Goal: Task Accomplishment & Management: Use online tool/utility

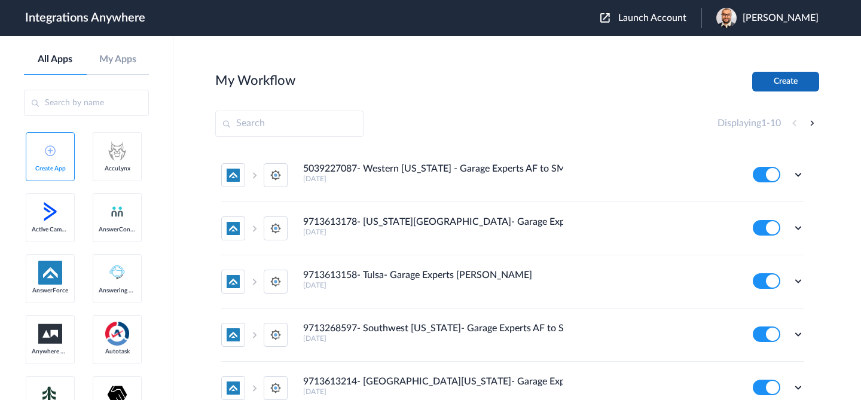
click at [792, 85] on button "Create" at bounding box center [786, 82] width 67 height 20
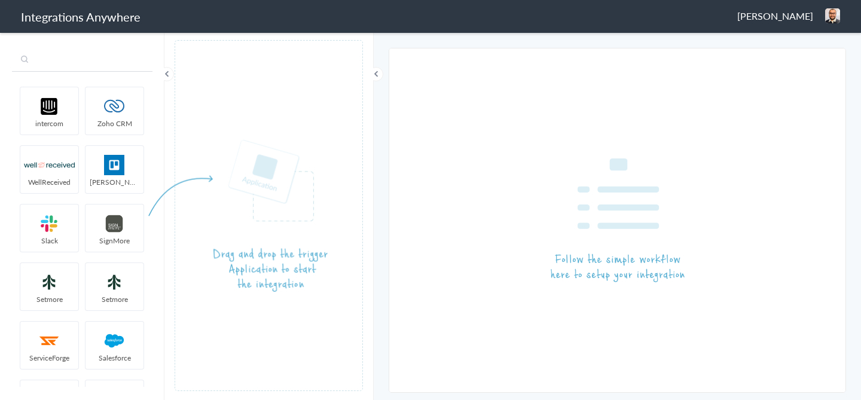
click at [97, 66] on input "text" at bounding box center [82, 60] width 141 height 23
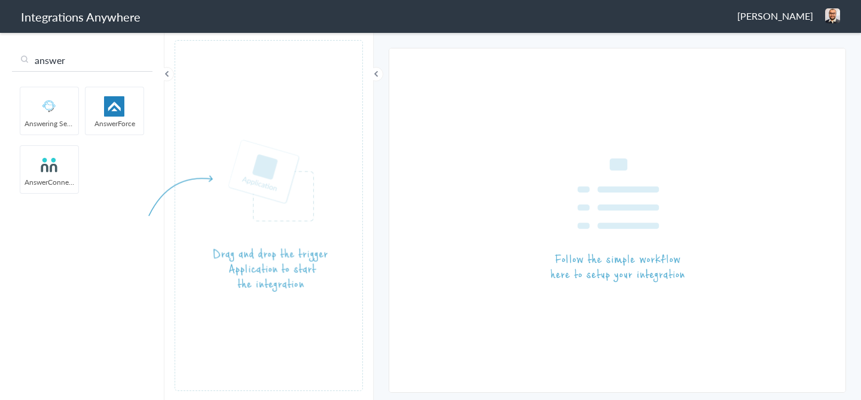
type input "answer"
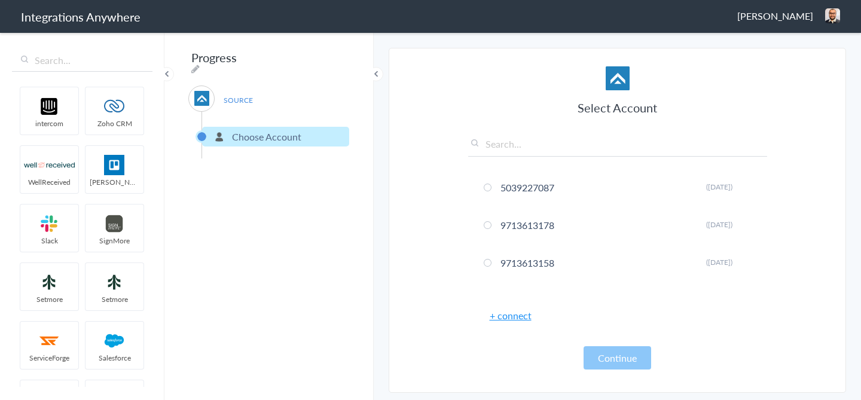
click at [508, 148] on input "text" at bounding box center [617, 147] width 299 height 20
paste input "2082022367"
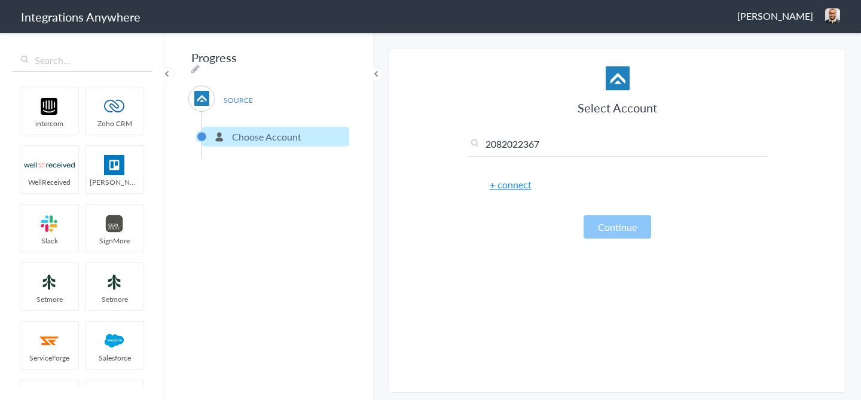
type input "2082022367"
click at [515, 185] on link "+ connect" at bounding box center [511, 185] width 42 height 14
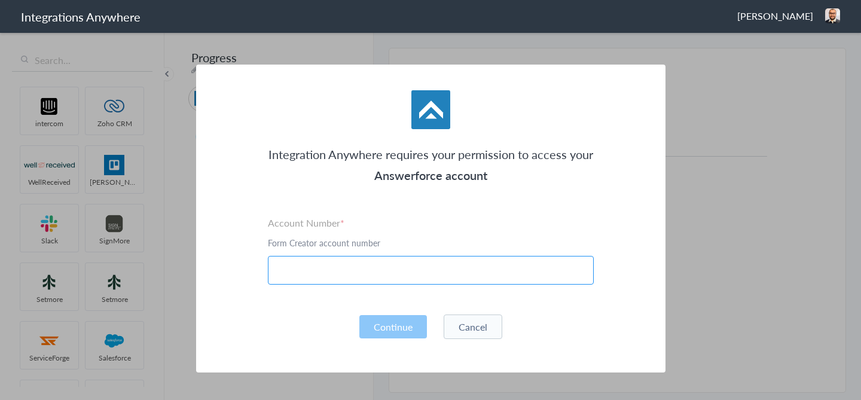
click at [357, 275] on input "text" at bounding box center [431, 270] width 326 height 29
paste input "2082022367"
type input "2082022367"
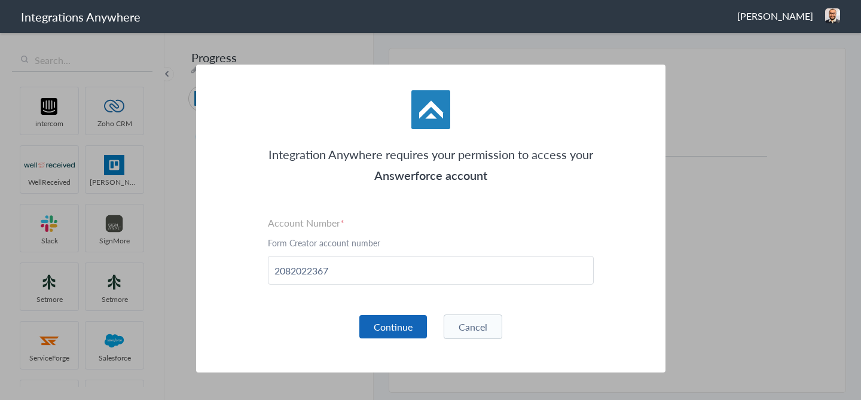
click at [389, 328] on button "Continue" at bounding box center [394, 326] width 68 height 23
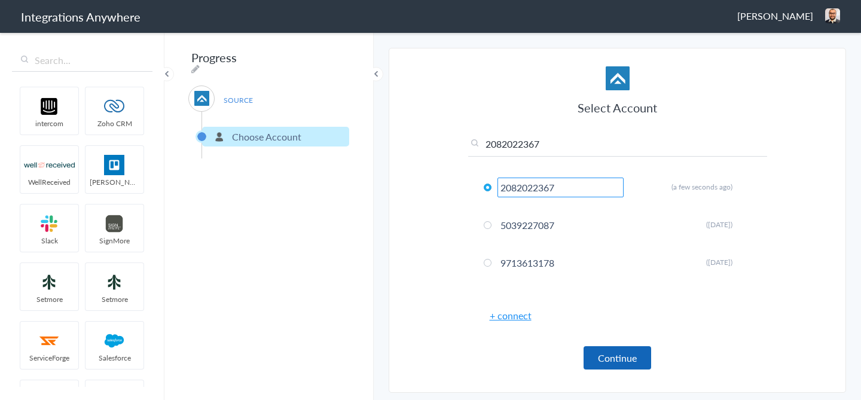
click at [635, 363] on button "Continue" at bounding box center [618, 357] width 68 height 23
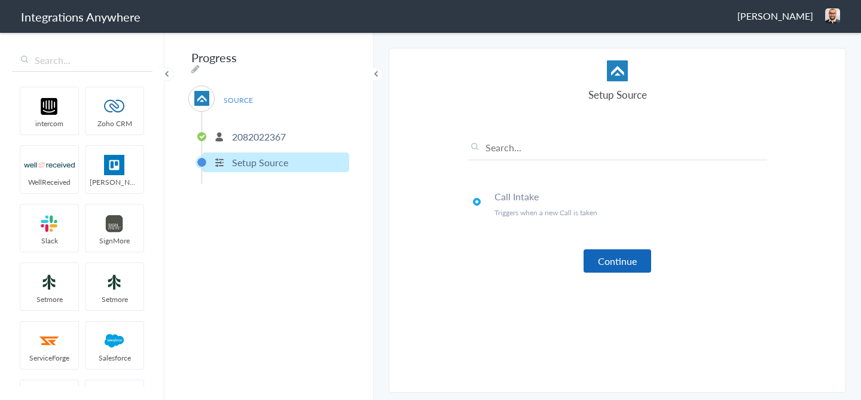
click at [624, 256] on button "Continue" at bounding box center [618, 260] width 68 height 23
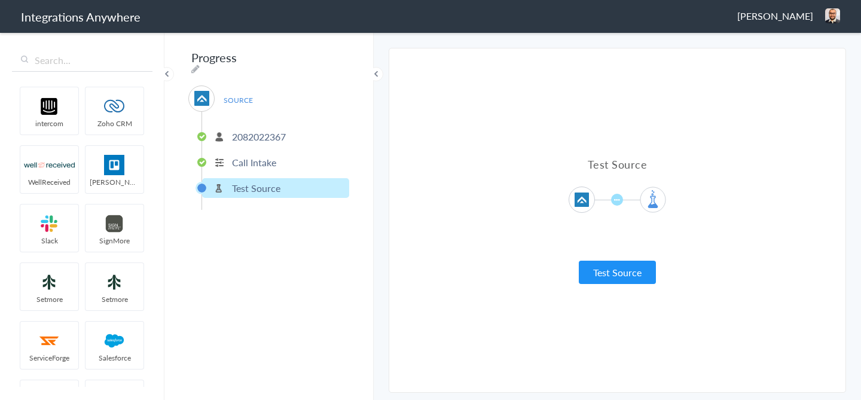
click at [613, 258] on div "Test Source Test Source" at bounding box center [617, 220] width 299 height 127
click at [614, 273] on button "Test Source" at bounding box center [617, 272] width 77 height 23
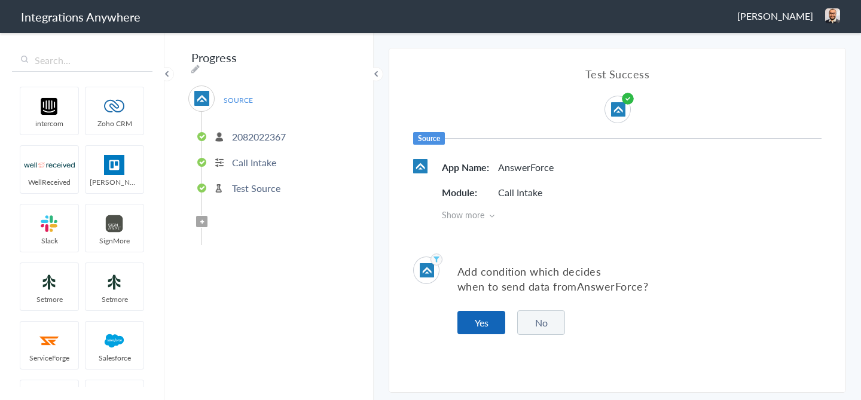
click at [498, 322] on button "Yes" at bounding box center [482, 322] width 48 height 23
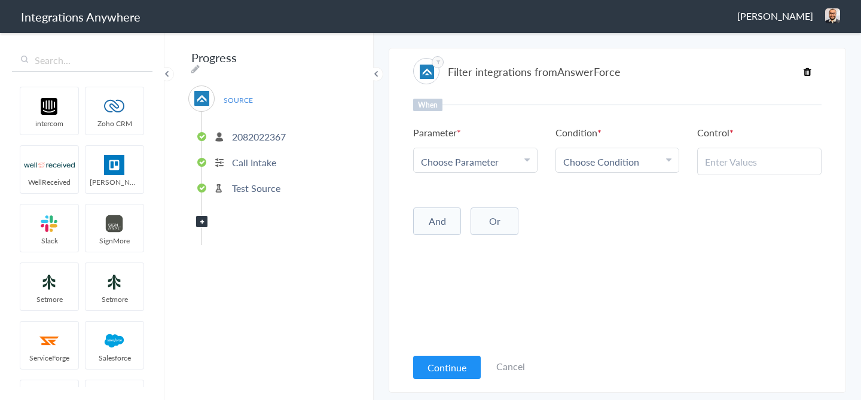
click at [626, 165] on span "Choose Condition" at bounding box center [602, 162] width 76 height 14
click at [613, 221] on link "Contains" at bounding box center [617, 221] width 123 height 26
click at [735, 172] on div at bounding box center [760, 162] width 124 height 28
click at [735, 166] on input "text" at bounding box center [759, 162] width 109 height 14
type input "No"
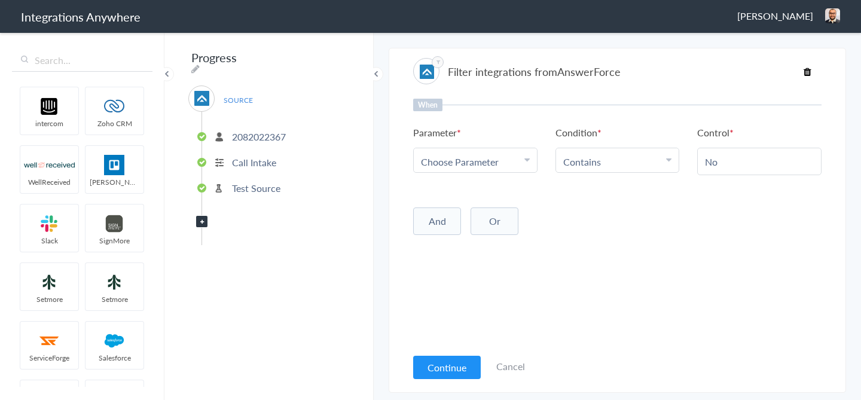
click at [444, 167] on span "Choose Parameter" at bounding box center [460, 162] width 78 height 14
click at [462, 166] on span "Choose Parameter" at bounding box center [460, 162] width 78 height 14
click at [455, 195] on input "text" at bounding box center [475, 195] width 123 height 26
type input "s"
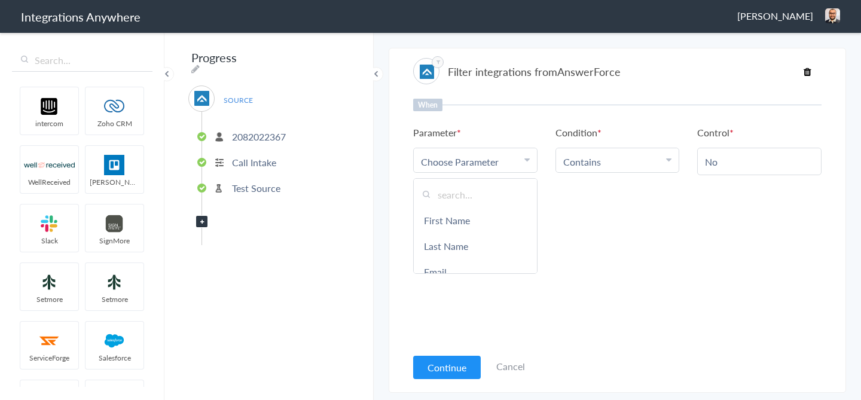
type input "r"
type input "f"
click at [634, 234] on div "And Or Add Filter" at bounding box center [617, 220] width 409 height 30
click at [458, 362] on button "Continue" at bounding box center [447, 367] width 68 height 23
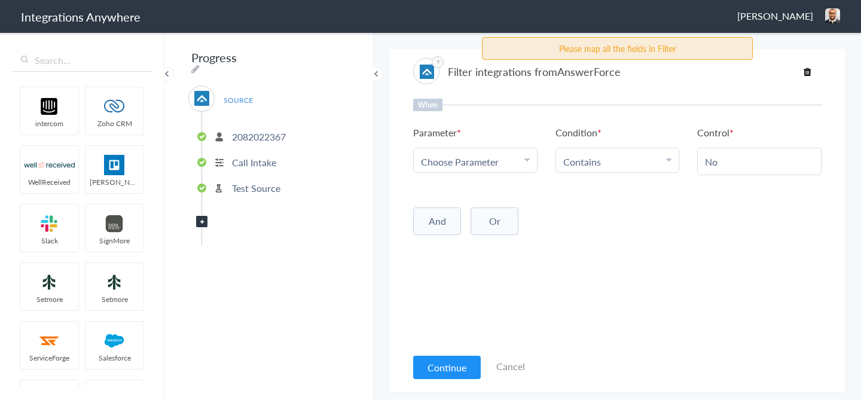
click at [480, 178] on div "When Parameter Choose Parameter First Name Last Name Email Phone Account Name E…" at bounding box center [617, 223] width 409 height 248
click at [810, 72] on icon at bounding box center [808, 72] width 8 height 10
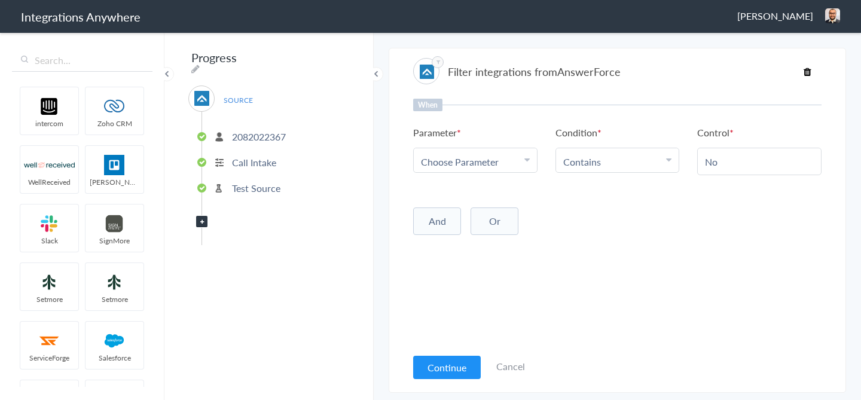
click at [808, 72] on icon at bounding box center [808, 72] width 8 height 10
click at [508, 366] on link "Cancel" at bounding box center [511, 367] width 29 height 14
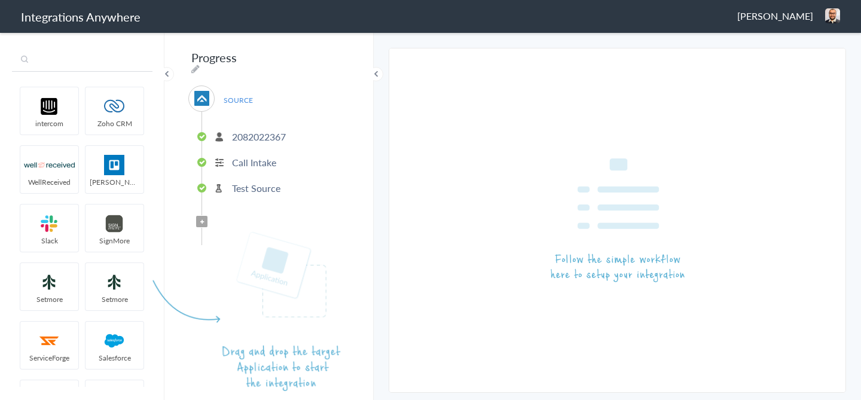
click at [73, 62] on input "text" at bounding box center [82, 60] width 141 height 23
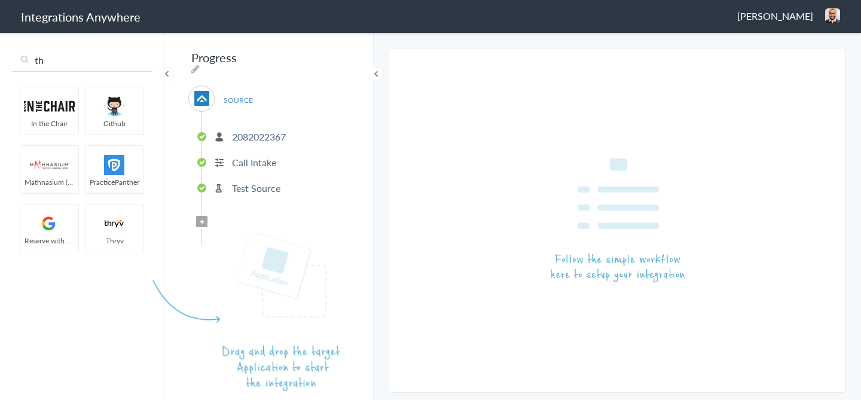
type input "t"
type input "service"
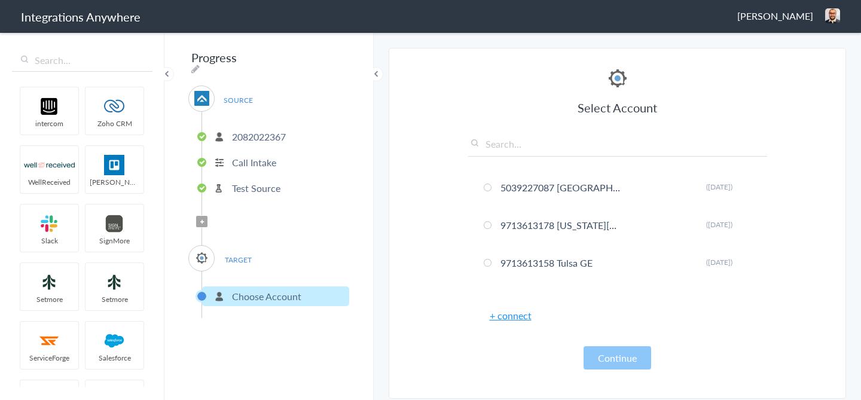
click at [504, 318] on link "+ connect" at bounding box center [511, 316] width 42 height 14
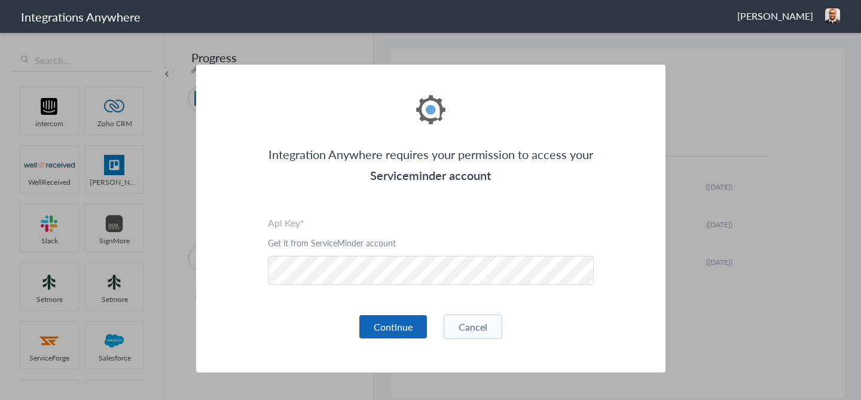
click at [401, 334] on button "Continue" at bounding box center [394, 326] width 68 height 23
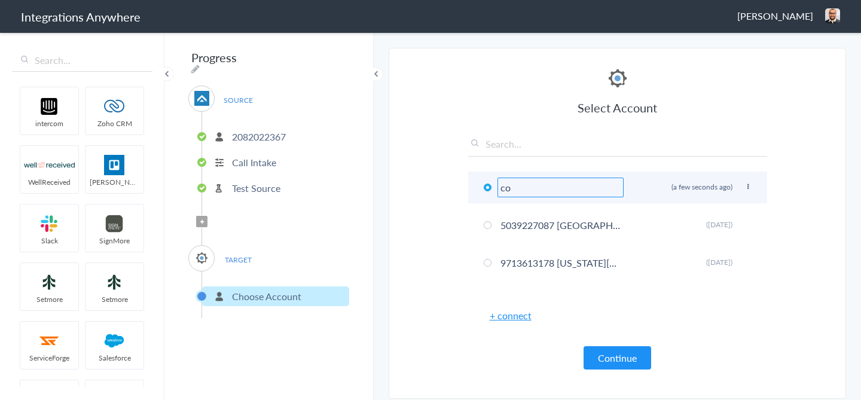
type input "c"
click at [750, 187] on icon at bounding box center [748, 187] width 7 height 7
click at [729, 210] on li "Rename" at bounding box center [724, 211] width 83 height 18
click at [501, 185] on input "N Georgia" at bounding box center [561, 188] width 126 height 20
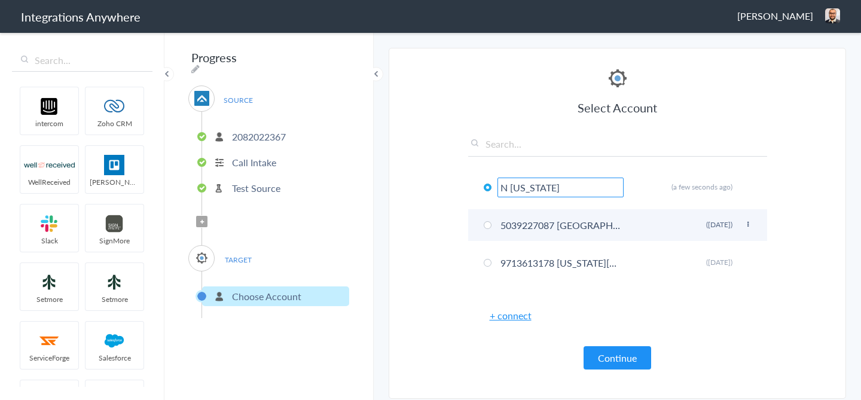
paste input "2082022367"
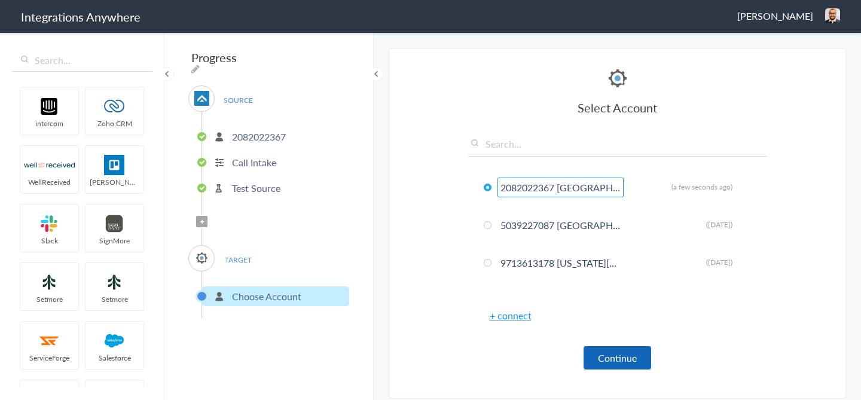
type input "2082022367 [GEOGRAPHIC_DATA][US_STATE]"
click at [621, 356] on button "Continue" at bounding box center [618, 357] width 68 height 23
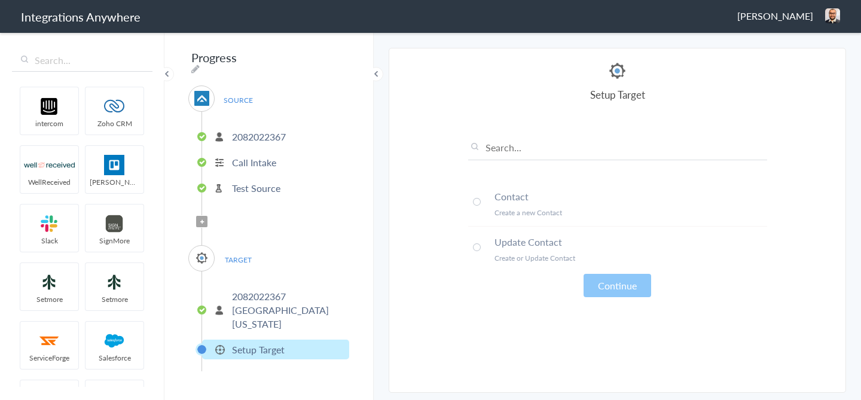
click at [487, 203] on li "Contact Create a new Contact" at bounding box center [617, 203] width 299 height 45
click at [617, 283] on button "Continue" at bounding box center [618, 285] width 68 height 23
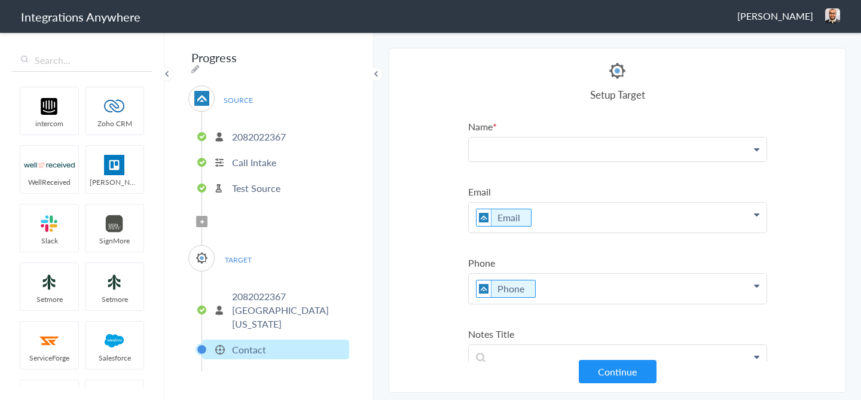
click at [501, 153] on p at bounding box center [618, 150] width 298 height 24
click at [661, 118] on article "Select Account 2082022367 N Georgia Rename Delete (a few seconds ago) 503922708…" at bounding box center [617, 220] width 299 height 320
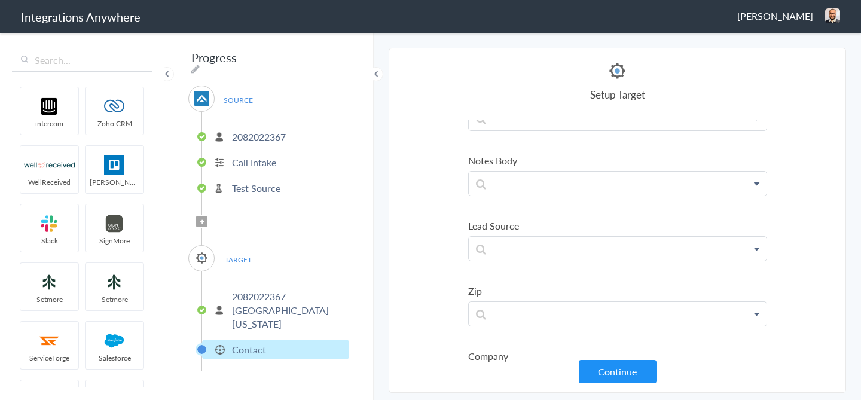
scroll to position [226, 0]
click at [514, 204] on p at bounding box center [618, 197] width 298 height 24
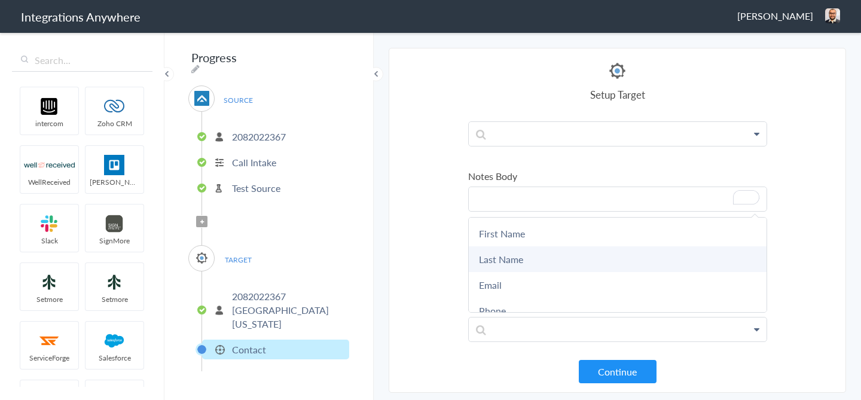
scroll to position [221, 0]
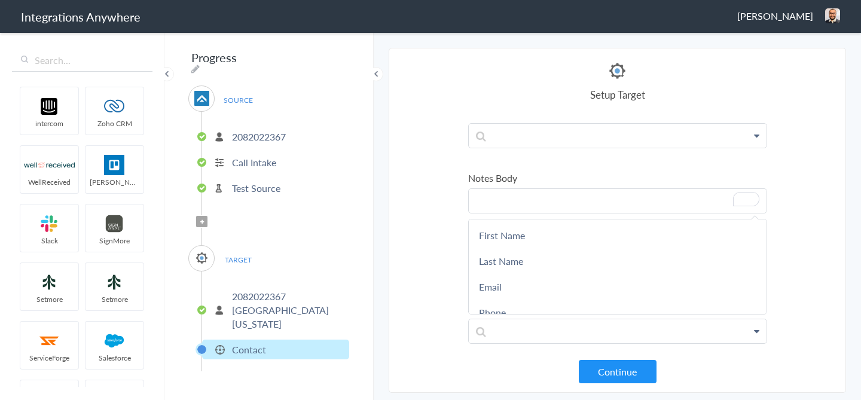
click at [488, 205] on p "To enrich screen reader interactions, please activate Accessibility in Grammarl…" at bounding box center [618, 201] width 298 height 24
click at [446, 194] on section "Select Account 2082022367 Rename Delete (a few seconds ago) 5039227087 Rename D…" at bounding box center [618, 220] width 458 height 345
click at [500, 271] on p "To enrich screen reader interactions, please activate Accessibility in Grammarl…" at bounding box center [618, 266] width 298 height 24
click at [406, 216] on section "Select Account 2082022367 Rename Delete (a few seconds ago) 5039227087 Rename D…" at bounding box center [618, 220] width 458 height 345
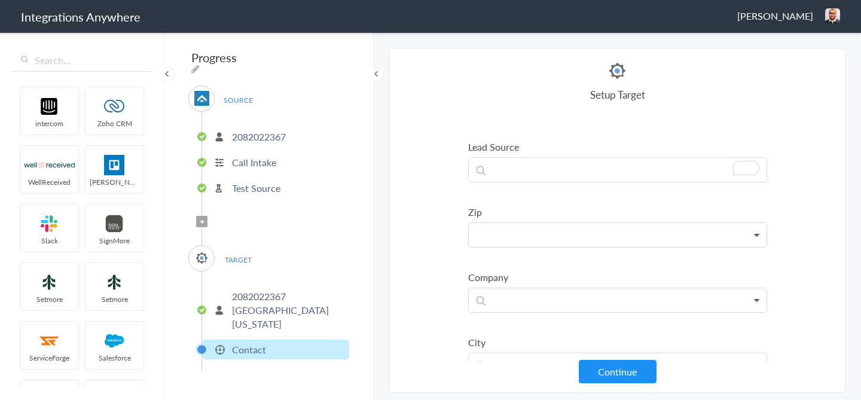
click at [495, 243] on p at bounding box center [618, 235] width 298 height 24
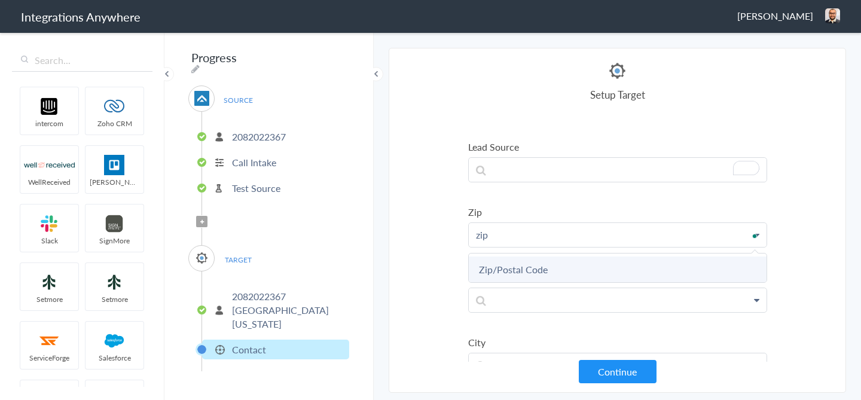
click at [519, 274] on link "Zip/Postal Code" at bounding box center [618, 270] width 298 height 26
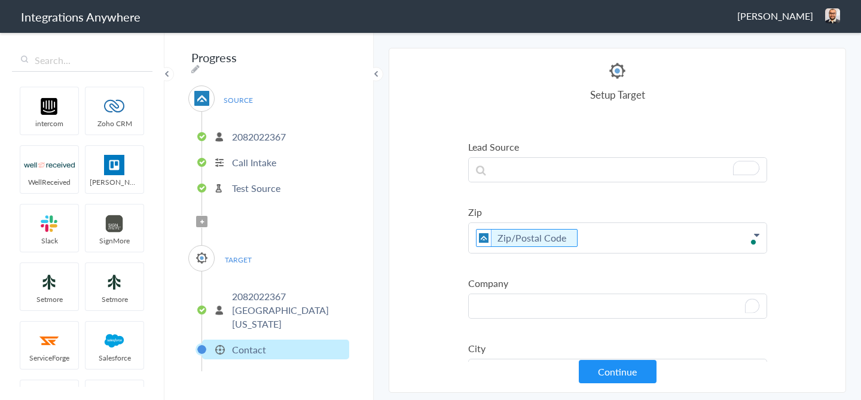
click at [516, 308] on p "To enrich screen reader interactions, please activate Accessibility in Grammarl…" at bounding box center [618, 306] width 298 height 24
click at [446, 276] on section "Select Account 2082022367 Rename Delete (a few seconds ago) 5039227087 Rename D…" at bounding box center [618, 220] width 458 height 345
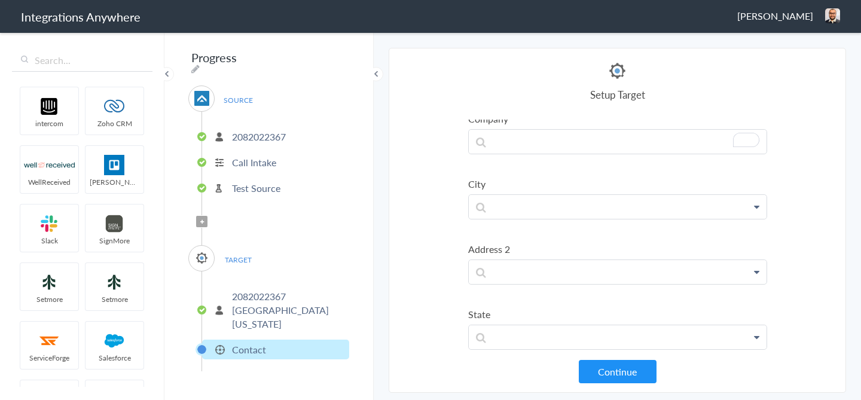
click at [509, 193] on li "City First Name Last Name Email Phone Account Name Email Address Provided Call …" at bounding box center [617, 198] width 299 height 42
click at [509, 208] on p "To enrich screen reader interactions, please activate Accessibility in Grammarl…" at bounding box center [618, 207] width 298 height 24
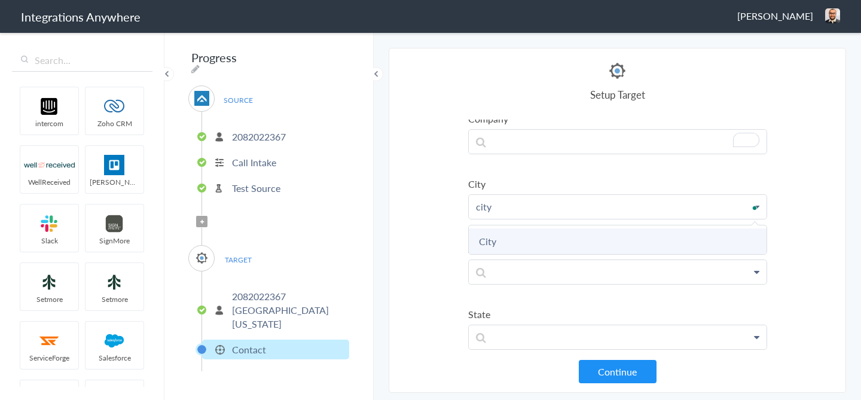
click at [509, 237] on link "City" at bounding box center [618, 242] width 298 height 26
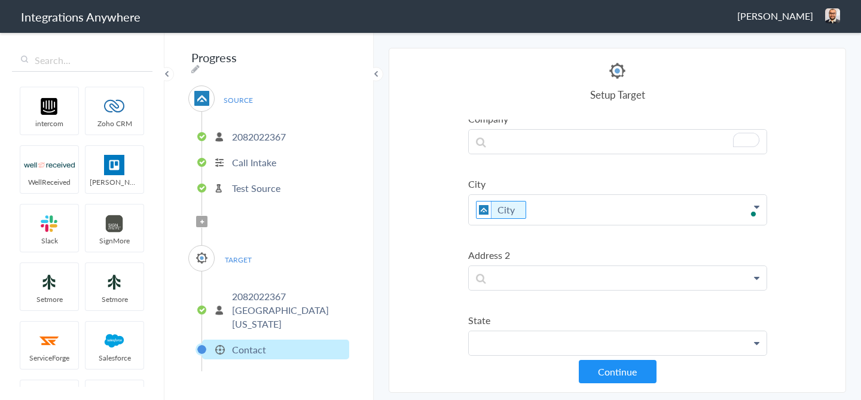
click at [504, 339] on p at bounding box center [618, 343] width 298 height 24
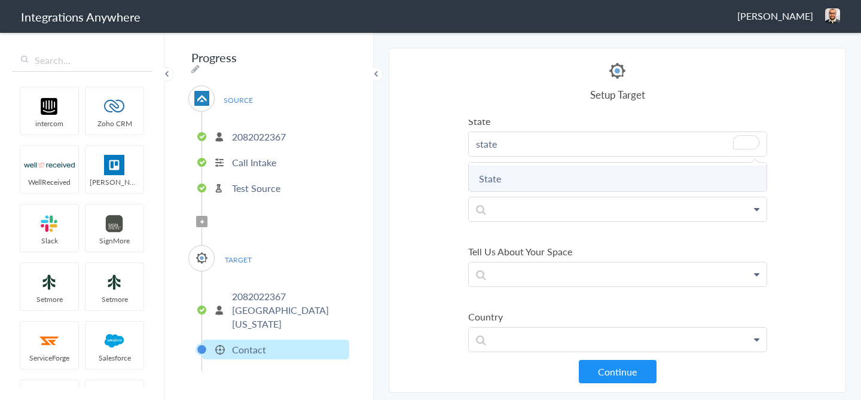
click at [538, 188] on link "State" at bounding box center [618, 179] width 298 height 26
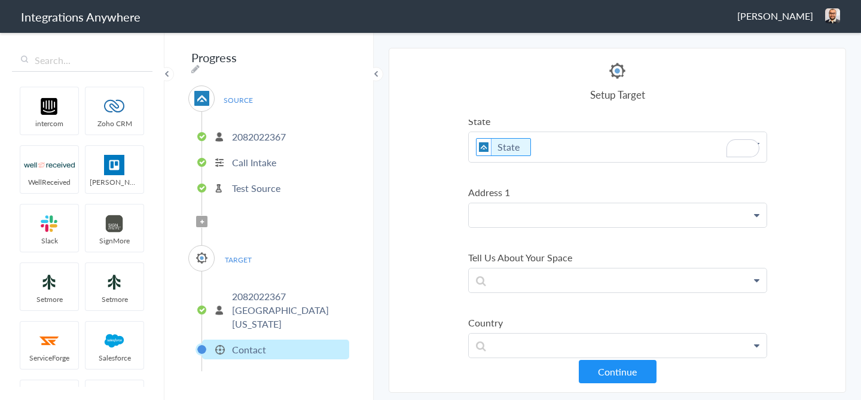
click at [526, 220] on p at bounding box center [618, 215] width 298 height 24
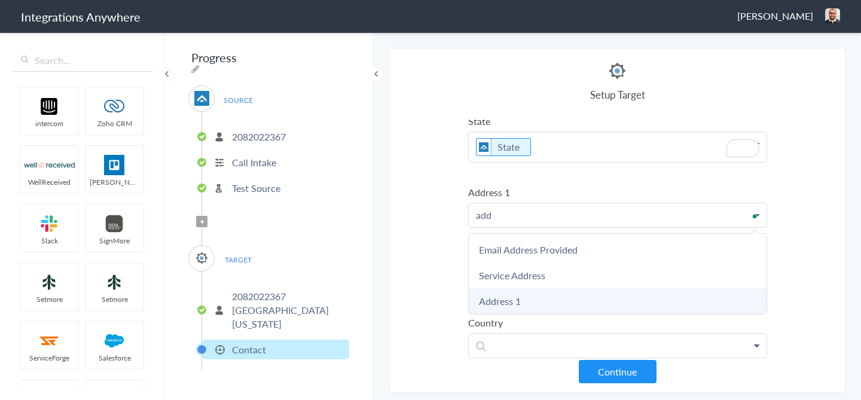
click at [513, 302] on link "Address 1" at bounding box center [618, 301] width 298 height 26
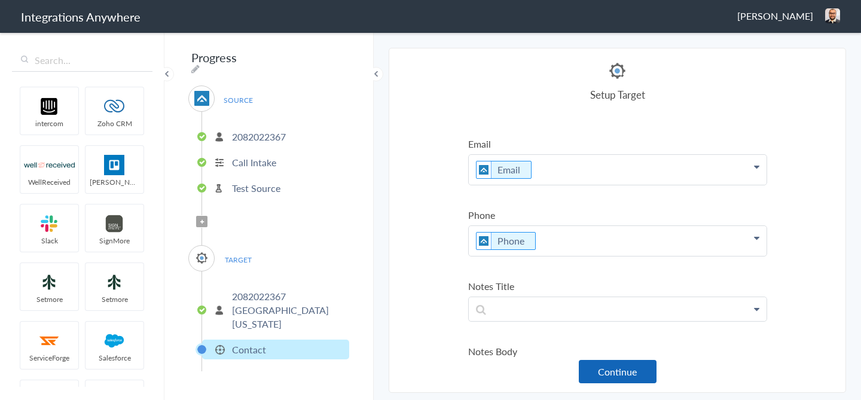
click at [620, 376] on button "Continue" at bounding box center [618, 371] width 78 height 23
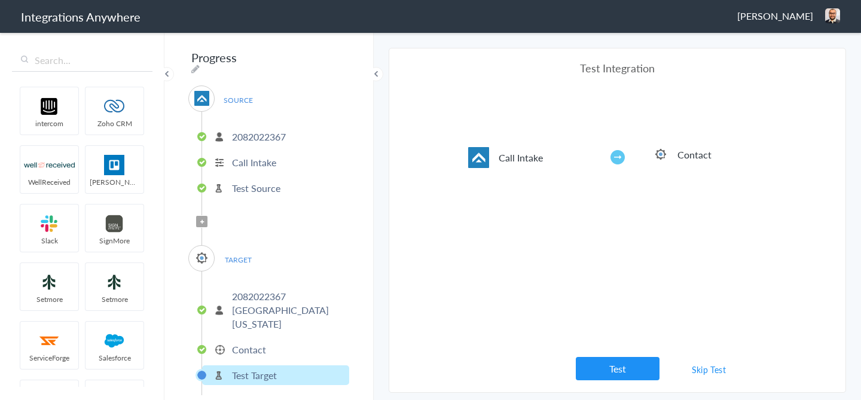
click at [695, 370] on link "Skip Test" at bounding box center [709, 370] width 63 height 22
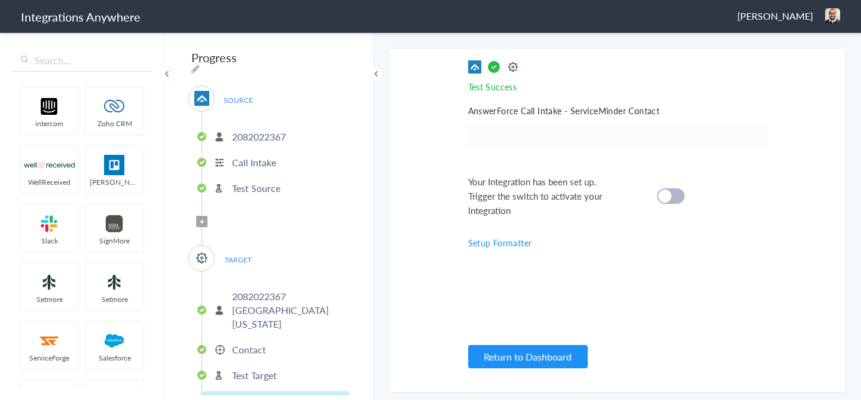
click at [246, 132] on p "2082022367" at bounding box center [259, 137] width 54 height 14
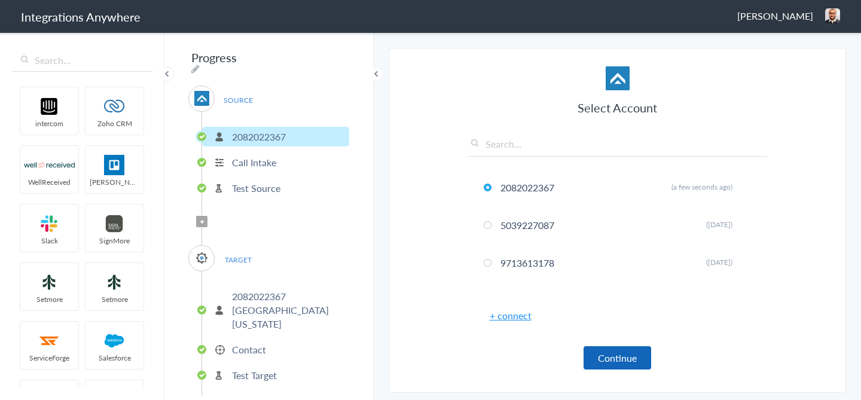
click at [598, 356] on button "Continue" at bounding box center [618, 357] width 68 height 23
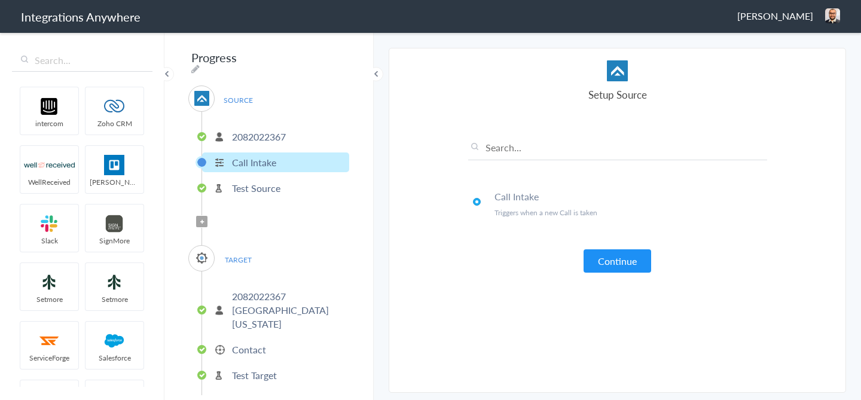
click at [611, 263] on button "Continue" at bounding box center [618, 260] width 68 height 23
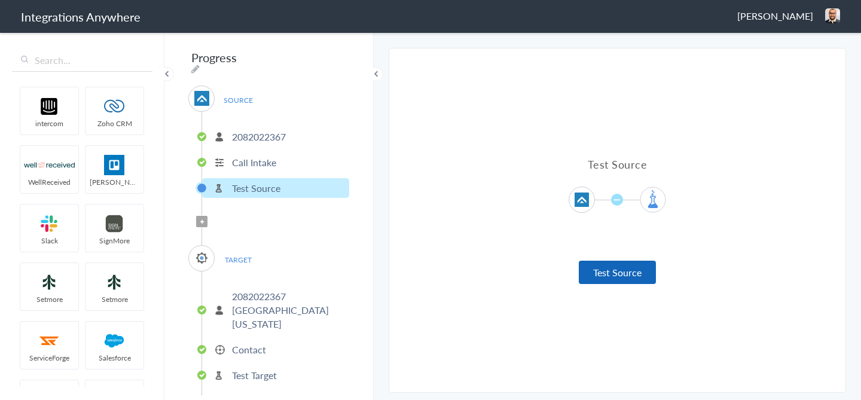
click at [615, 273] on button "Test Source" at bounding box center [617, 272] width 77 height 23
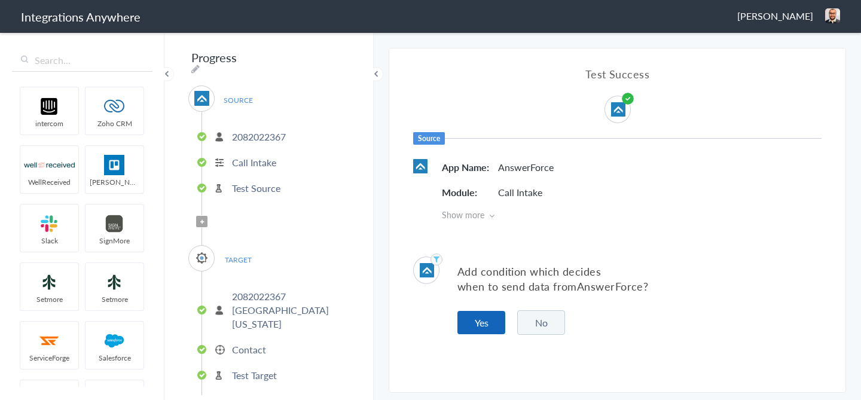
click at [475, 319] on button "Yes" at bounding box center [482, 322] width 48 height 23
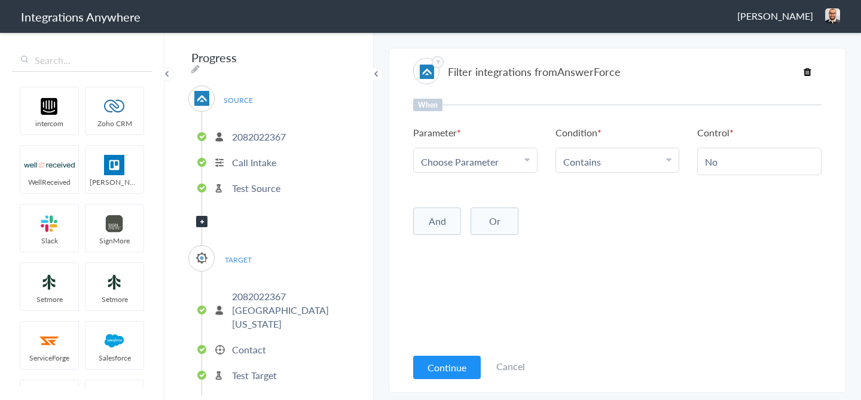
click at [459, 162] on span "Choose Parameter" at bounding box center [460, 162] width 78 height 14
click at [461, 195] on input "text" at bounding box center [475, 195] width 123 height 26
type input "free"
click at [451, 227] on link "Book an appointment for a Free Estimate?" at bounding box center [475, 227] width 123 height 39
click at [444, 220] on button "And" at bounding box center [437, 222] width 48 height 28
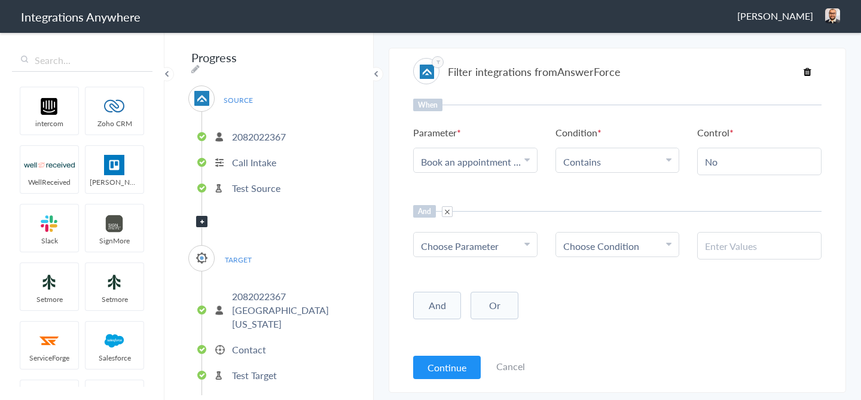
click at [462, 254] on link "Choose Parameter" at bounding box center [475, 245] width 123 height 24
click at [464, 275] on input "text" at bounding box center [475, 279] width 123 height 26
type input "call c"
click at [464, 306] on link "Call Closing Note" at bounding box center [475, 305] width 123 height 26
click at [624, 246] on span "Choose Condition" at bounding box center [602, 246] width 76 height 14
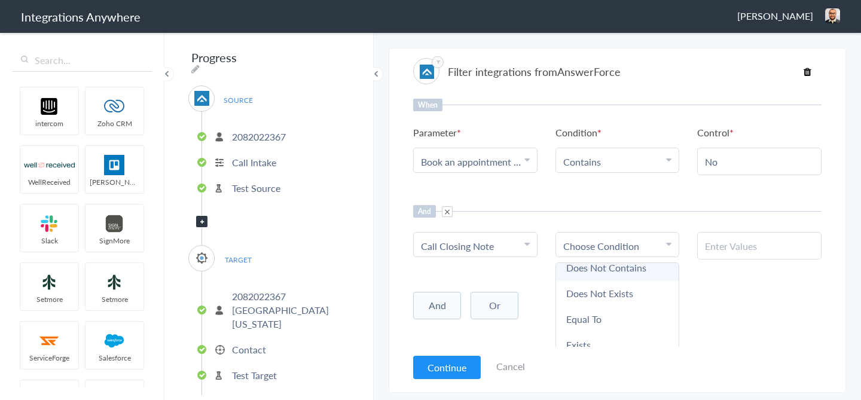
scroll to position [11, 0]
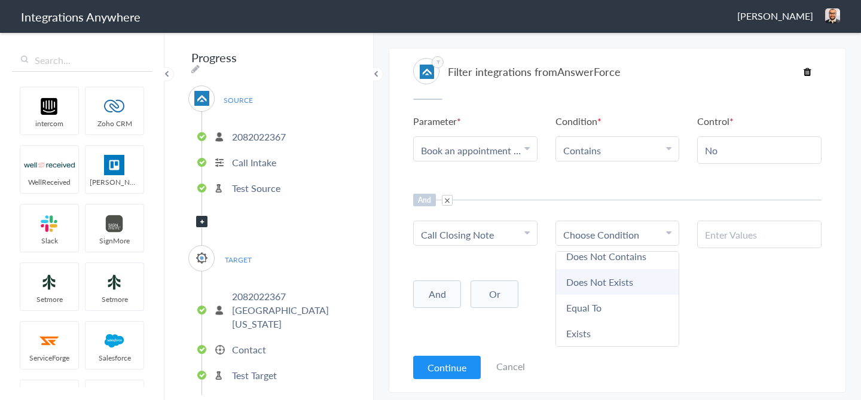
click at [622, 281] on link "Does Not Exists" at bounding box center [617, 282] width 123 height 26
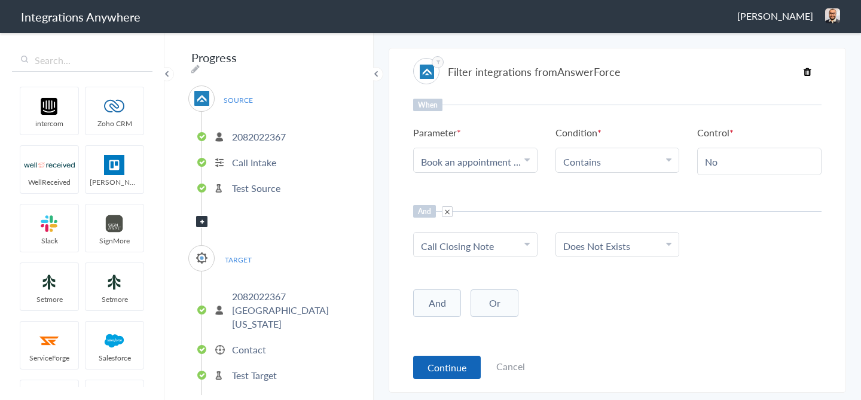
click at [440, 368] on button "Continue" at bounding box center [447, 367] width 68 height 23
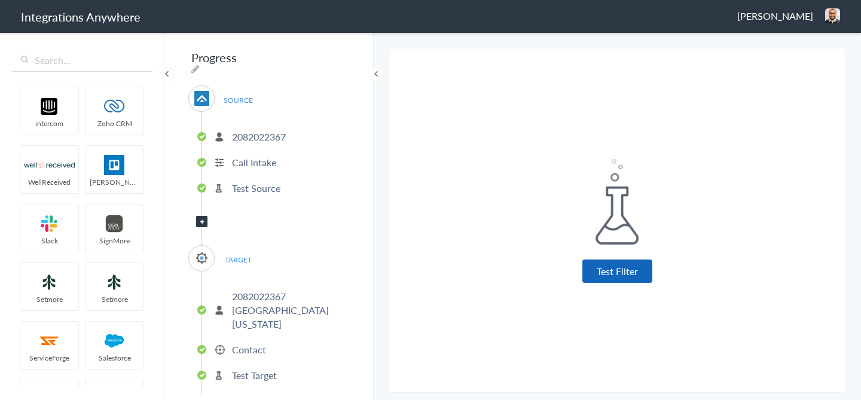
click at [597, 276] on button "Test Filter" at bounding box center [618, 271] width 70 height 23
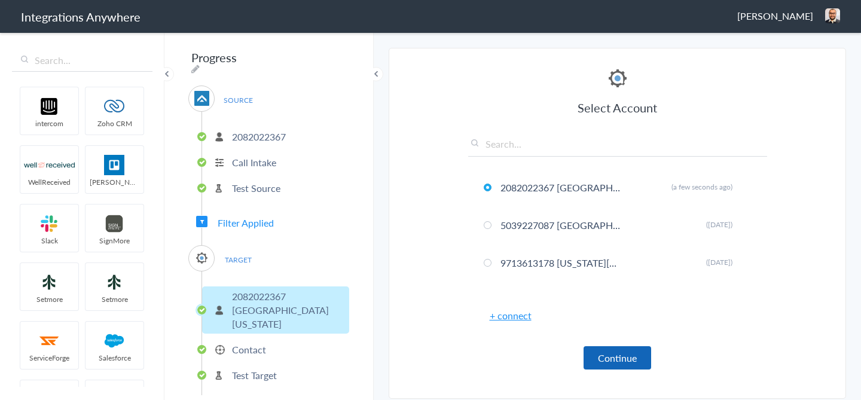
click at [632, 357] on button "Continue" at bounding box center [618, 357] width 68 height 23
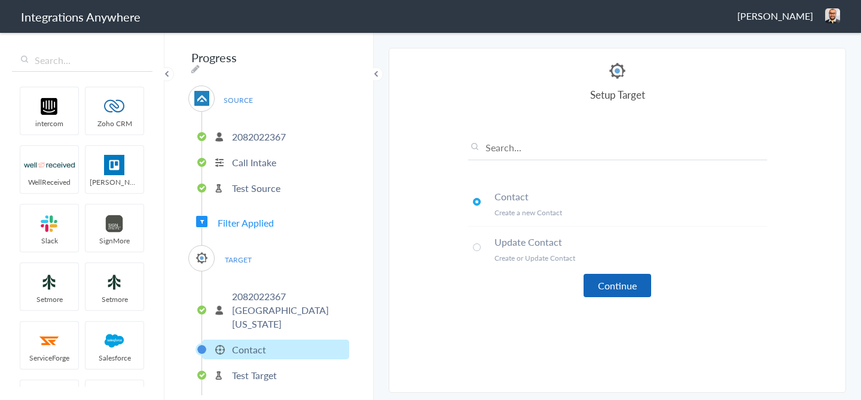
click at [603, 293] on button "Continue" at bounding box center [618, 285] width 68 height 23
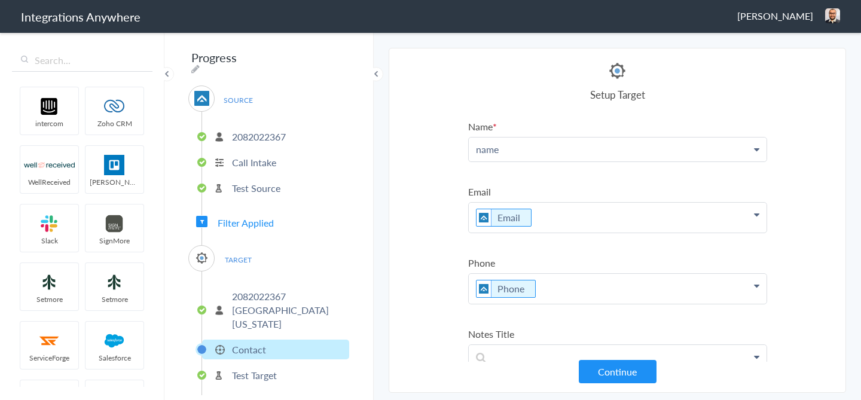
click at [509, 150] on p "name" at bounding box center [618, 150] width 298 height 24
drag, startPoint x: 504, startPoint y: 150, endPoint x: 433, endPoint y: 150, distance: 70.6
click at [433, 150] on section "Select Account 2082022367 Rename Delete (a few seconds ago) 5039227087 Rename D…" at bounding box center [618, 220] width 458 height 345
click at [484, 160] on p "To enrich screen reader interactions, please activate Accessibility in Grammarl…" at bounding box center [618, 150] width 298 height 24
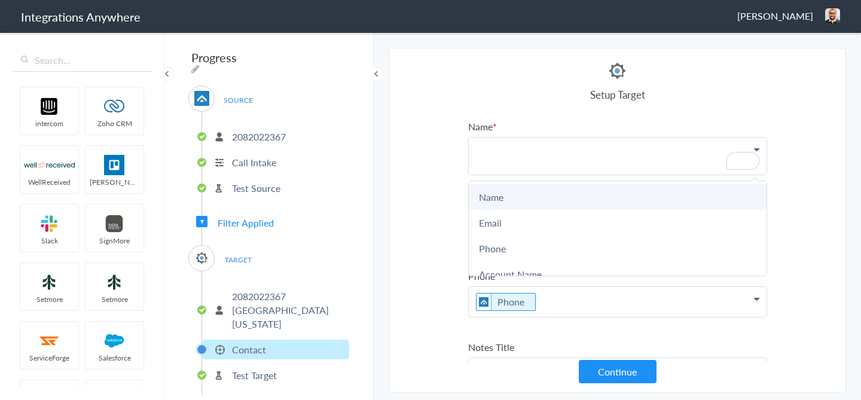
click at [497, 192] on link "Name" at bounding box center [618, 197] width 298 height 26
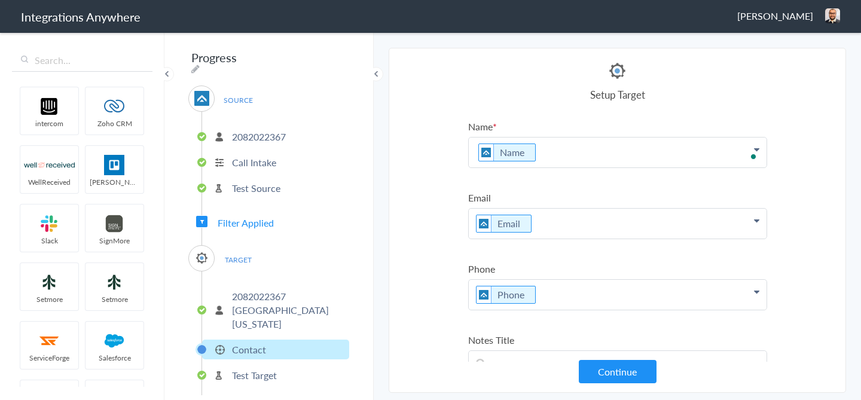
click at [775, 174] on section "Select Account 2082022367 Rename Delete (a few seconds ago) 5039227087 Rename D…" at bounding box center [618, 220] width 458 height 345
click at [476, 148] on p "Name" at bounding box center [618, 153] width 298 height 30
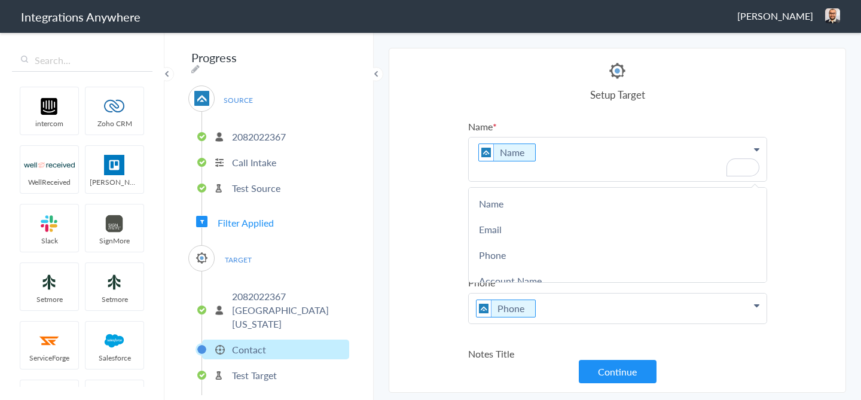
click at [834, 181] on section "Select Account 2082022367 Rename Delete (a few seconds ago) 5039227087 Rename D…" at bounding box center [618, 220] width 458 height 345
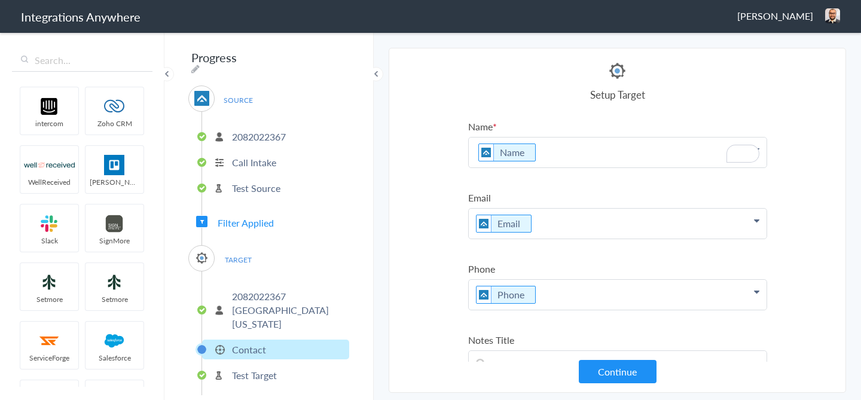
click at [574, 144] on p "Name" at bounding box center [618, 153] width 298 height 30
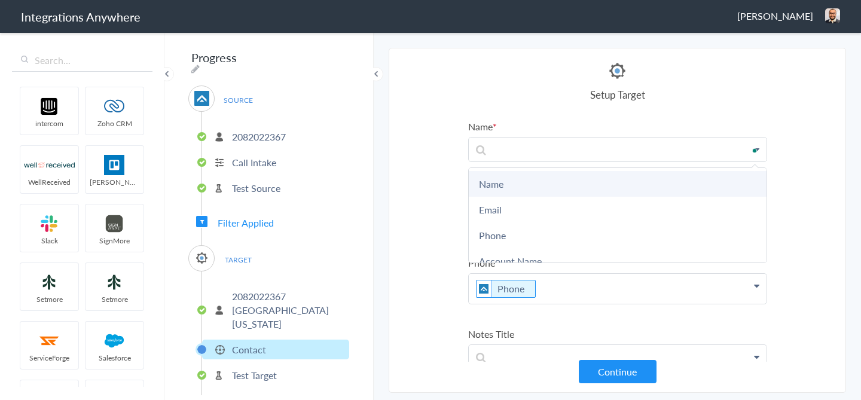
click at [519, 181] on link "Name" at bounding box center [618, 184] width 298 height 26
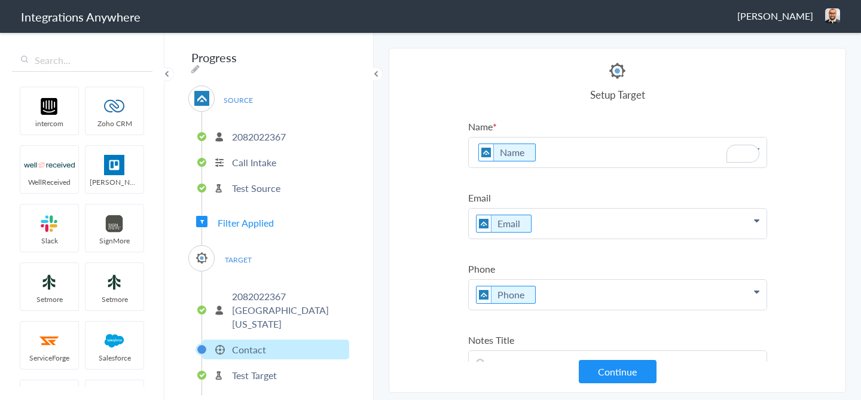
click at [809, 163] on section "Select Account 2082022367 Rename Delete (a few seconds ago) 5039227087 Rename D…" at bounding box center [618, 220] width 458 height 345
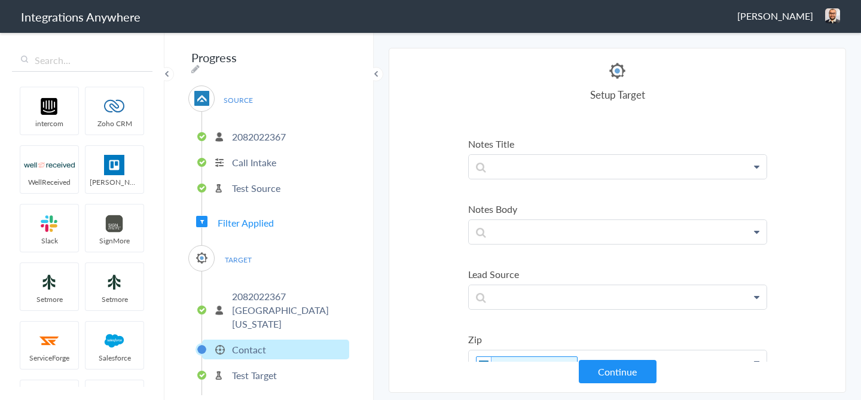
scroll to position [197, 0]
click at [507, 240] on p at bounding box center [618, 231] width 298 height 24
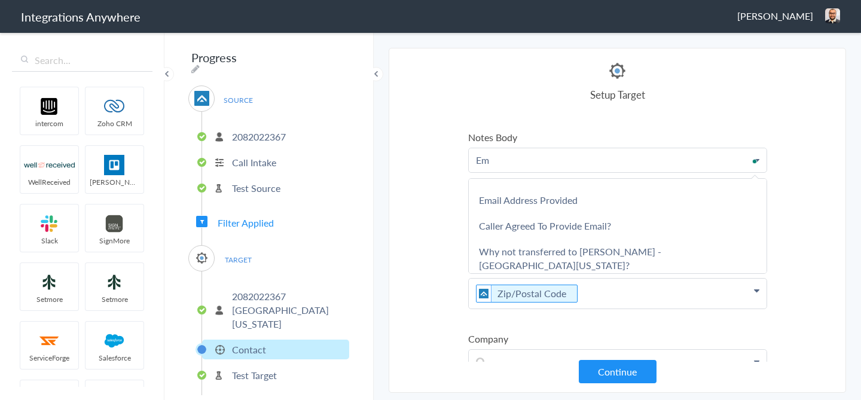
scroll to position [0, 0]
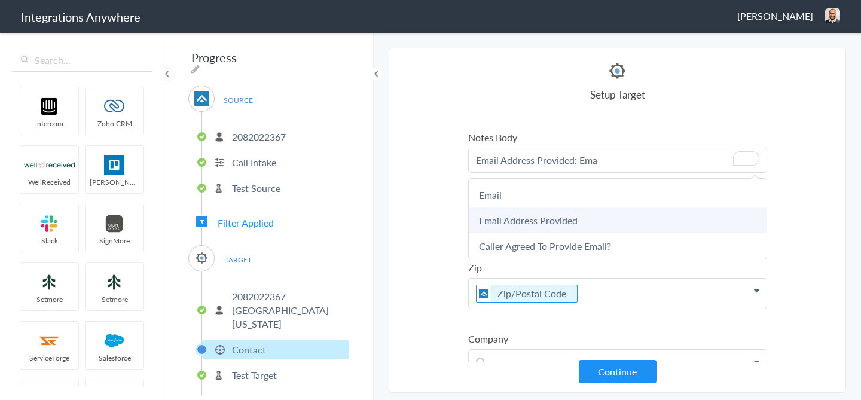
click at [498, 208] on link "Email Address Provided" at bounding box center [618, 221] width 298 height 26
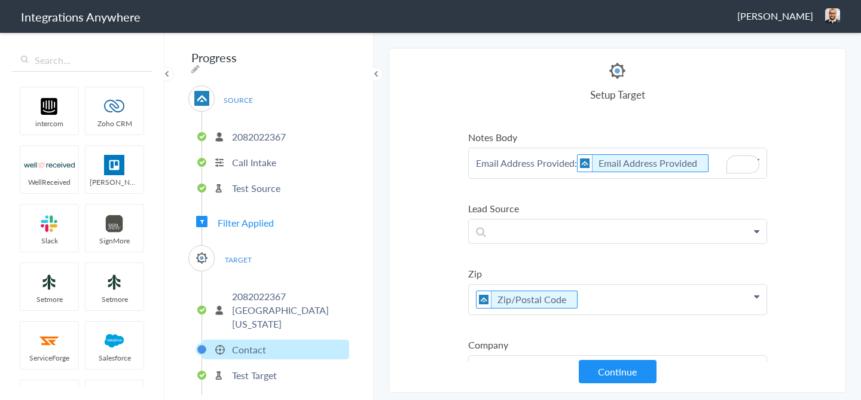
click at [718, 162] on p "Email Address Provided: Email Address Provided" at bounding box center [618, 163] width 298 height 30
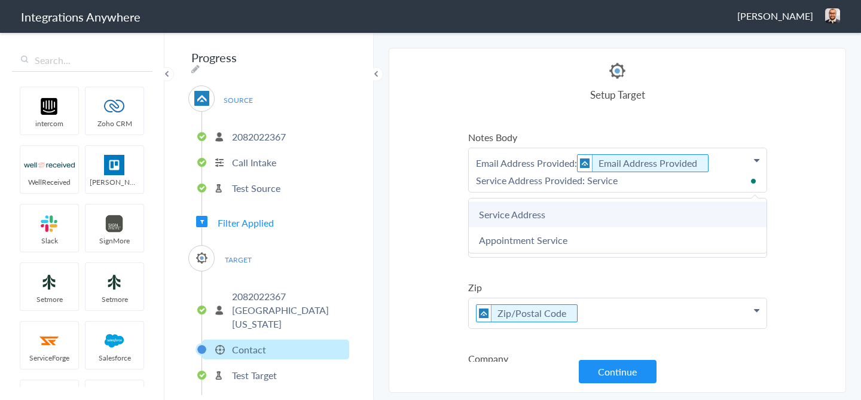
click at [632, 220] on link "Service Address" at bounding box center [618, 215] width 298 height 26
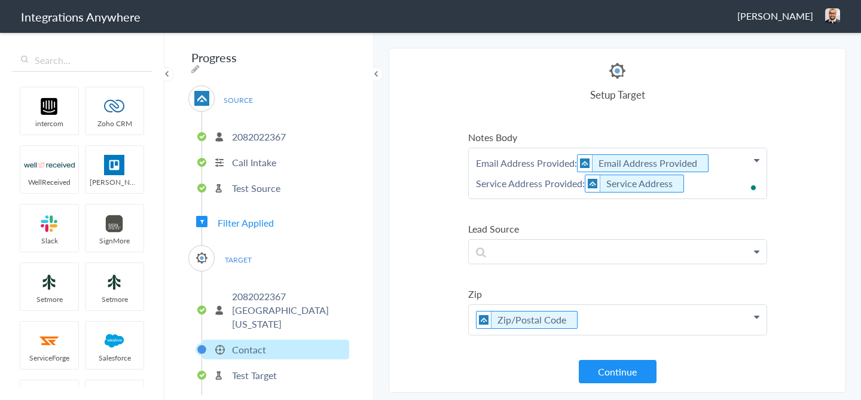
click at [708, 190] on p "Email Address Provided: Email Address Provided Service Address Provided: Servic…" at bounding box center [618, 173] width 298 height 50
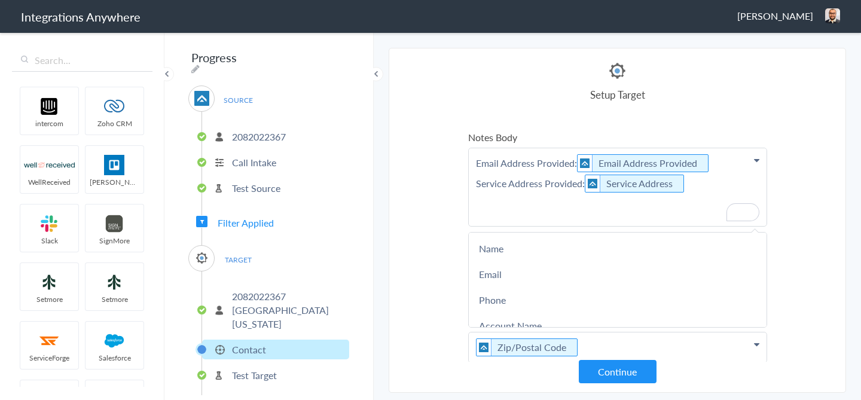
click at [473, 163] on p "Email Address Provided: Email Address Provided Service Address Provided: Servic…" at bounding box center [618, 187] width 298 height 78
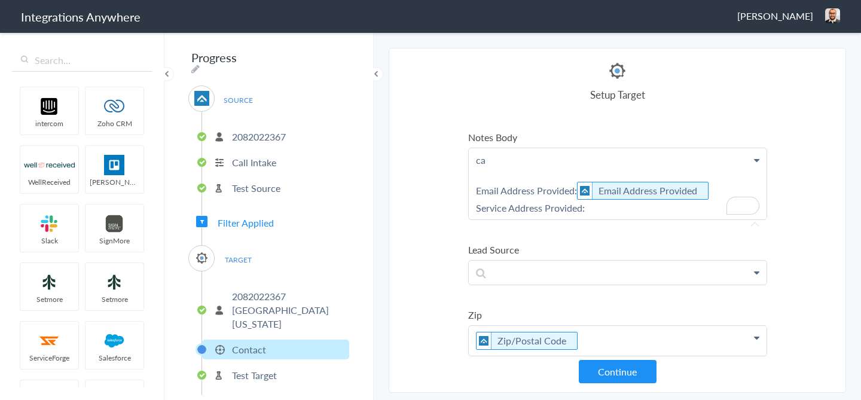
click at [512, 163] on p "ca Email Address Provided: Email Address Provided Service Address Provided:" at bounding box center [618, 183] width 298 height 71
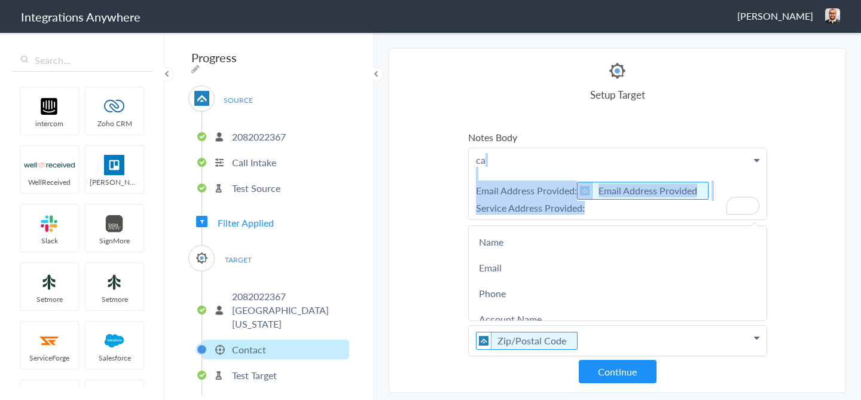
drag, startPoint x: 628, startPoint y: 216, endPoint x: 430, endPoint y: 176, distance: 202.0
click at [430, 176] on section "Select Account 2082022367 Rename Delete (a few seconds ago) 5039227087 Rename D…" at bounding box center [618, 220] width 458 height 345
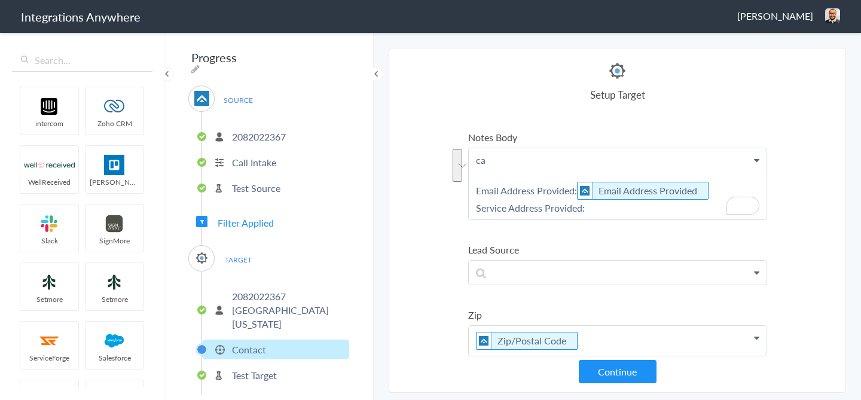
click at [509, 157] on p "ca Email Address Provided: Email Address Provided Service Address Provided:" at bounding box center [618, 183] width 298 height 71
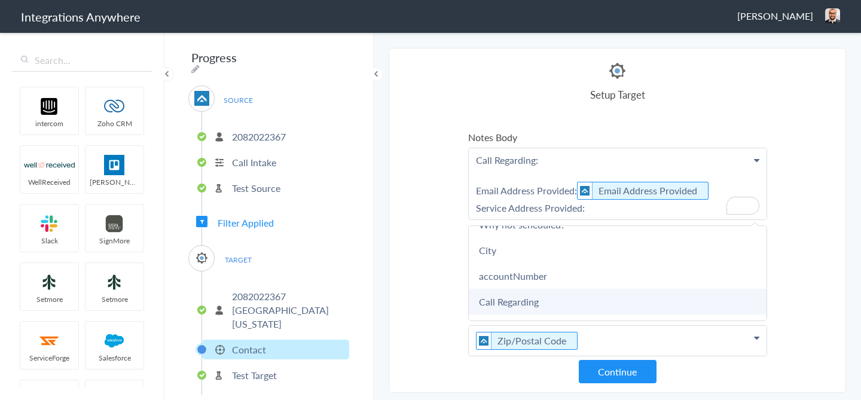
click at [512, 289] on link "Call Regarding" at bounding box center [618, 302] width 298 height 26
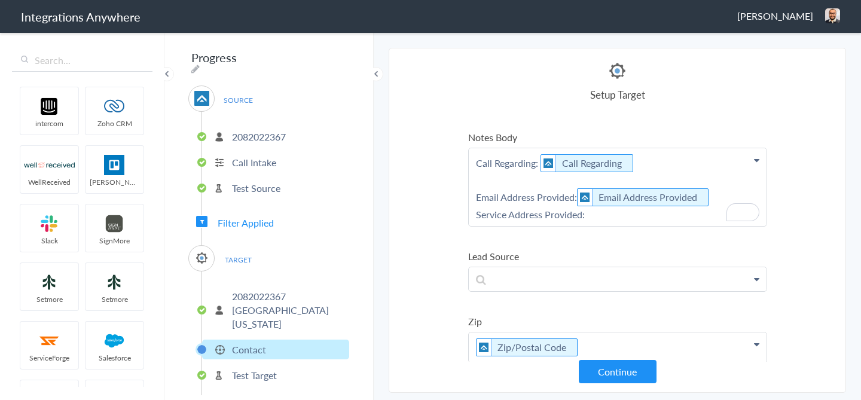
click at [528, 181] on p "Call Regarding: Call Regarding Email Address Provided: Email Address Provided S…" at bounding box center [618, 187] width 298 height 78
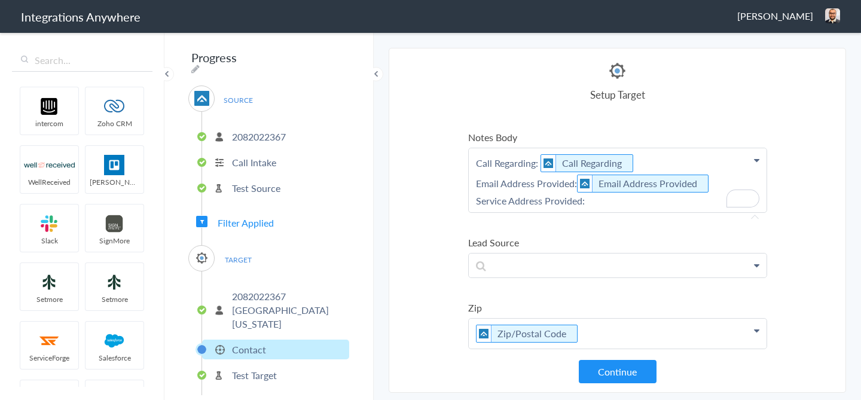
click at [620, 205] on p "Call Regarding: Call Regarding Email Address Provided: Email Address Provided S…" at bounding box center [618, 180] width 298 height 64
click at [575, 188] on p "Call Regarding: Call Regarding Email Address Provided: Email Address Provided S…" at bounding box center [618, 180] width 298 height 64
click at [583, 203] on p "Call Regarding: Call Regarding Email Address Provided?: Email Address Provided …" at bounding box center [618, 180] width 298 height 64
click at [582, 204] on p "Call Regarding: Call Regarding Email Address Provided?: Email Address Provided …" at bounding box center [618, 180] width 298 height 64
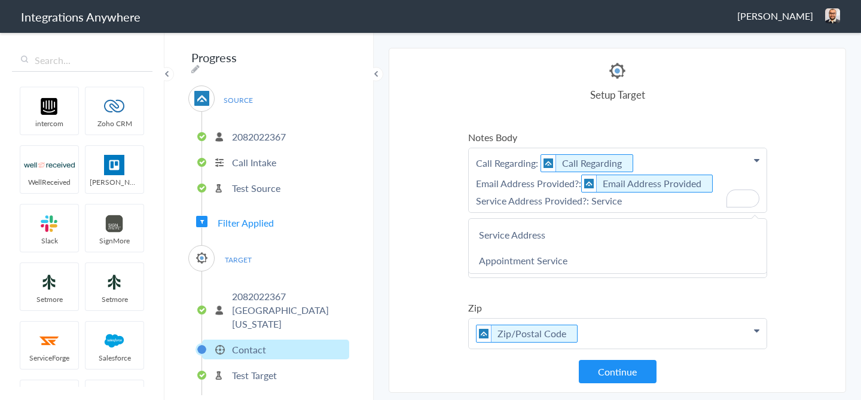
click at [645, 199] on p "Call Regarding: Call Regarding Email Address Provided?: Email Address Provided …" at bounding box center [618, 180] width 298 height 64
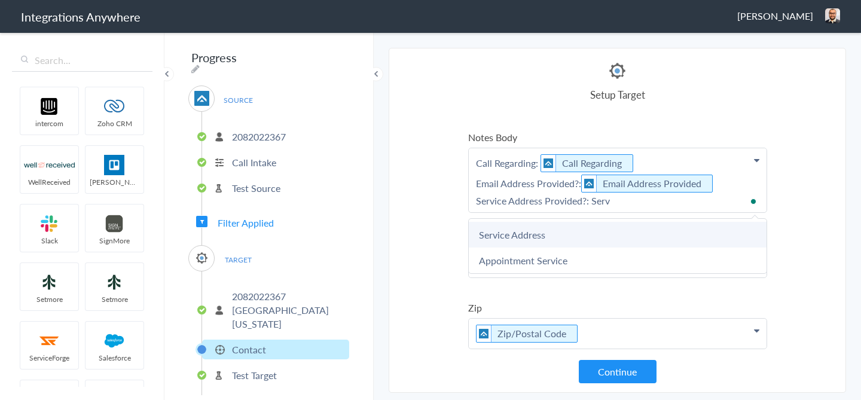
click at [599, 232] on link "Service Address" at bounding box center [618, 235] width 298 height 26
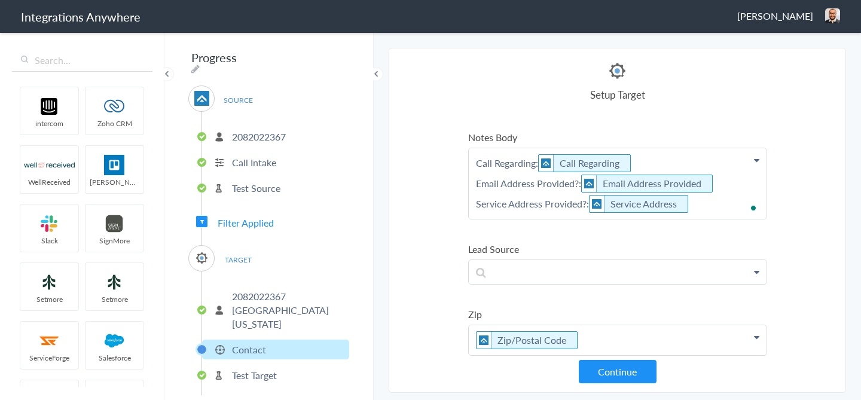
click at [704, 205] on p "Call Regarding: Call Regarding Email Address Provided?: Email Address Provided …" at bounding box center [618, 183] width 298 height 71
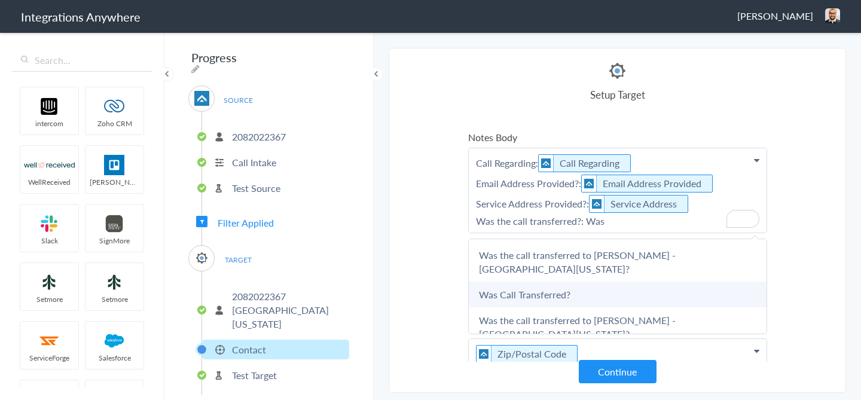
click at [586, 286] on link "Was Call Transferred?" at bounding box center [618, 295] width 298 height 26
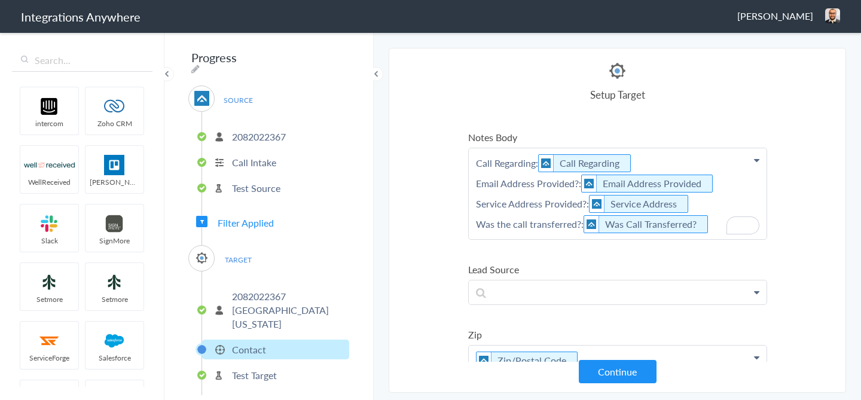
click at [829, 232] on section "Select Account 2082022367 Rename Delete (a few seconds ago) 5039227087 Rename D…" at bounding box center [618, 220] width 458 height 345
click at [490, 287] on p "To enrich screen reader interactions, please activate Accessibility in Grammarl…" at bounding box center [618, 293] width 298 height 24
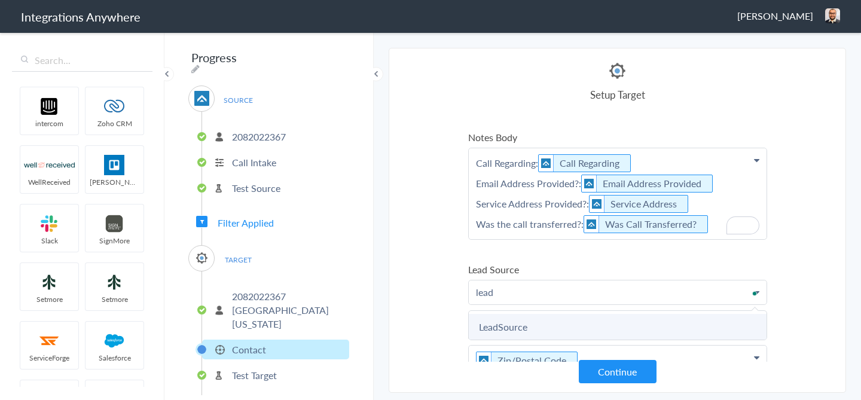
click at [494, 321] on link "LeadSource" at bounding box center [618, 327] width 298 height 26
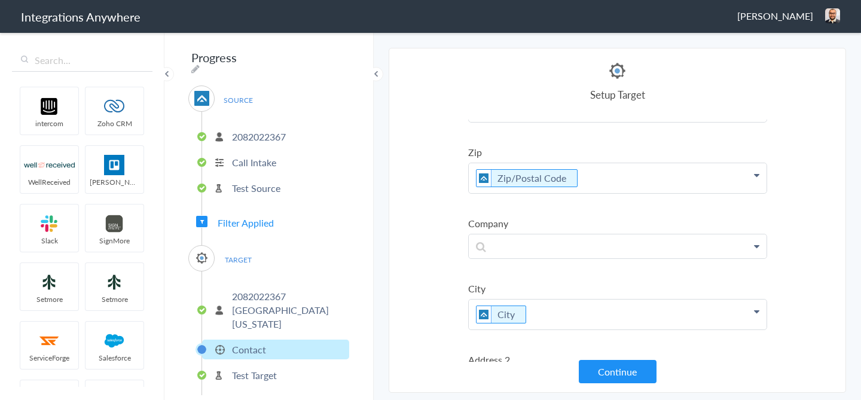
scroll to position [480, 0]
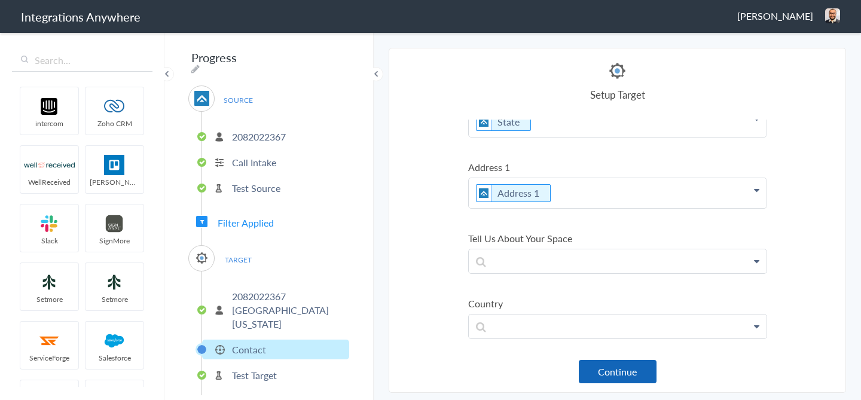
click at [622, 372] on button "Continue" at bounding box center [618, 371] width 78 height 23
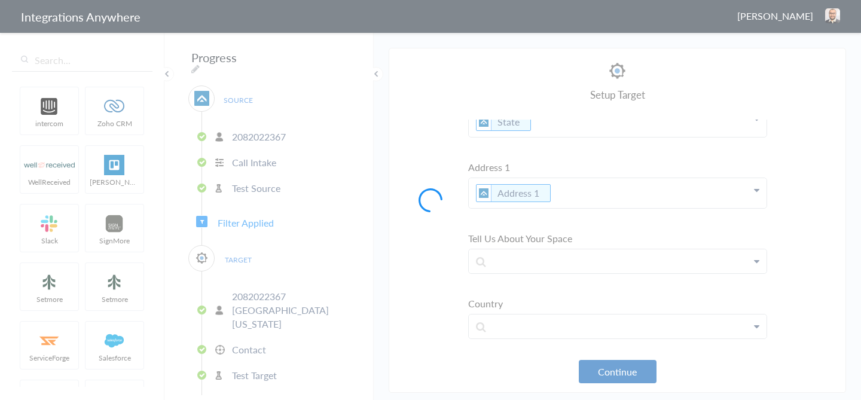
scroll to position [564, 0]
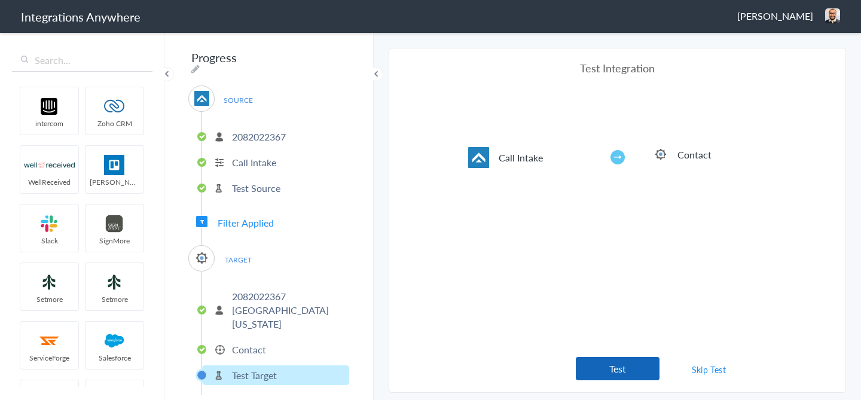
click at [650, 367] on button "Test" at bounding box center [618, 368] width 84 height 23
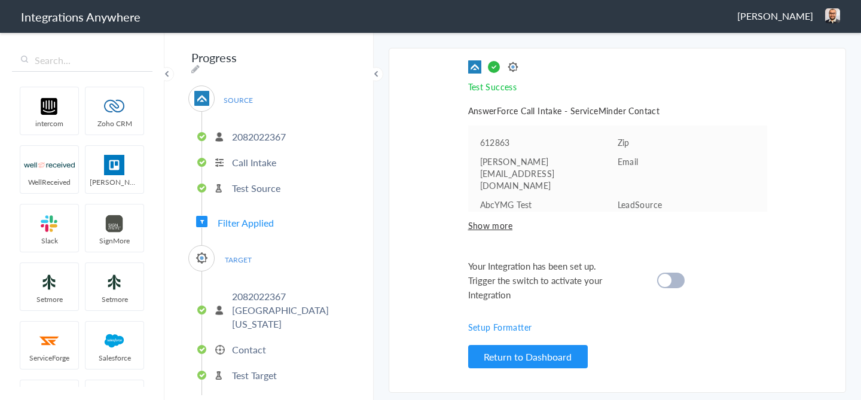
click at [666, 274] on cite at bounding box center [665, 280] width 13 height 13
click at [200, 64] on icon at bounding box center [195, 69] width 8 height 10
type input "Progress"
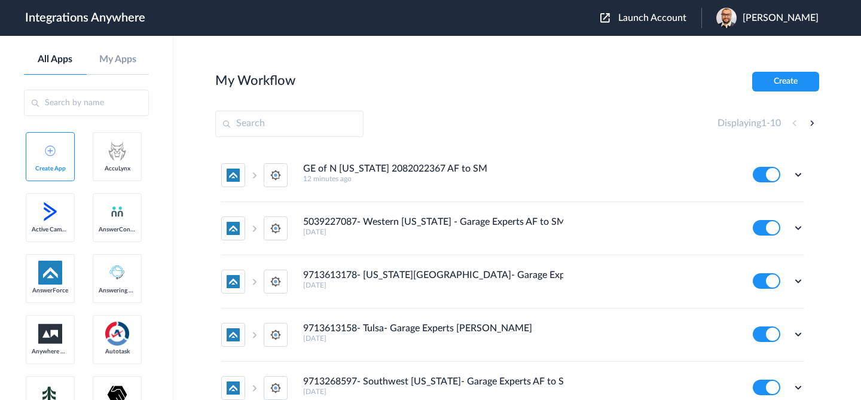
click at [631, 10] on div "Launch Account [PERSON_NAME] My Account Logout" at bounding box center [716, 18] width 230 height 20
click at [634, 20] on span "Launch Account" at bounding box center [653, 18] width 68 height 10
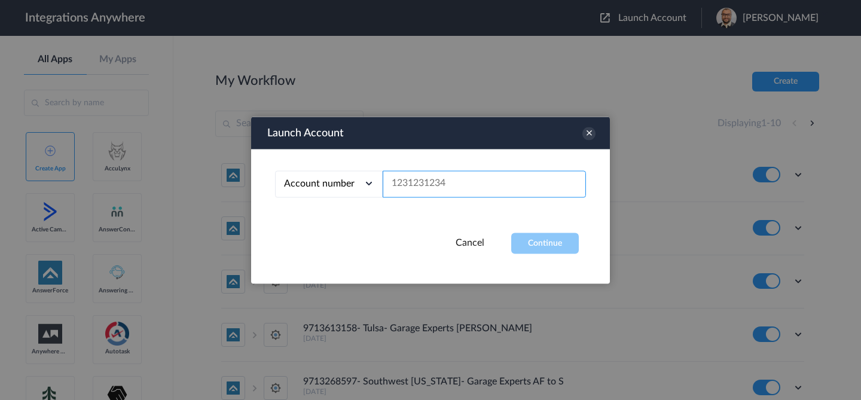
click at [525, 170] on input "text" at bounding box center [484, 183] width 203 height 27
paste input "2082022367"
type input "2082022367"
click at [543, 244] on button "Continue" at bounding box center [545, 243] width 68 height 21
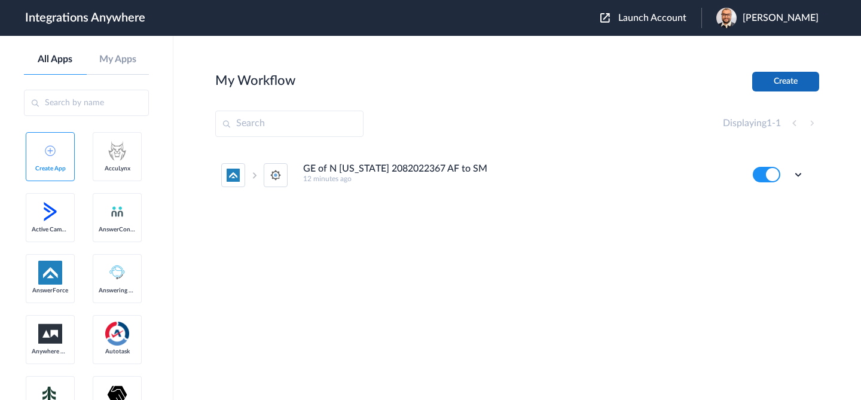
click at [791, 90] on button "Create" at bounding box center [786, 82] width 67 height 20
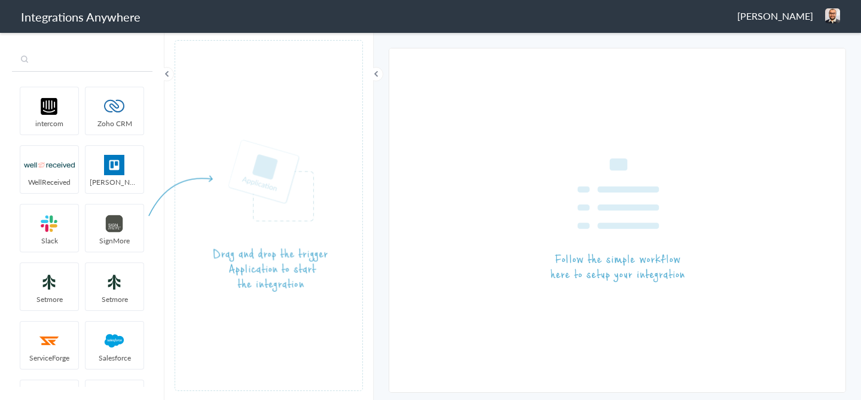
click at [85, 65] on input "text" at bounding box center [82, 60] width 141 height 23
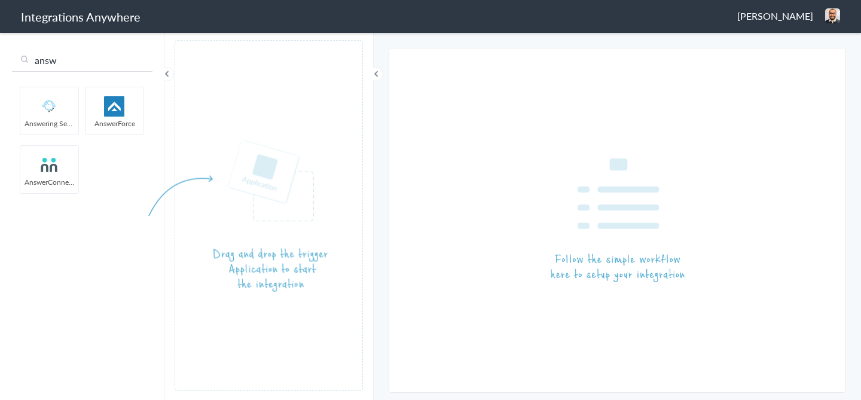
type input "answ"
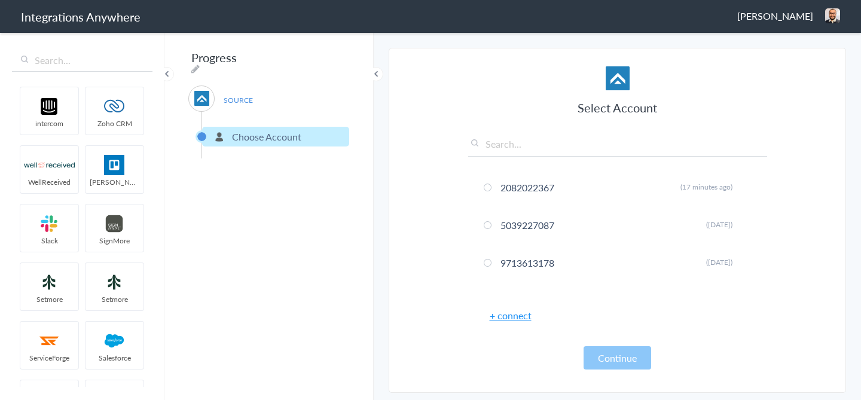
click at [537, 148] on input "text" at bounding box center [617, 147] width 299 height 20
click at [517, 321] on link "+ connect" at bounding box center [511, 316] width 42 height 14
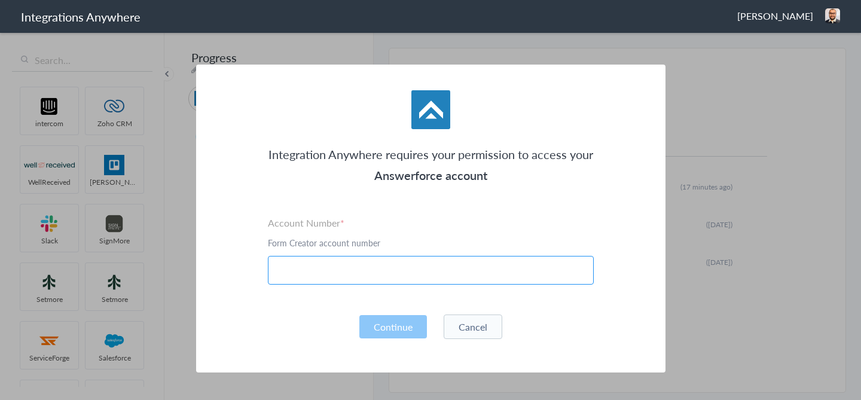
click at [399, 284] on input "text" at bounding box center [431, 270] width 326 height 29
paste input "8044f68339b04c0a8a8dad3f06106ef6"
type input "8044f68339b04c0a8a8dad3f06106ef6"
paste input "2079102319"
type input "2079102319"
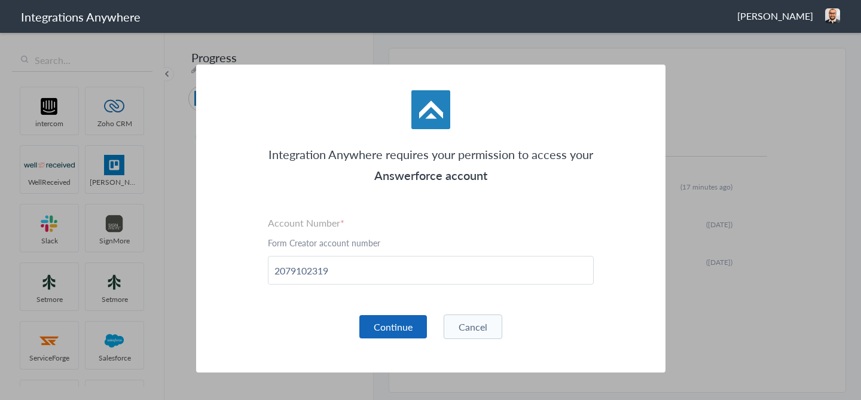
click at [383, 318] on button "Continue" at bounding box center [394, 326] width 68 height 23
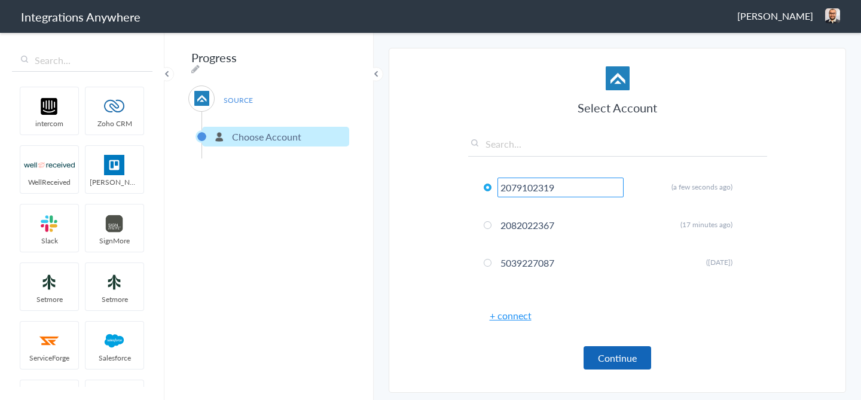
click at [622, 357] on button "Continue" at bounding box center [618, 357] width 68 height 23
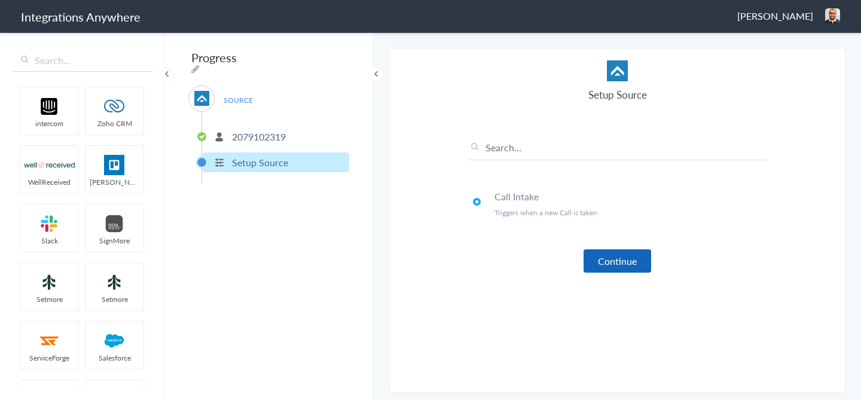
click at [614, 251] on button "Continue" at bounding box center [618, 260] width 68 height 23
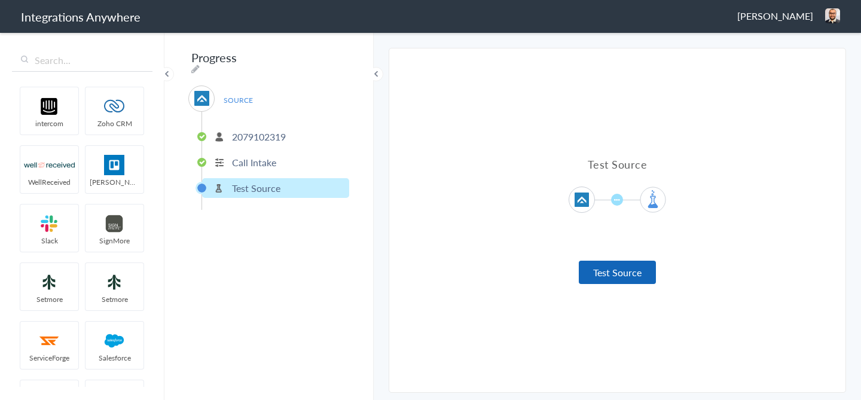
click at [598, 276] on button "Test Source" at bounding box center [617, 272] width 77 height 23
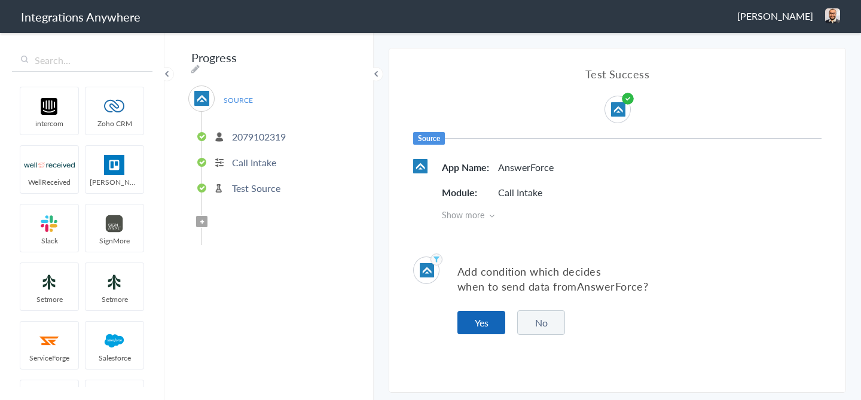
click at [476, 324] on button "Yes" at bounding box center [482, 322] width 48 height 23
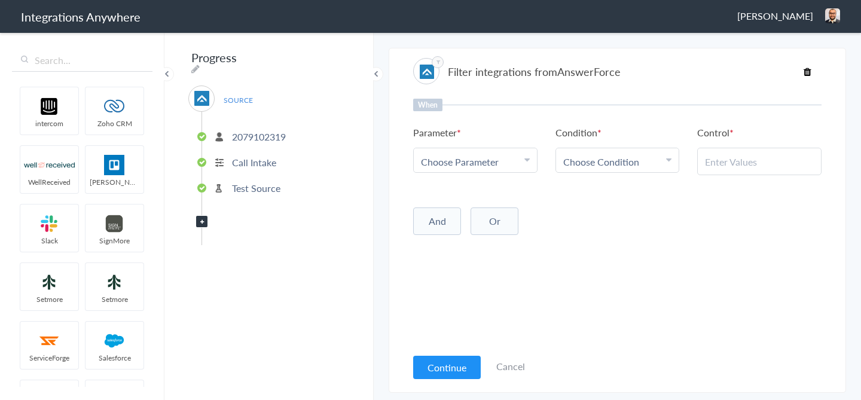
click at [456, 162] on span "Choose Parameter" at bounding box center [460, 162] width 78 height 14
click at [459, 197] on input "f" at bounding box center [475, 195] width 123 height 26
type input "free"
click at [465, 224] on link "Book an appointment for a Free Estimate?" at bounding box center [475, 227] width 123 height 39
click at [598, 166] on span "Choose Condition" at bounding box center [602, 162] width 76 height 14
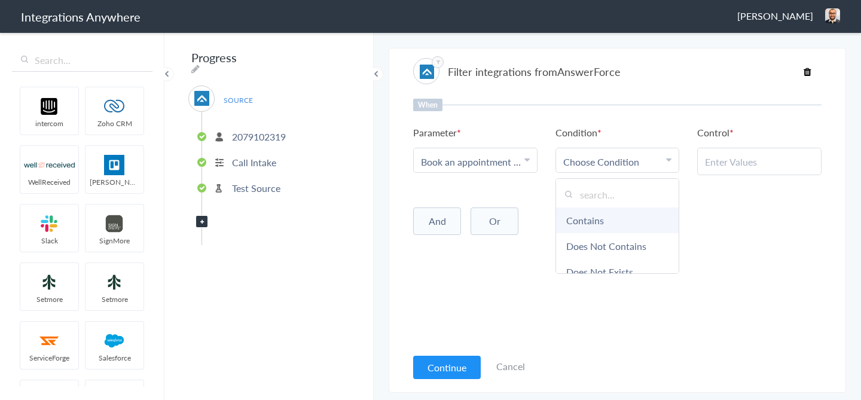
click at [592, 225] on link "Contains" at bounding box center [617, 221] width 123 height 26
click at [736, 163] on input "text" at bounding box center [759, 162] width 109 height 14
paste input "No"
type input "No"
click at [710, 263] on div "When Parameter Choose Parameter Book an appointment for a Free Estimate? Name E…" at bounding box center [617, 223] width 409 height 248
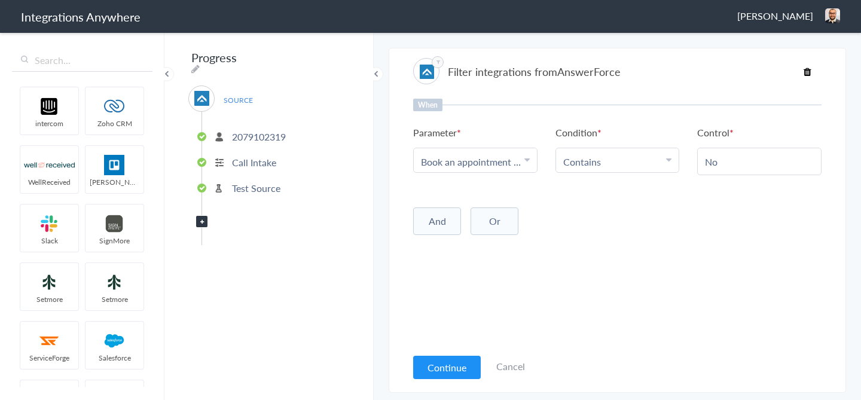
click at [454, 215] on button "And" at bounding box center [437, 222] width 48 height 28
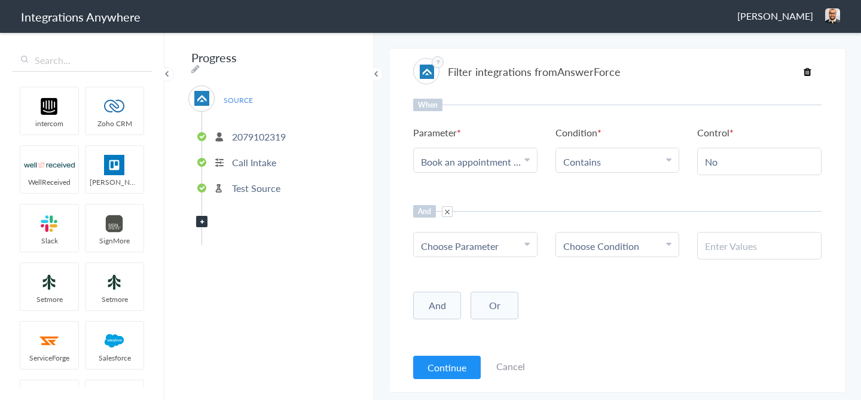
click at [465, 249] on span "Choose Parameter" at bounding box center [460, 246] width 78 height 14
click at [456, 285] on input "text" at bounding box center [475, 279] width 123 height 26
type input "call cl"
click at [453, 315] on link "Call Closing Note" at bounding box center [475, 305] width 123 height 26
click at [616, 245] on span "Choose Condition" at bounding box center [602, 246] width 76 height 14
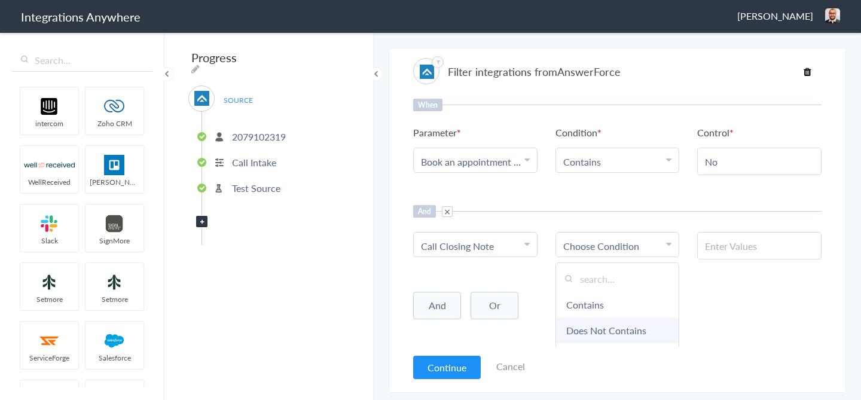
scroll to position [63, 0]
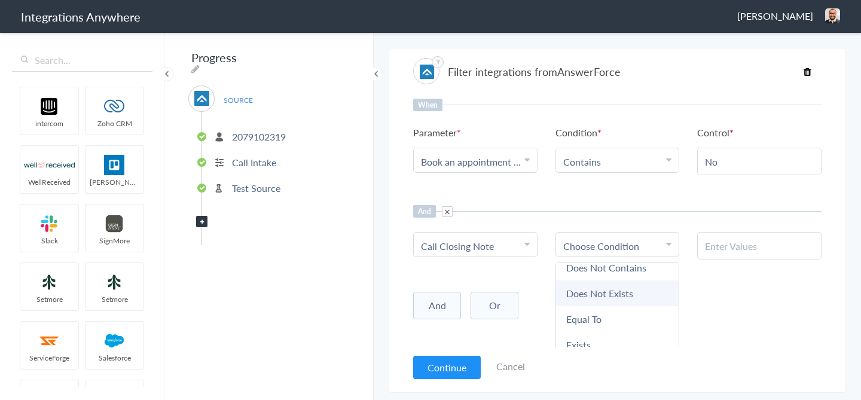
click at [614, 295] on link "Does Not Exists" at bounding box center [617, 294] width 123 height 26
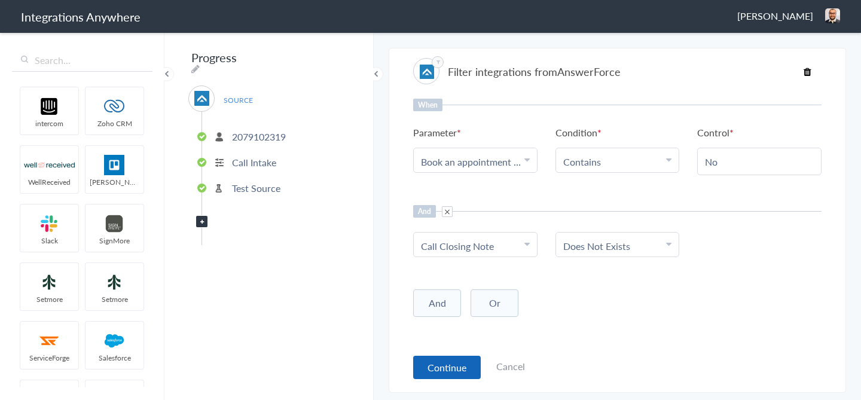
click at [434, 367] on button "Continue" at bounding box center [447, 367] width 68 height 23
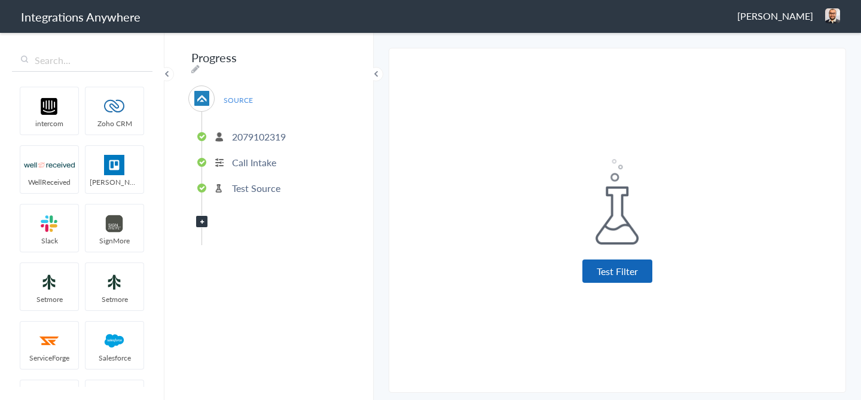
click at [617, 272] on button "Test Filter" at bounding box center [618, 271] width 70 height 23
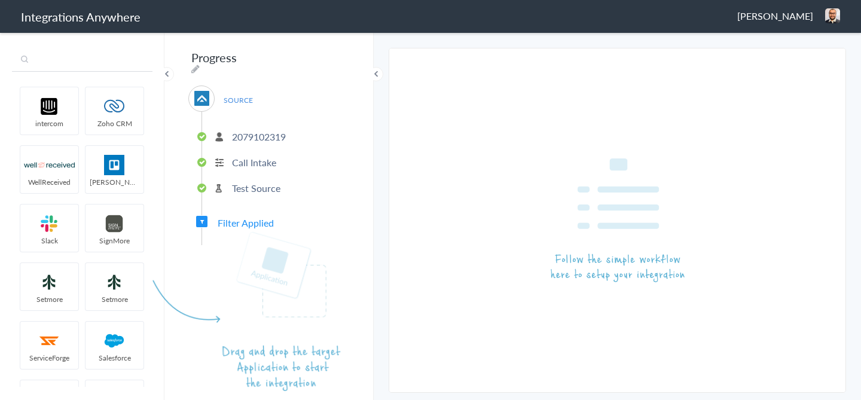
click at [74, 62] on input "text" at bounding box center [82, 60] width 141 height 23
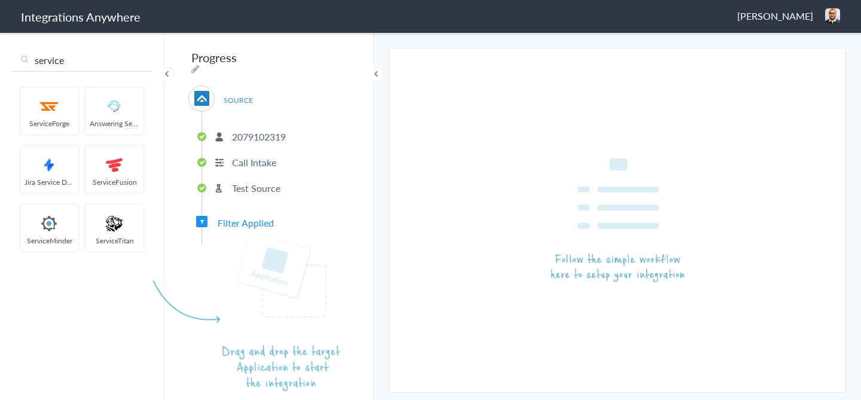
type input "service"
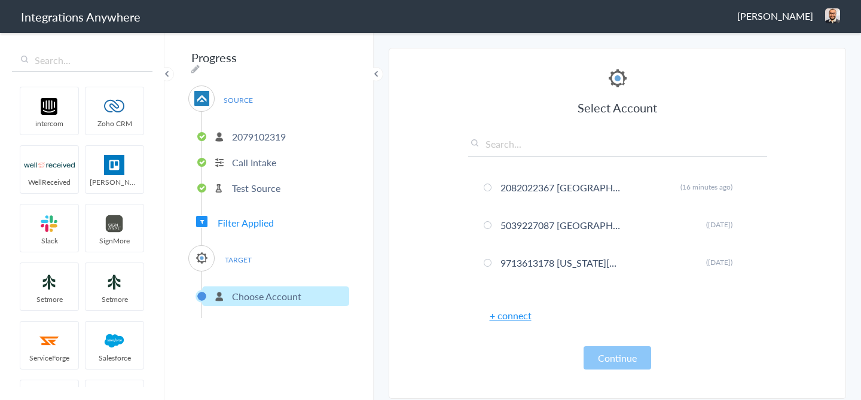
click at [512, 313] on link "+ connect" at bounding box center [511, 316] width 42 height 14
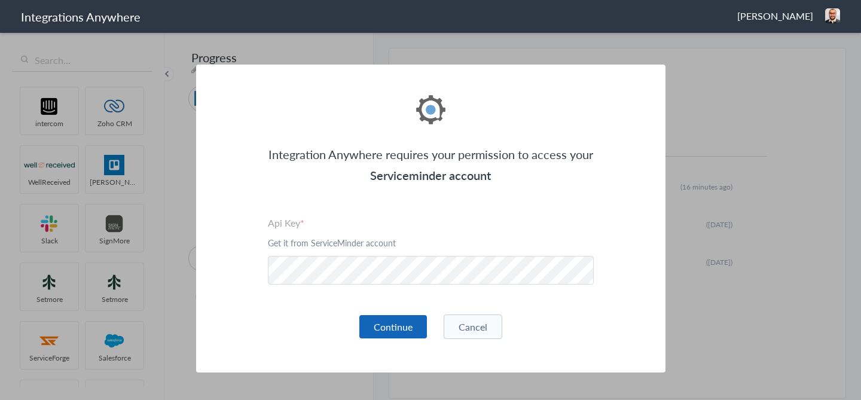
click at [385, 322] on button "Continue" at bounding box center [394, 326] width 68 height 23
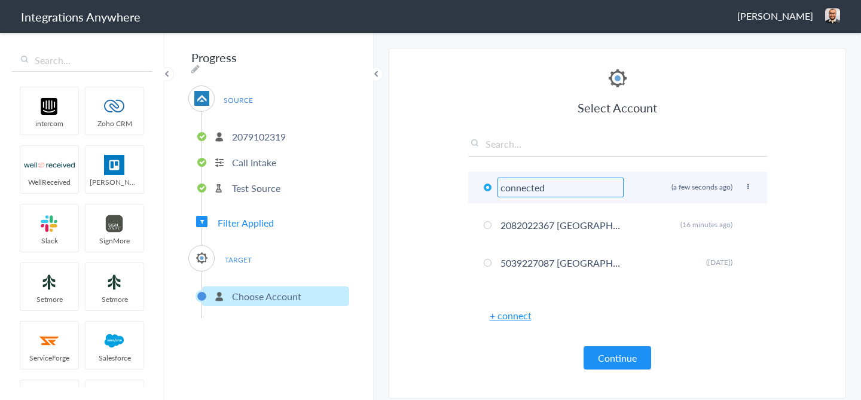
click at [537, 190] on input "connected" at bounding box center [561, 188] width 126 height 20
click at [747, 185] on icon at bounding box center [748, 187] width 7 height 7
click at [731, 209] on li "Rename" at bounding box center [724, 211] width 83 height 18
click at [501, 185] on input "Prosper" at bounding box center [561, 188] width 126 height 20
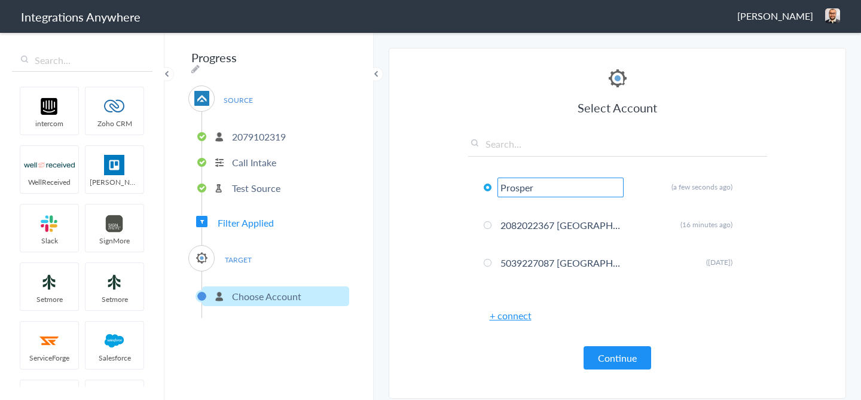
paste input "2079102319"
type input "2079102319 Prosper"
click at [607, 353] on button "Continue" at bounding box center [618, 357] width 68 height 23
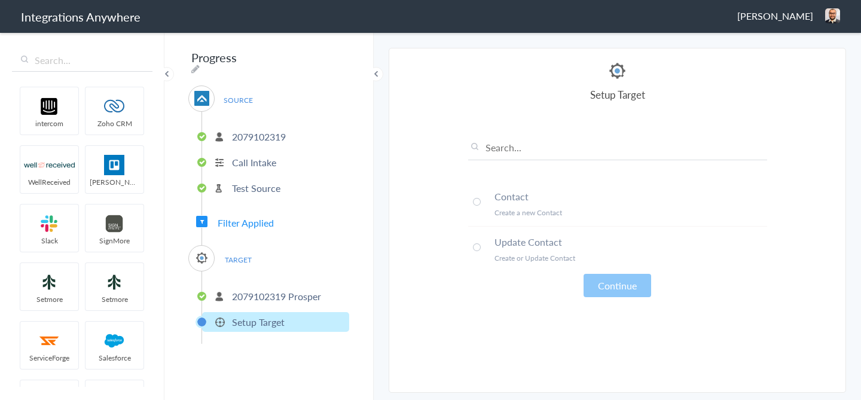
click at [324, 59] on div "Progress SOURCE 2079102319 Call Intake Test Source Filter Applied TARGET 207910…" at bounding box center [269, 215] width 209 height 369
click at [200, 64] on icon at bounding box center [195, 69] width 8 height 10
click at [287, 65] on input "Progress" at bounding box center [262, 57] width 148 height 23
paste input "2079102319"
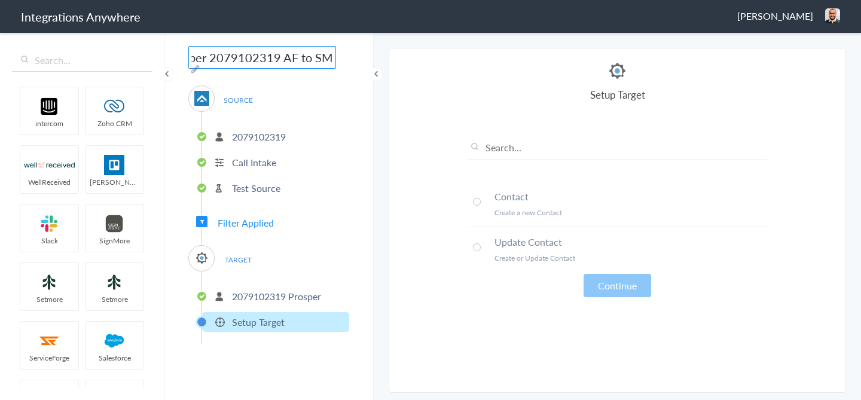
scroll to position [0, 56]
type input "GE Prosper 2079102319 AF to SM"
click at [263, 368] on div "GE Prosper 2079102319 AF to SM SOURCE 2079102319 Call Intake Test Source Filter…" at bounding box center [269, 215] width 209 height 369
click at [484, 206] on li "Contact Create a new Contact" at bounding box center [617, 203] width 299 height 45
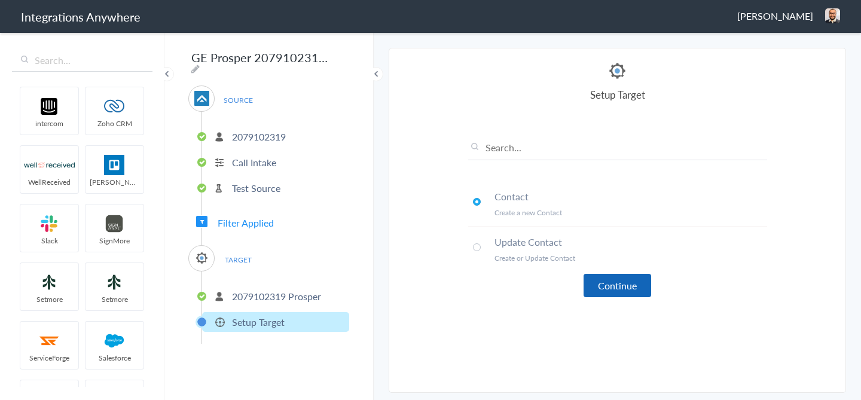
click at [619, 291] on button "Continue" at bounding box center [618, 285] width 68 height 23
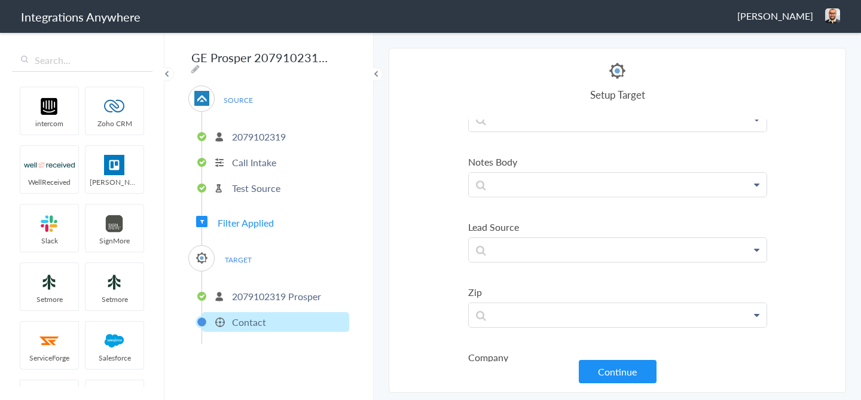
scroll to position [250, 0]
click at [520, 249] on p at bounding box center [618, 244] width 298 height 24
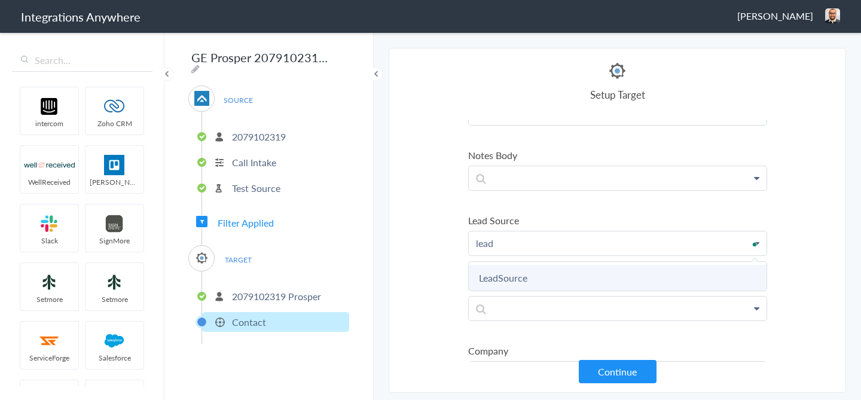
click at [519, 275] on link "LeadSource" at bounding box center [618, 278] width 298 height 26
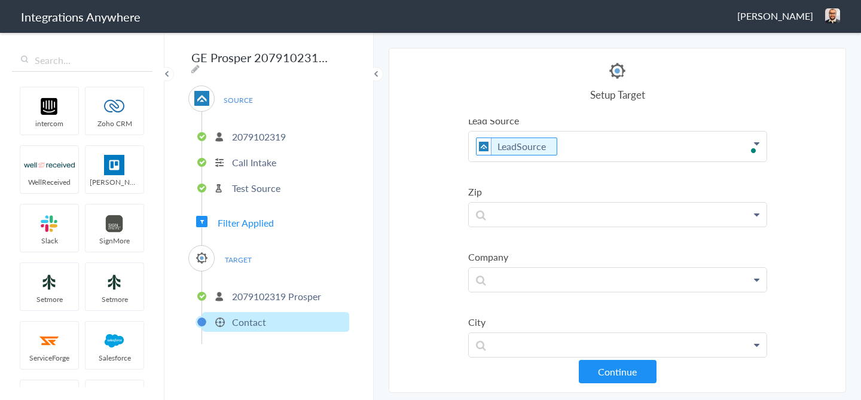
scroll to position [360, 0]
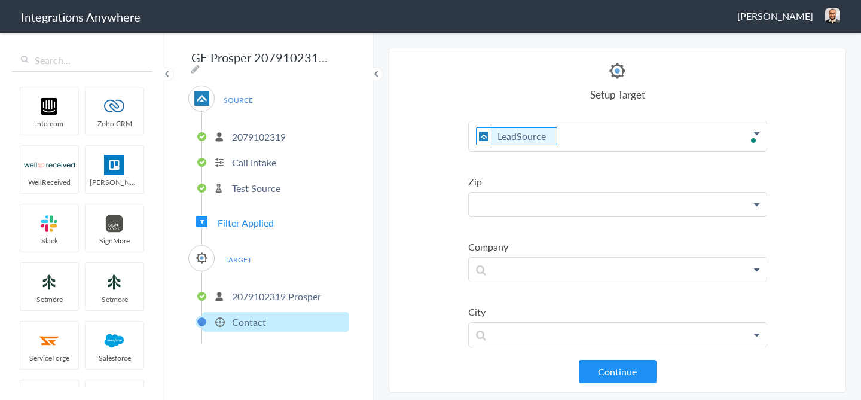
click at [523, 194] on p at bounding box center [618, 205] width 298 height 24
click at [523, 206] on p "To enrich screen reader interactions, please activate Accessibility in Grammarl…" at bounding box center [618, 205] width 298 height 24
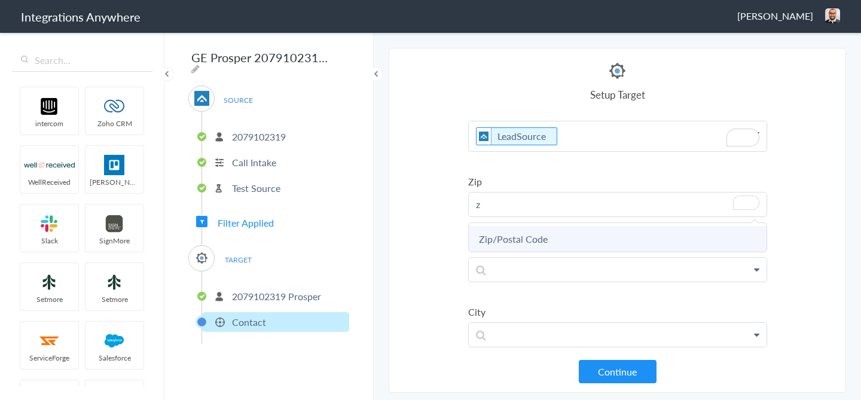
click at [527, 237] on link "Zip/Postal Code" at bounding box center [618, 239] width 298 height 26
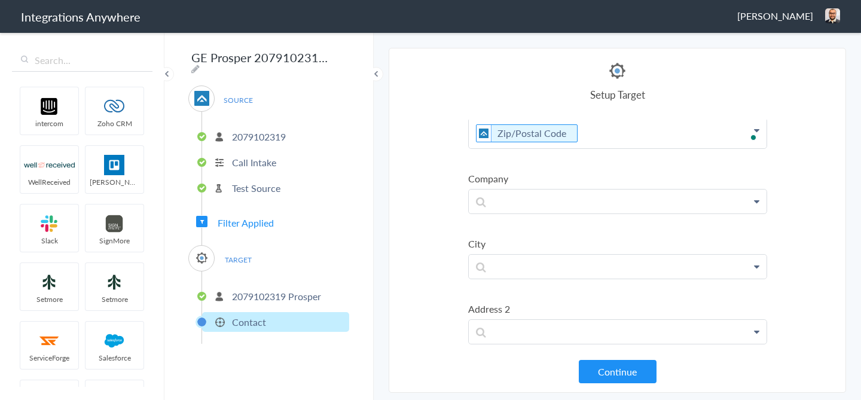
scroll to position [458, 0]
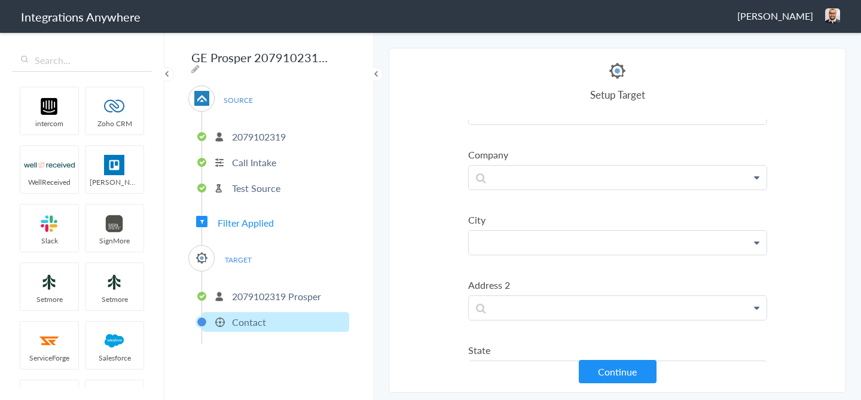
click at [510, 243] on p at bounding box center [618, 243] width 298 height 24
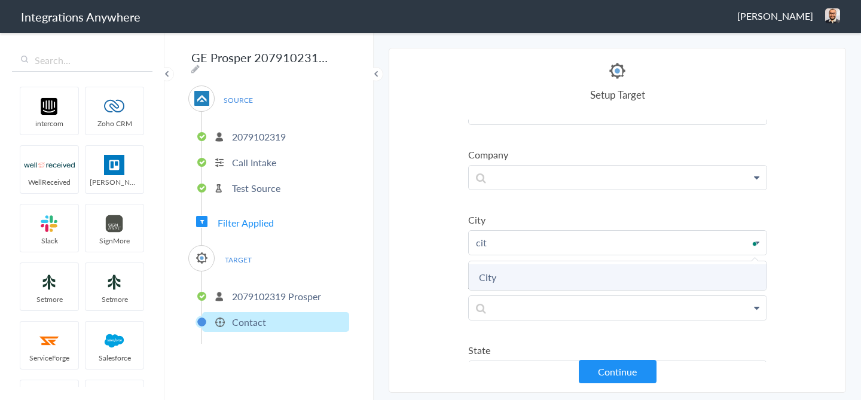
click at [507, 278] on link "City" at bounding box center [618, 277] width 298 height 26
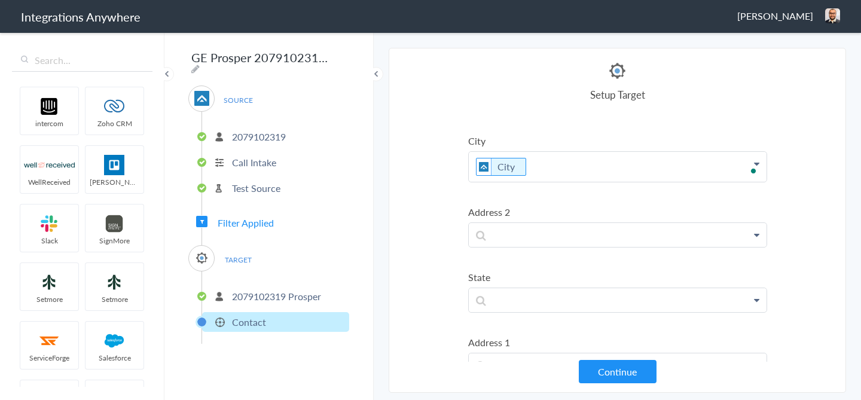
scroll to position [537, 0]
click at [501, 300] on p "To enrich screen reader interactions, please activate Accessibility in Grammarl…" at bounding box center [618, 300] width 298 height 24
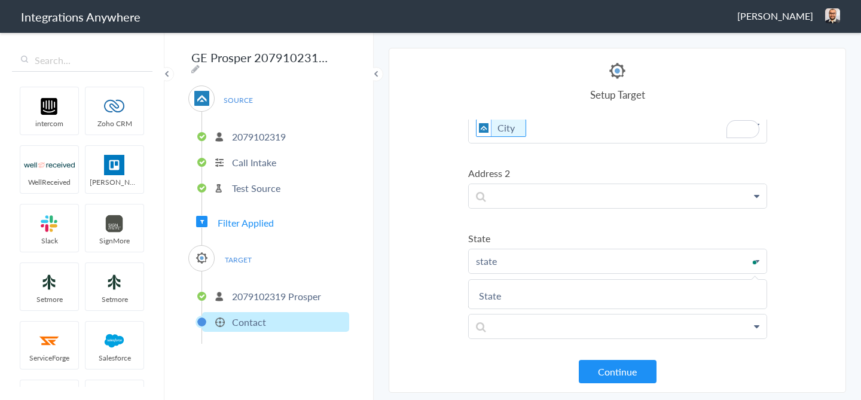
scroll to position [0, 0]
click at [501, 300] on link "State" at bounding box center [618, 295] width 298 height 26
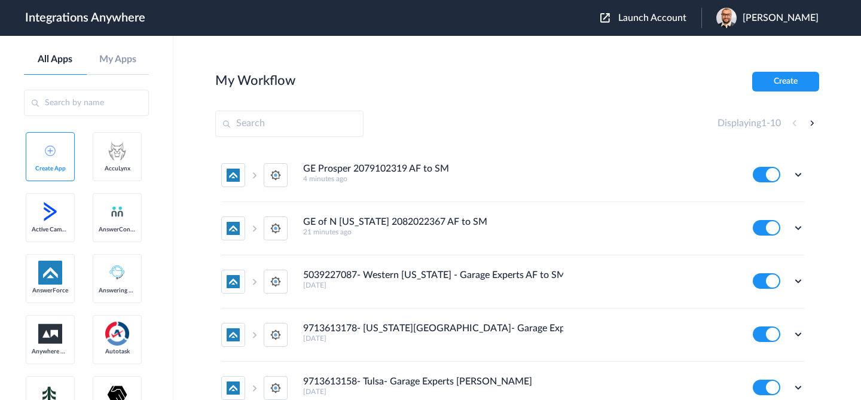
click at [662, 23] on button "Launch Account" at bounding box center [651, 18] width 101 height 11
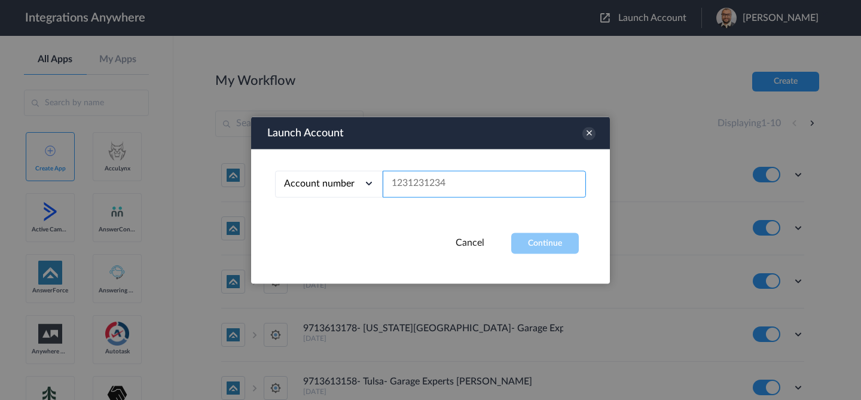
click at [507, 175] on input "text" at bounding box center [484, 183] width 203 height 27
paste input "2079102319"
type input "2079102319"
click at [529, 242] on button "Continue" at bounding box center [545, 243] width 68 height 21
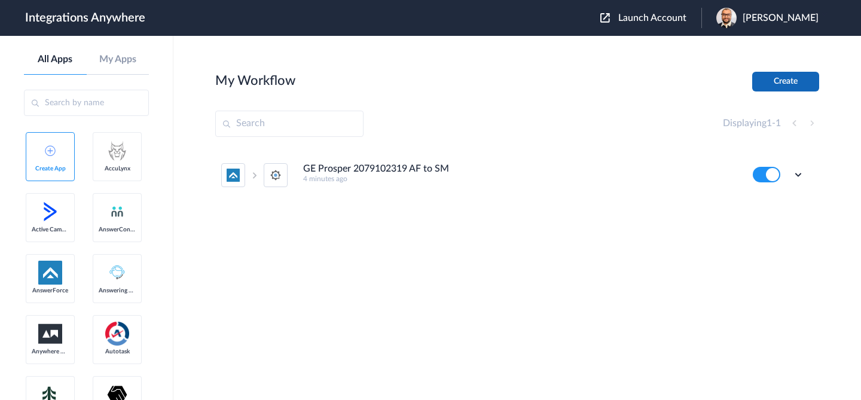
click at [767, 84] on button "Create" at bounding box center [786, 82] width 67 height 20
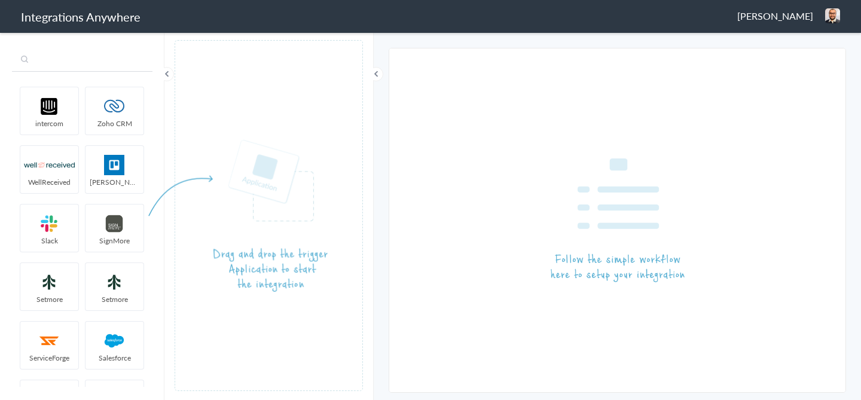
click at [102, 67] on input "text" at bounding box center [82, 60] width 141 height 23
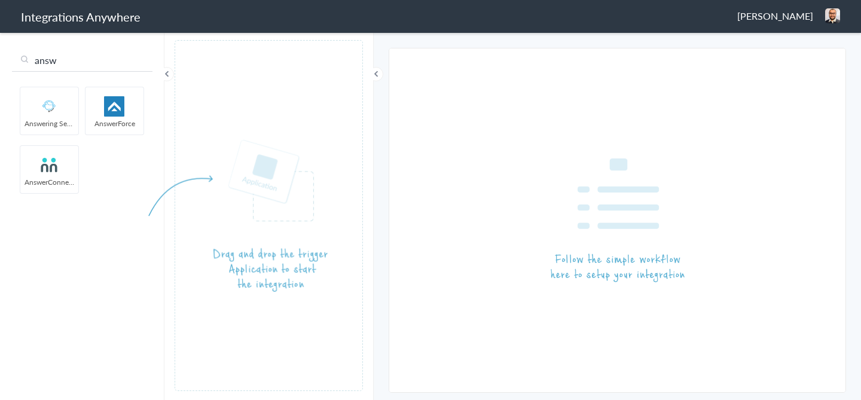
type input "answ"
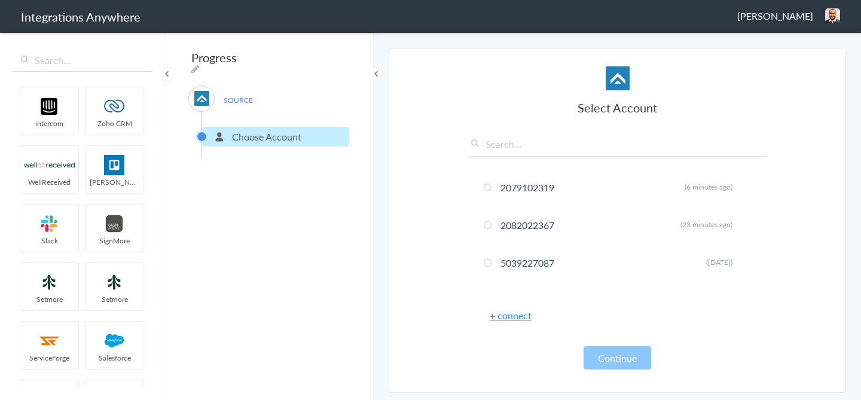
click at [535, 144] on input "text" at bounding box center [617, 147] width 299 height 20
paste input "2679468240"
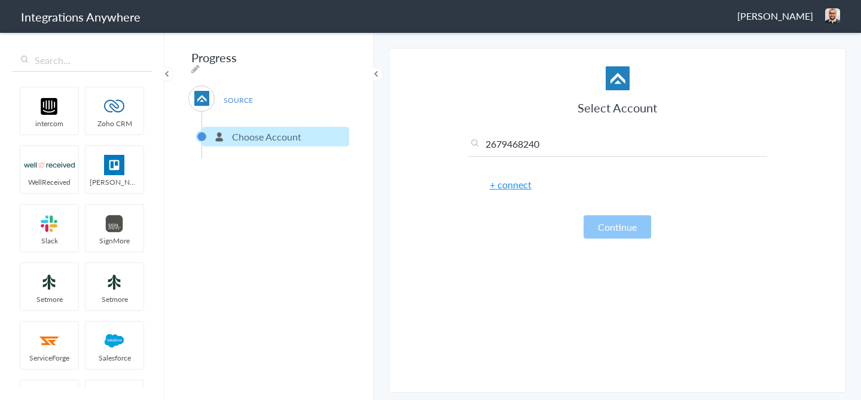
type input "2679468240"
click at [519, 182] on link "+ connect" at bounding box center [511, 185] width 42 height 14
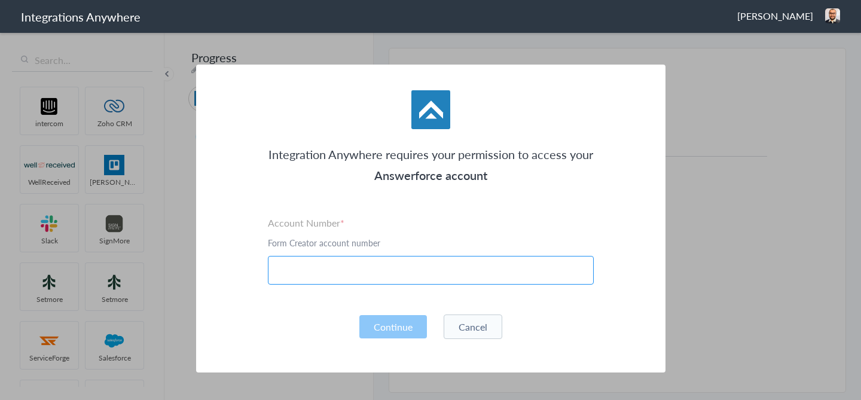
click at [483, 264] on input "text" at bounding box center [431, 270] width 326 height 29
paste input "2679468240"
type input "2679468240"
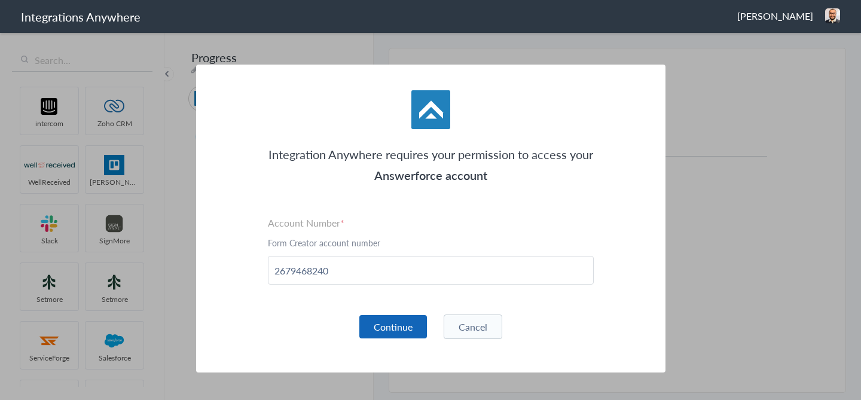
click at [366, 334] on button "Continue" at bounding box center [394, 326] width 68 height 23
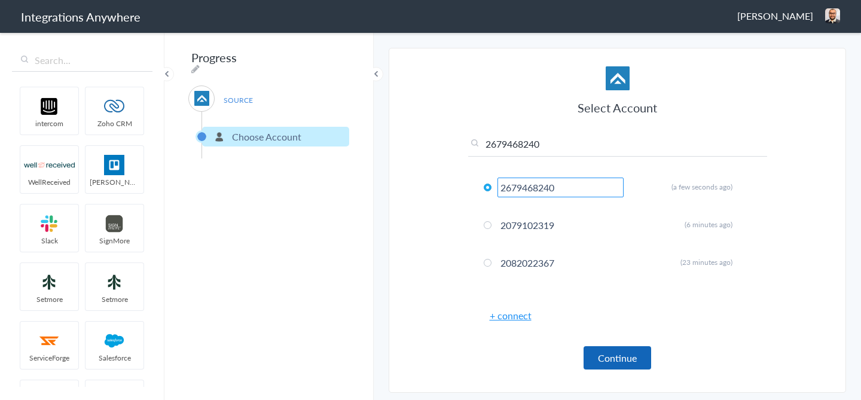
click at [616, 362] on button "Continue" at bounding box center [618, 357] width 68 height 23
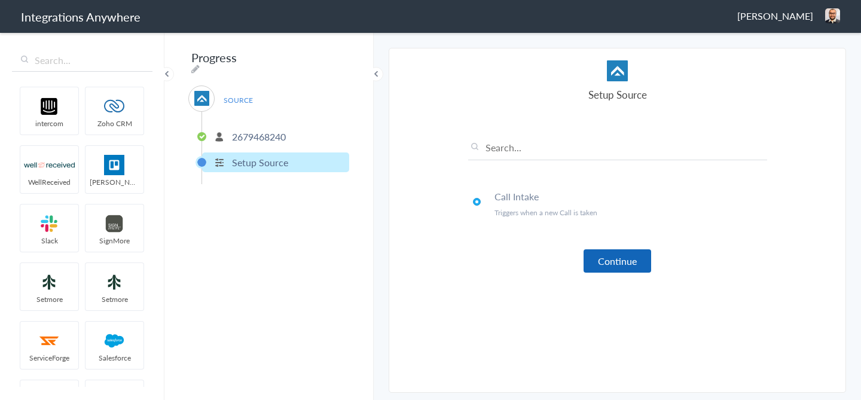
click at [603, 263] on button "Continue" at bounding box center [618, 260] width 68 height 23
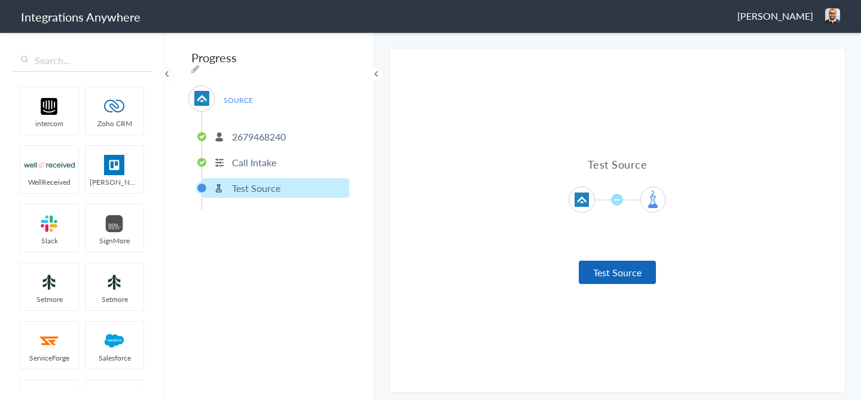
click at [605, 273] on button "Test Source" at bounding box center [617, 272] width 77 height 23
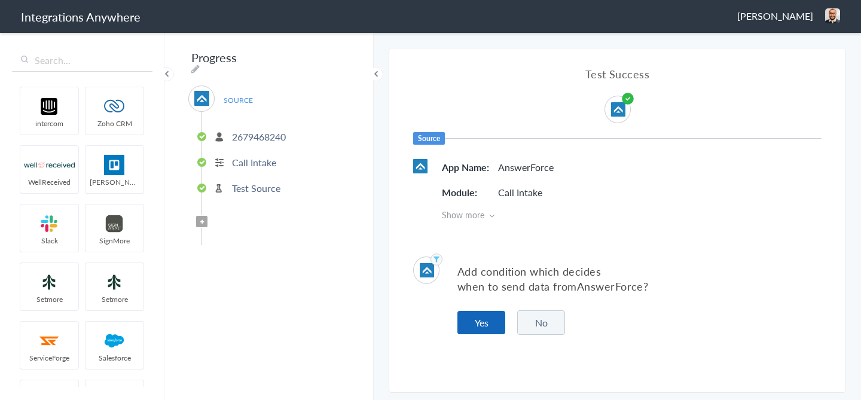
click at [497, 322] on button "Yes" at bounding box center [482, 322] width 48 height 23
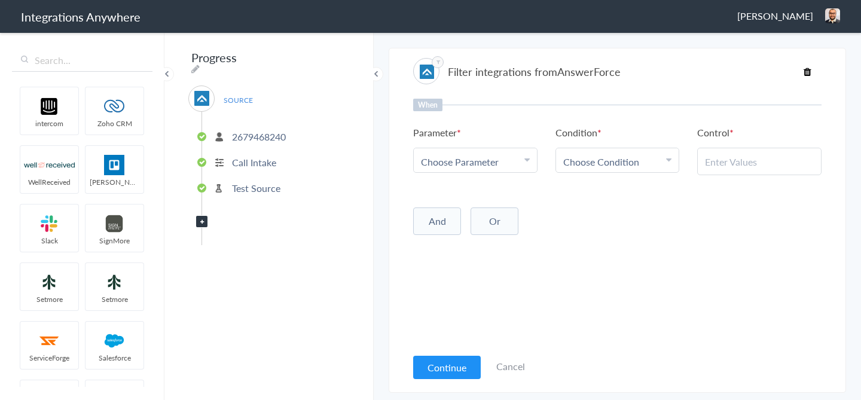
click at [479, 157] on span "Choose Parameter" at bounding box center [460, 162] width 78 height 14
click at [473, 199] on input "text" at bounding box center [475, 195] width 123 height 26
type input "free"
click at [465, 227] on link "Book an appointment for a Free Estimate?" at bounding box center [475, 227] width 123 height 39
click at [595, 173] on ul "Parameter Choose Parameter Book an appointment for a Free Estimate? Name Email …" at bounding box center [617, 151] width 409 height 50
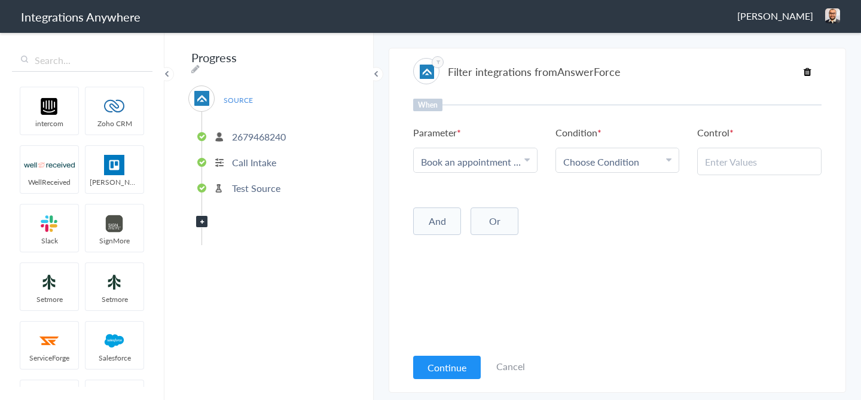
click at [595, 167] on span "Choose Condition" at bounding box center [602, 162] width 76 height 14
click at [590, 211] on link "Contains" at bounding box center [617, 221] width 123 height 26
click at [723, 160] on input "text" at bounding box center [759, 162] width 109 height 14
paste input "No"
type input "No"
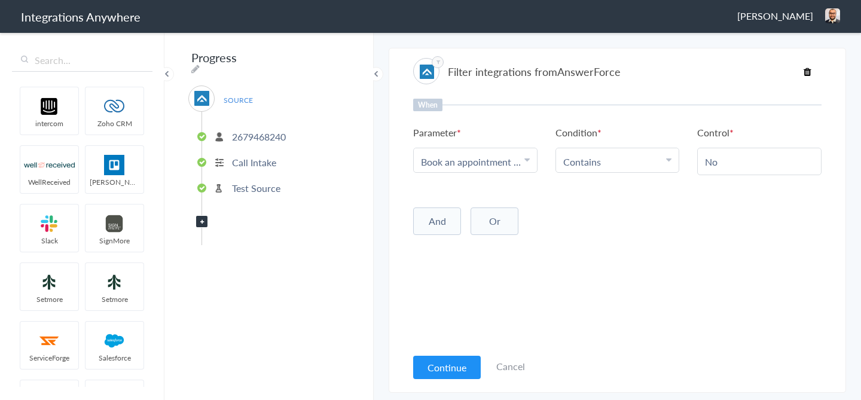
click at [453, 220] on button "And" at bounding box center [437, 222] width 48 height 28
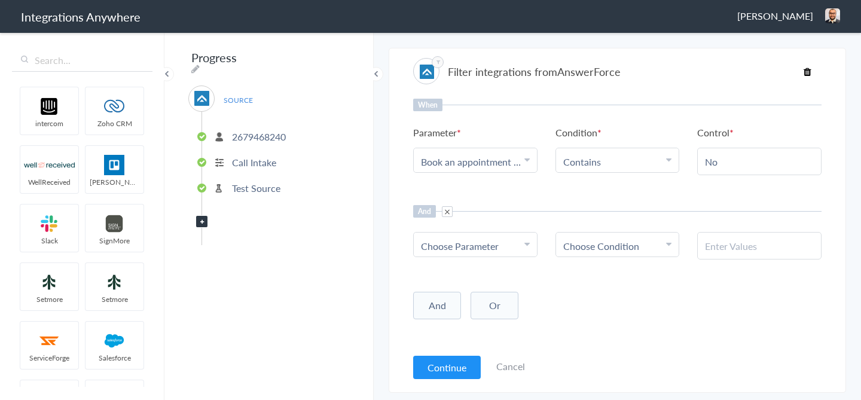
click at [456, 246] on span "Choose Parameter" at bounding box center [460, 246] width 78 height 14
click at [449, 285] on input "text" at bounding box center [475, 279] width 123 height 26
type input "call c"
click at [447, 309] on link "Call Closing Note" at bounding box center [475, 305] width 123 height 26
click at [625, 246] on span "Choose Condition" at bounding box center [602, 246] width 76 height 14
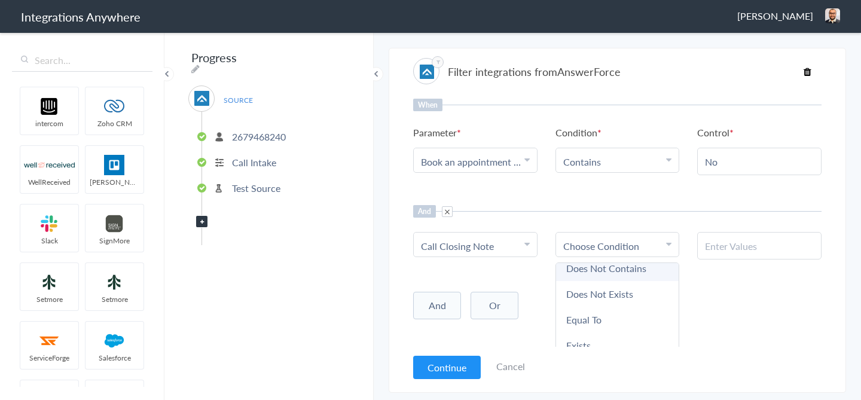
scroll to position [63, 0]
click at [610, 291] on link "Does Not Exists" at bounding box center [617, 294] width 123 height 26
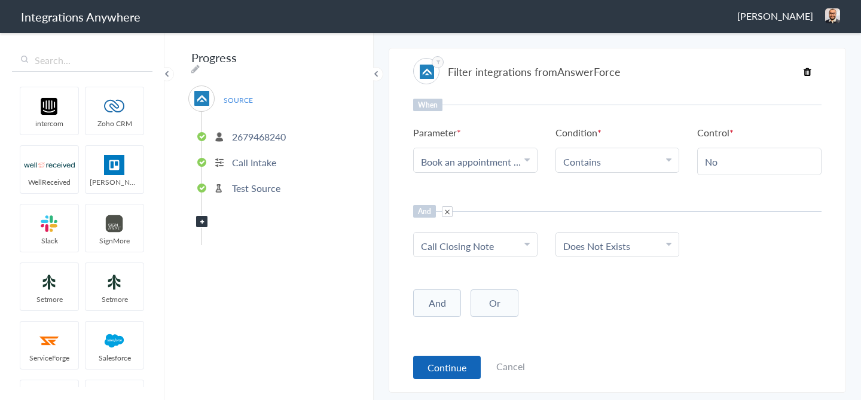
click at [437, 361] on button "Continue" at bounding box center [447, 367] width 68 height 23
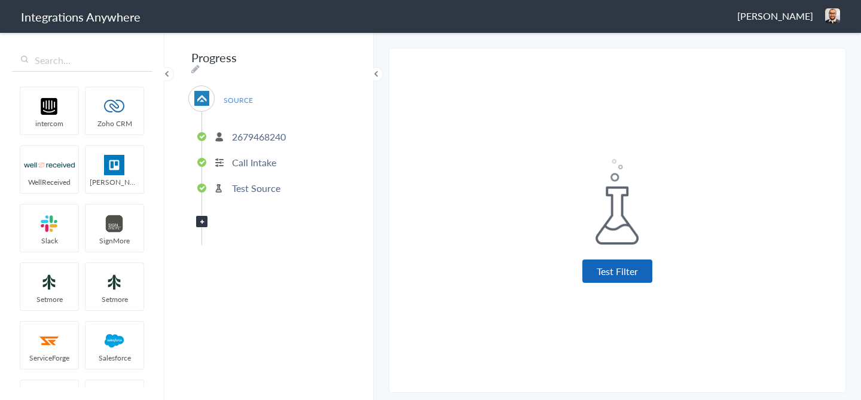
click at [592, 265] on button "Test Filter" at bounding box center [618, 271] width 70 height 23
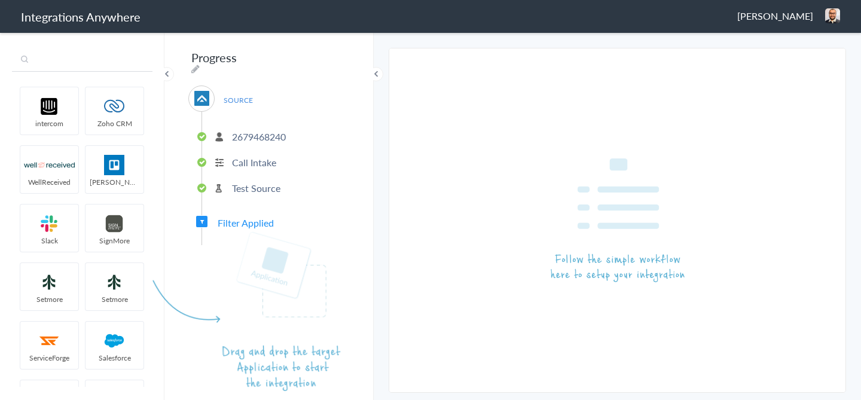
click at [98, 66] on input "text" at bounding box center [82, 60] width 141 height 23
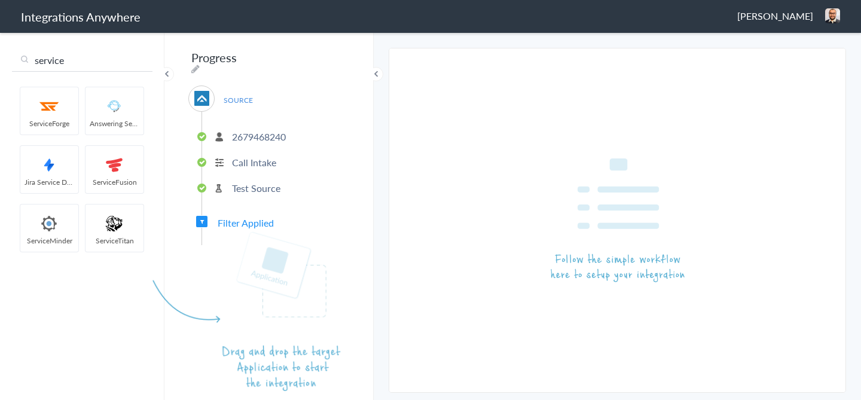
type input "service"
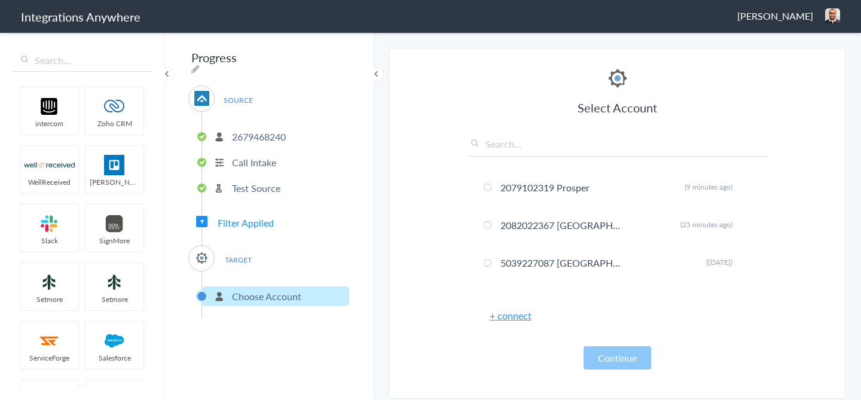
click at [522, 315] on link "+ connect" at bounding box center [511, 316] width 42 height 14
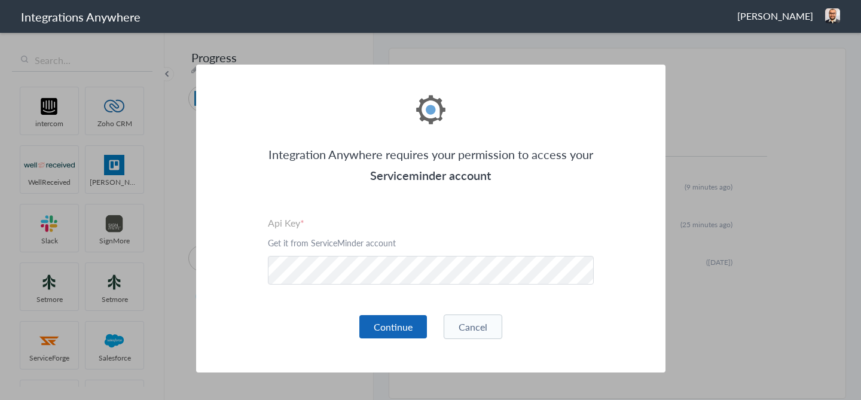
click at [399, 324] on button "Continue" at bounding box center [394, 326] width 68 height 23
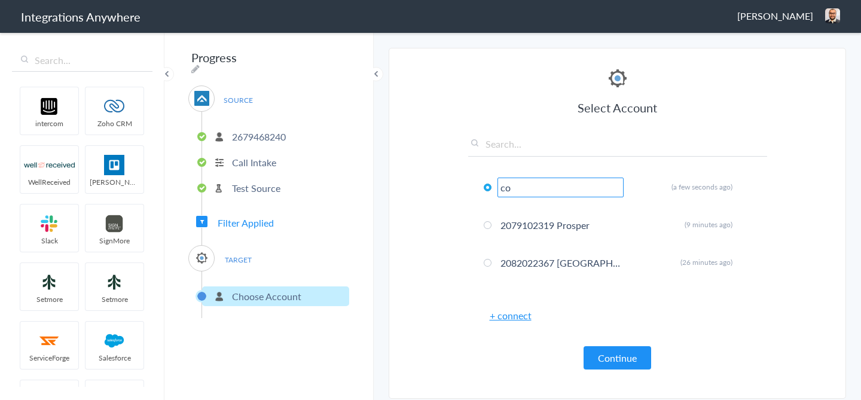
type input "c"
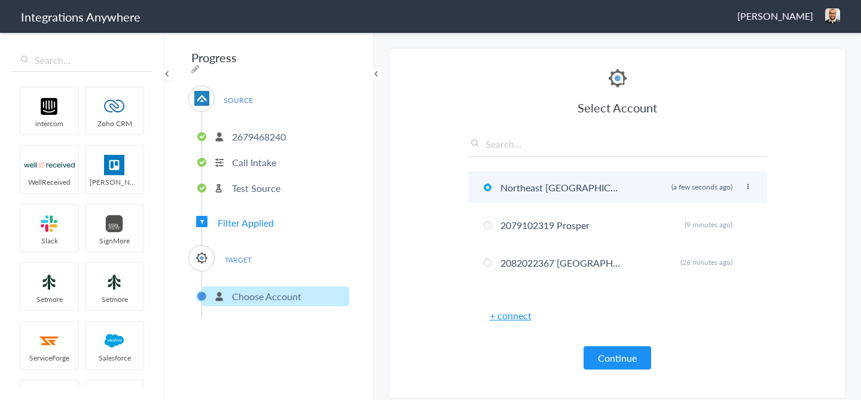
click at [748, 185] on icon at bounding box center [748, 187] width 7 height 7
click at [715, 205] on li "Rename" at bounding box center [724, 211] width 83 height 18
click at [501, 188] on input "Northeast Sacramento" at bounding box center [561, 188] width 126 height 20
paste input "2679468240"
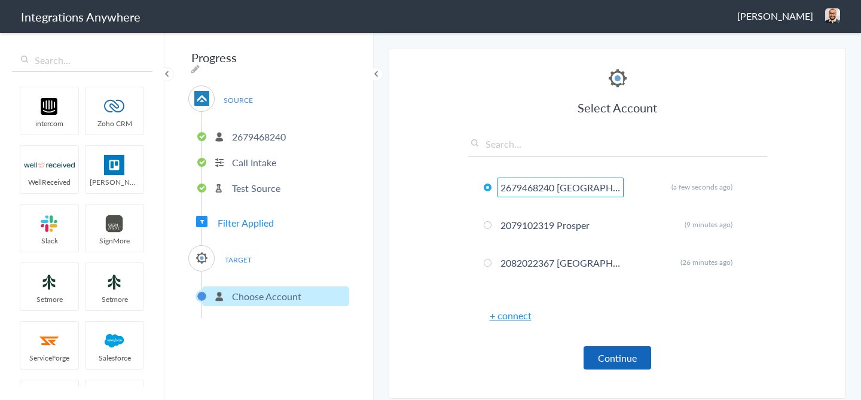
type input "2679468240 Northeast Sacramento"
click at [643, 361] on button "Continue" at bounding box center [618, 357] width 68 height 23
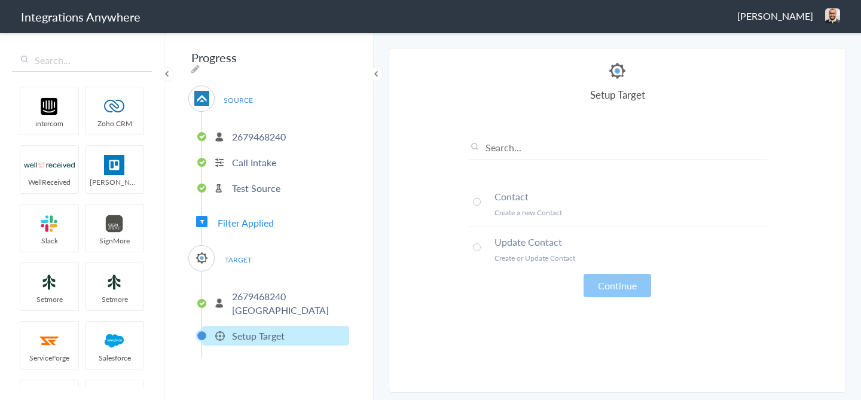
click at [476, 204] on span at bounding box center [477, 202] width 8 height 8
click at [602, 287] on button "Continue" at bounding box center [618, 285] width 68 height 23
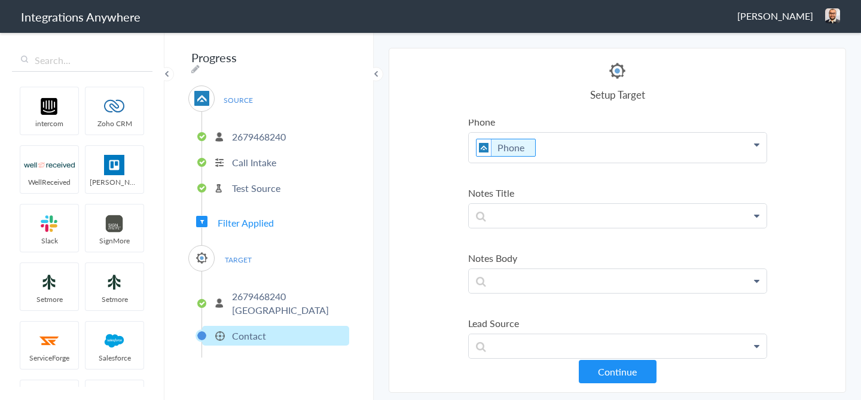
scroll to position [157, 0]
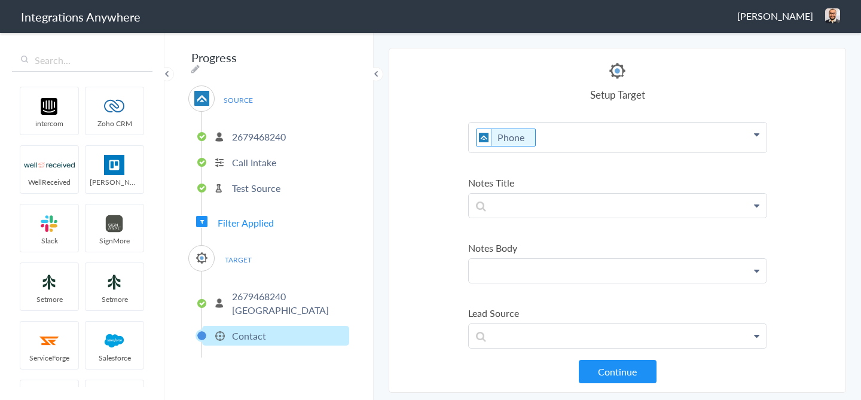
click at [516, 272] on p at bounding box center [618, 271] width 298 height 24
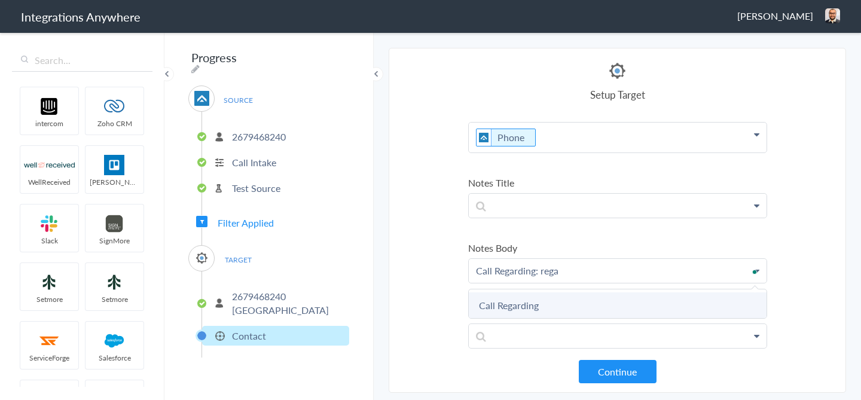
click at [522, 304] on link "Call Regarding" at bounding box center [618, 306] width 298 height 26
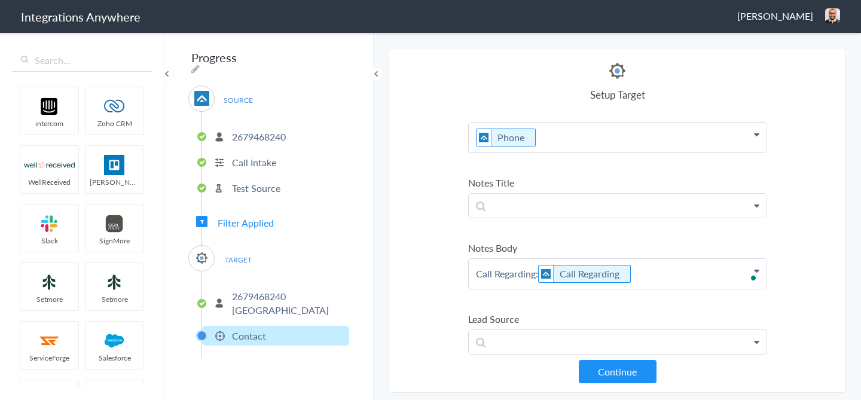
click at [671, 276] on p "Call Regarding: Call Regarding" at bounding box center [618, 274] width 298 height 30
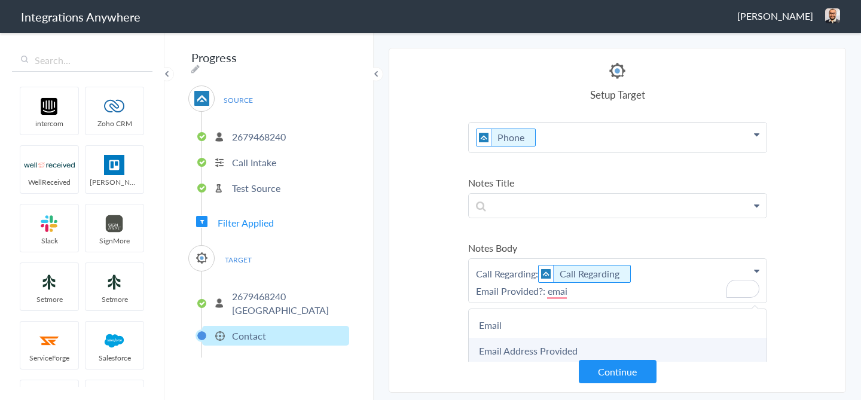
click at [578, 342] on link "Email Address Provided" at bounding box center [618, 351] width 298 height 26
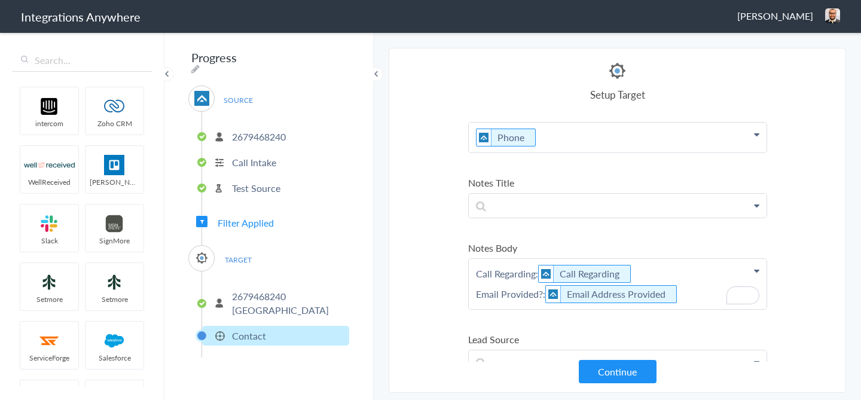
click at [695, 288] on p "Call Regarding: Call Regarding Email Provided?: Email Address Provided" at bounding box center [618, 284] width 298 height 50
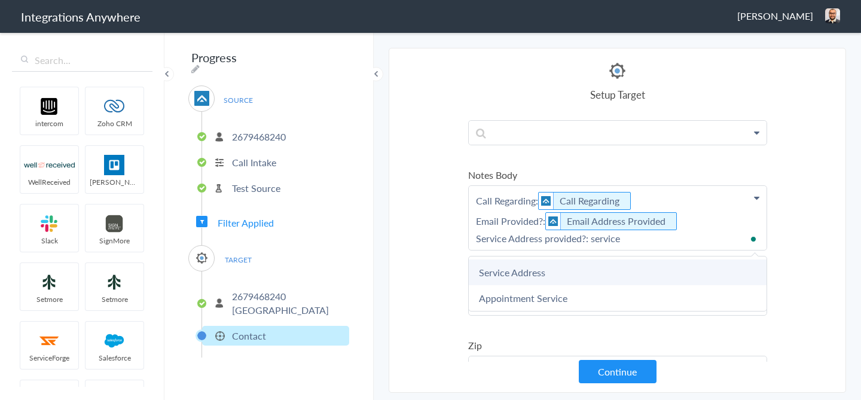
click at [663, 275] on link "Service Address" at bounding box center [618, 273] width 298 height 26
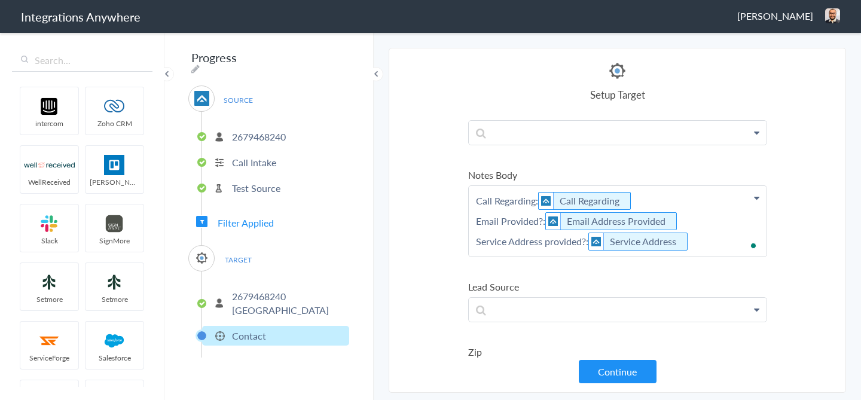
click at [714, 248] on p "Call Regarding: Call Regarding Email Provided?: Email Address Provided Service …" at bounding box center [618, 221] width 298 height 71
click at [714, 248] on p "Call Regarding: Call Regarding Email Provided?: Email Address Provided Service …" at bounding box center [618, 235] width 298 height 98
click at [522, 254] on p "Call Regarding: Call Regarding Email Provided?: Email Address Provided Service …" at bounding box center [618, 235] width 298 height 98
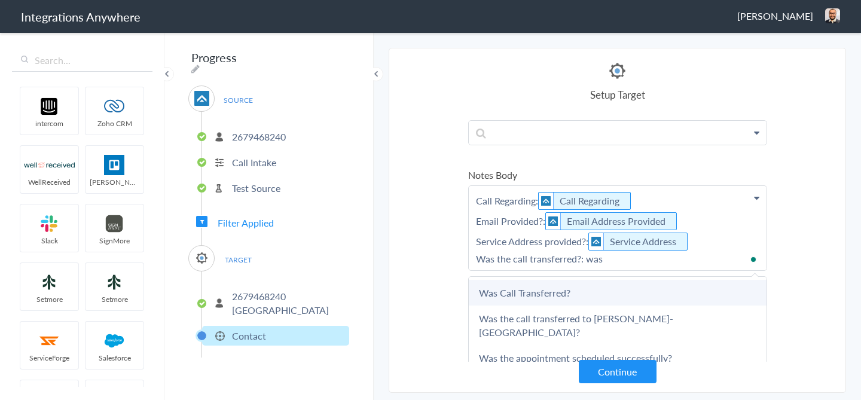
click at [496, 291] on link "Was Call Transferred?" at bounding box center [618, 293] width 298 height 26
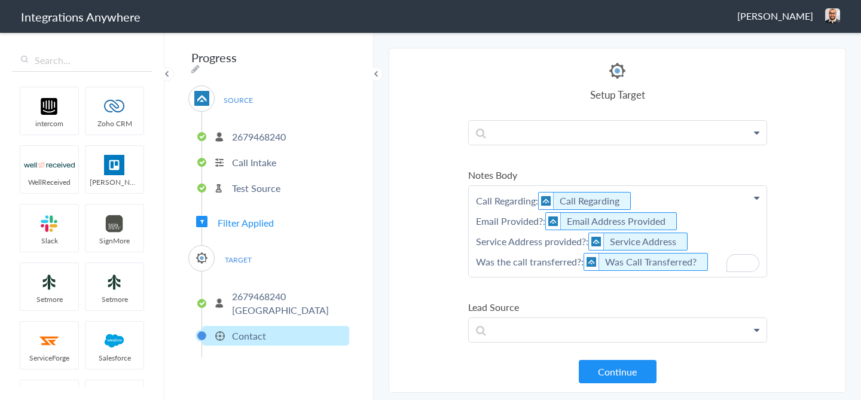
click at [721, 257] on p "Call Regarding: Call Regarding Email Provided?: Email Address Provided Service …" at bounding box center [618, 231] width 298 height 91
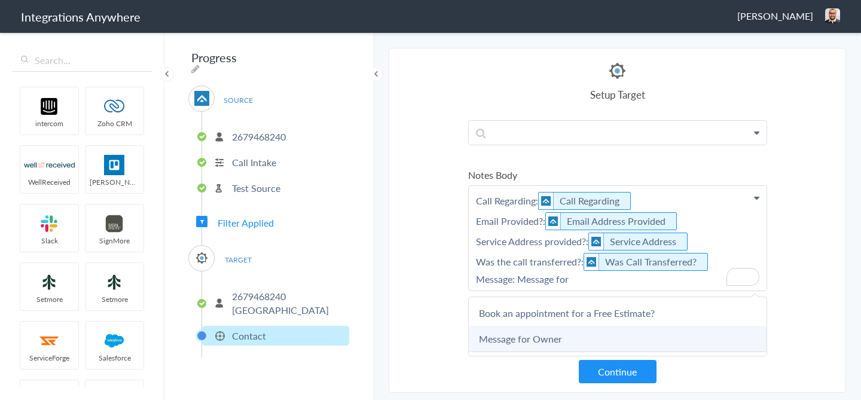
click at [651, 339] on link "Message for Owner" at bounding box center [618, 339] width 298 height 26
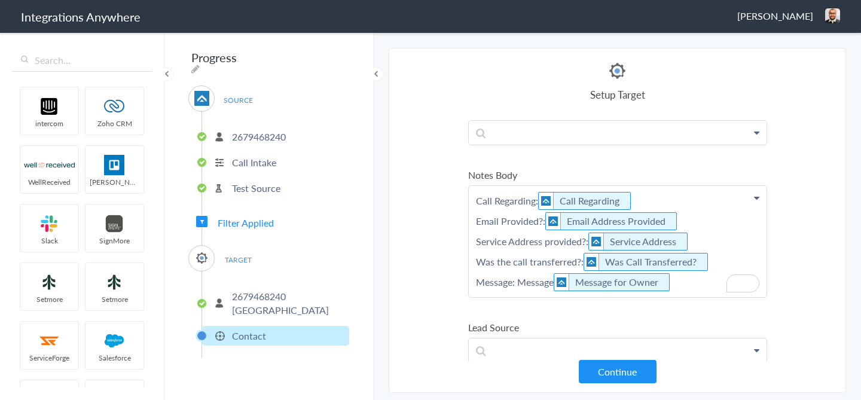
click at [550, 284] on p "Call Regarding: Call Regarding Email Provided?: Email Address Provided Service …" at bounding box center [618, 241] width 298 height 111
click at [546, 284] on p "Call Regarding: Call Regarding Email Provided?: Email Address Provided Service …" at bounding box center [618, 241] width 298 height 111
click at [811, 271] on section "Select Account 2679468240 Rename Delete (a few seconds ago) 2079102319 Rename D…" at bounding box center [618, 220] width 458 height 345
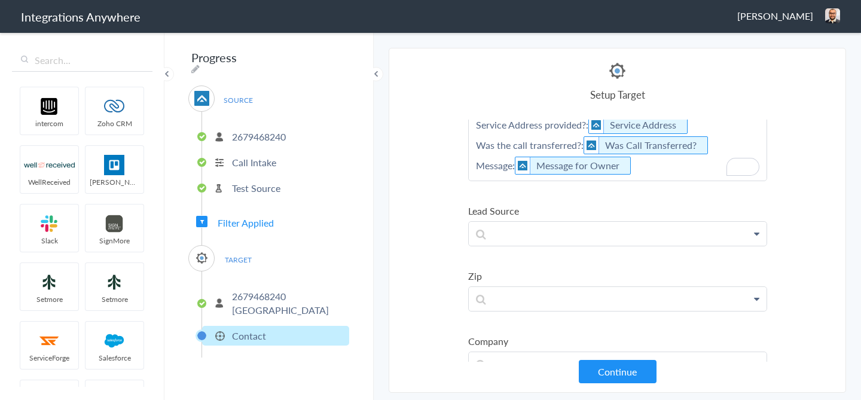
scroll to position [361, 0]
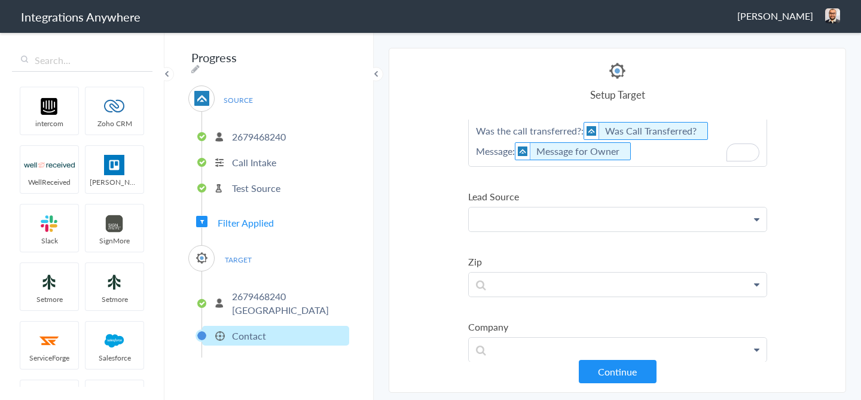
click at [524, 226] on p at bounding box center [618, 220] width 298 height 24
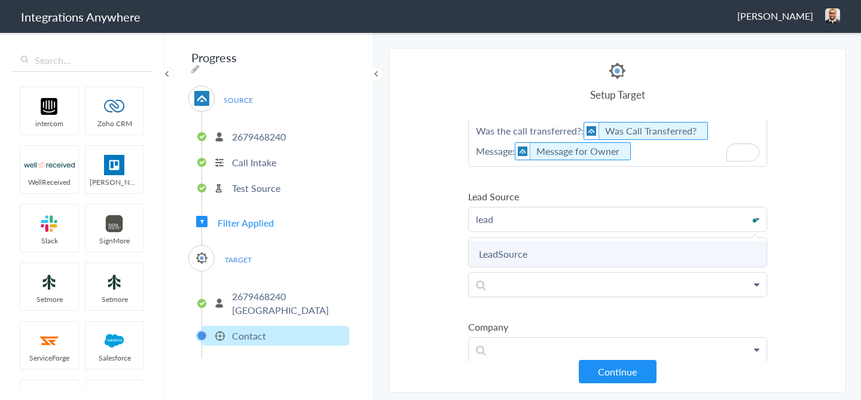
click at [511, 260] on link "LeadSource" at bounding box center [618, 254] width 298 height 26
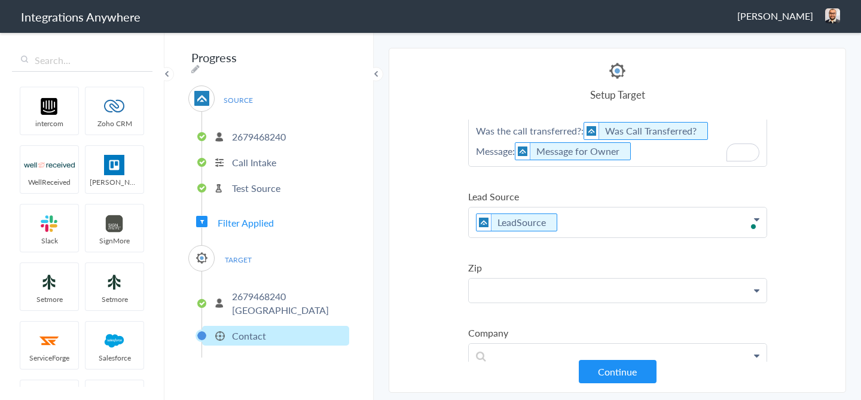
click at [513, 291] on p at bounding box center [618, 291] width 298 height 24
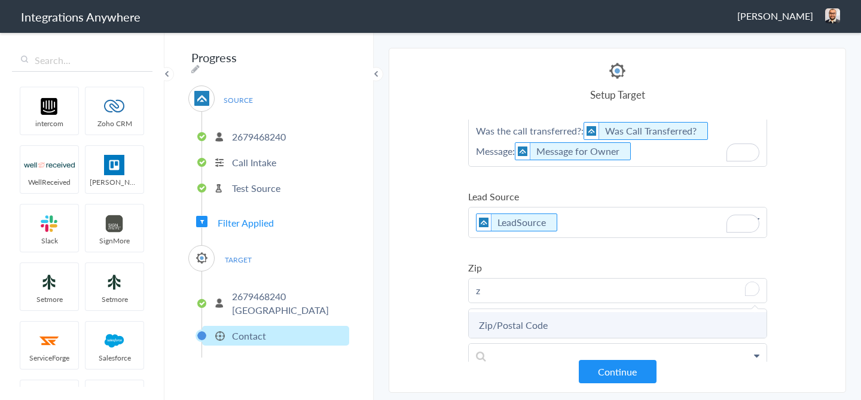
click at [511, 320] on link "Zip/Postal Code" at bounding box center [618, 325] width 298 height 26
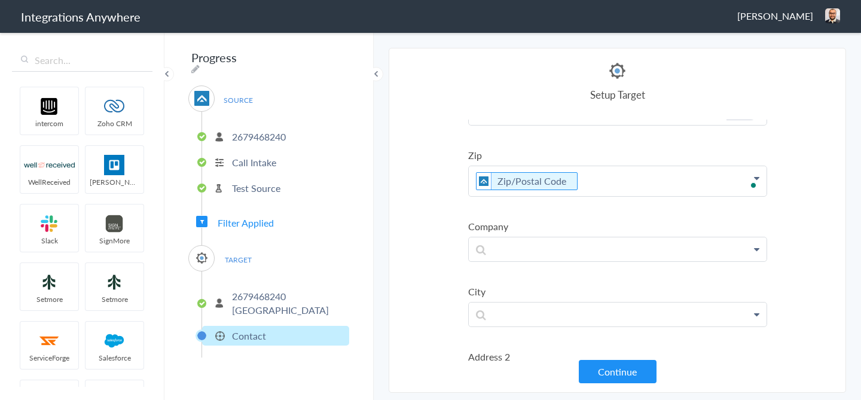
scroll to position [485, 0]
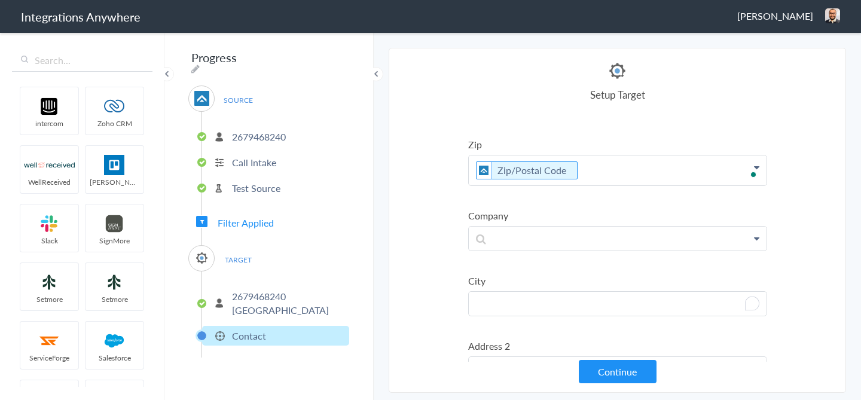
click at [511, 300] on p "To enrich screen reader interactions, please activate Accessibility in Grammarl…" at bounding box center [618, 304] width 298 height 24
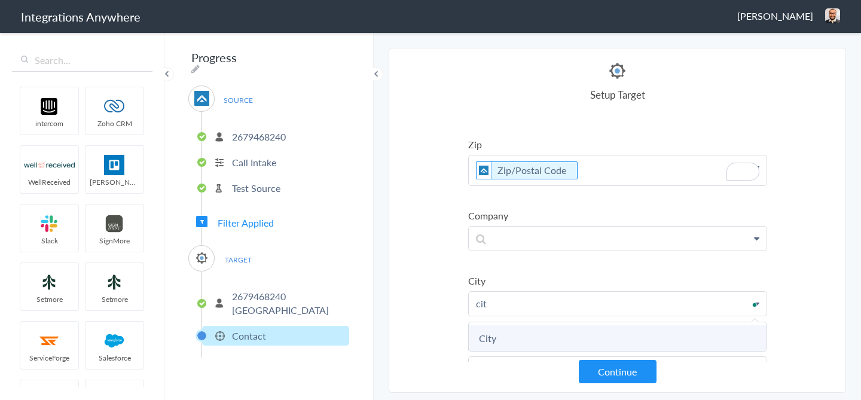
click at [510, 339] on link "City" at bounding box center [618, 338] width 298 height 26
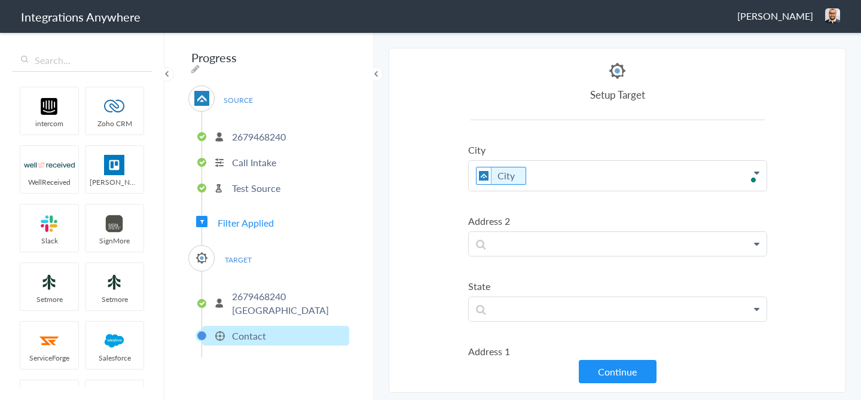
scroll to position [0, 0]
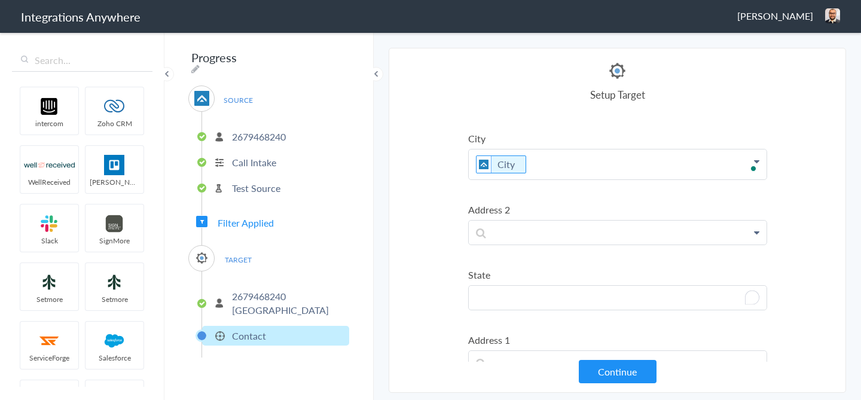
click at [510, 293] on p "To enrich screen reader interactions, please activate Accessibility in Grammarl…" at bounding box center [618, 298] width 298 height 24
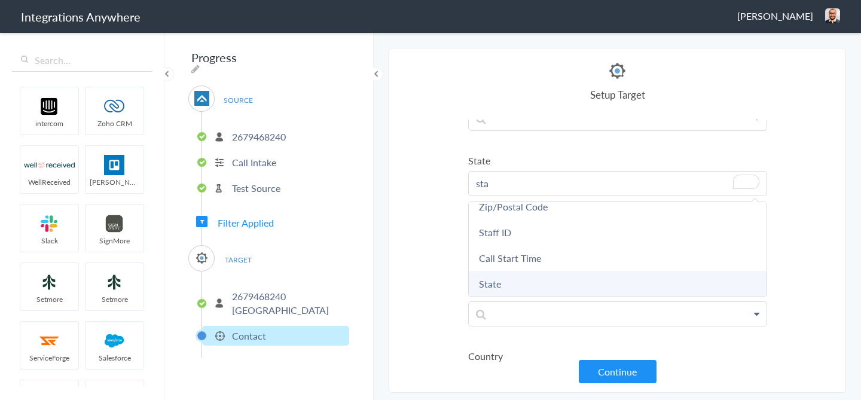
click at [503, 284] on link "State" at bounding box center [618, 284] width 298 height 26
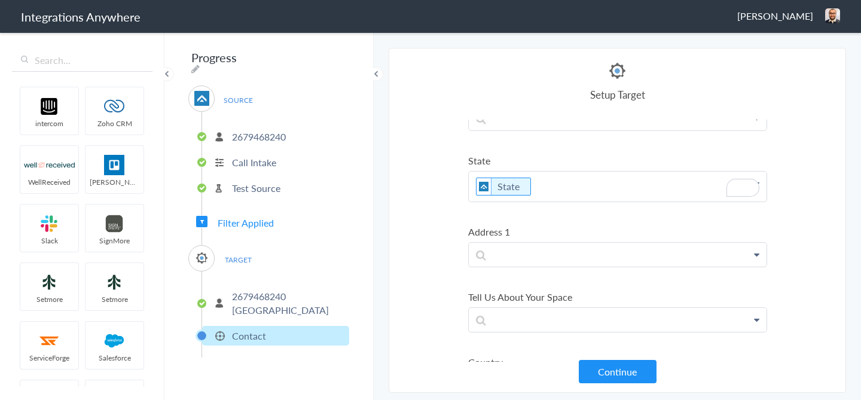
click at [504, 255] on p "To enrich screen reader interactions, please activate Accessibility in Grammarl…" at bounding box center [618, 255] width 298 height 24
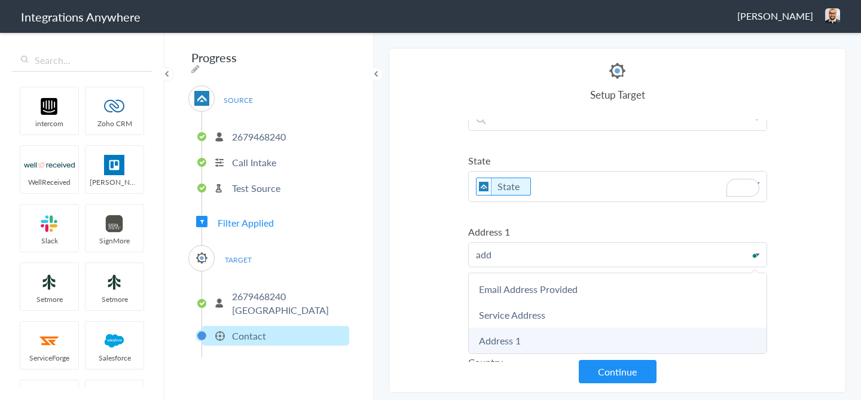
click at [501, 343] on link "Address 1" at bounding box center [618, 341] width 298 height 26
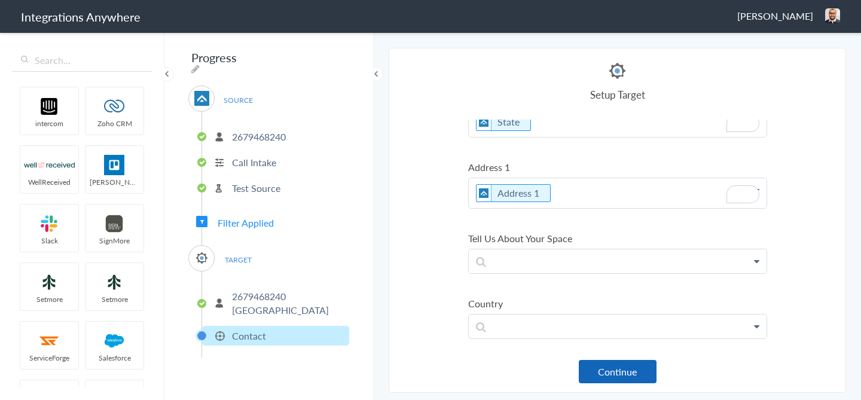
click at [616, 363] on button "Continue" at bounding box center [618, 371] width 78 height 23
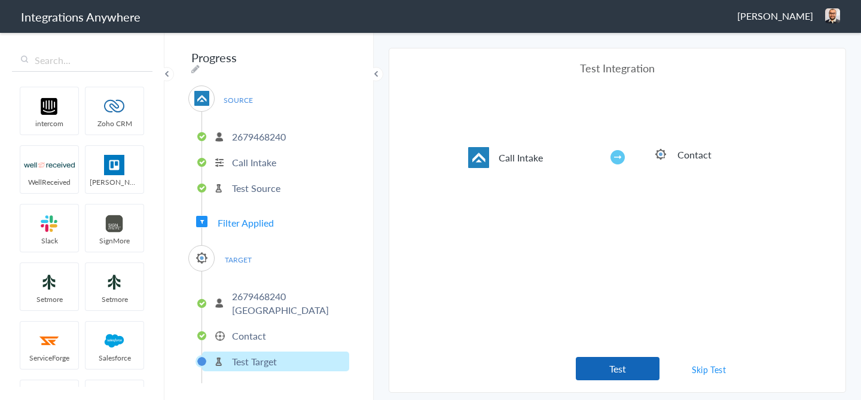
click at [636, 361] on button "Test" at bounding box center [618, 368] width 84 height 23
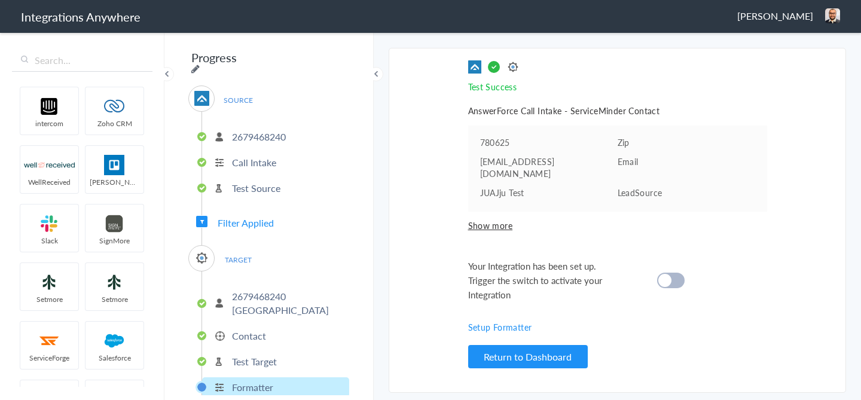
click at [200, 64] on icon at bounding box center [195, 69] width 8 height 10
click at [278, 65] on input "Progress" at bounding box center [262, 57] width 148 height 23
paste input "2679468240"
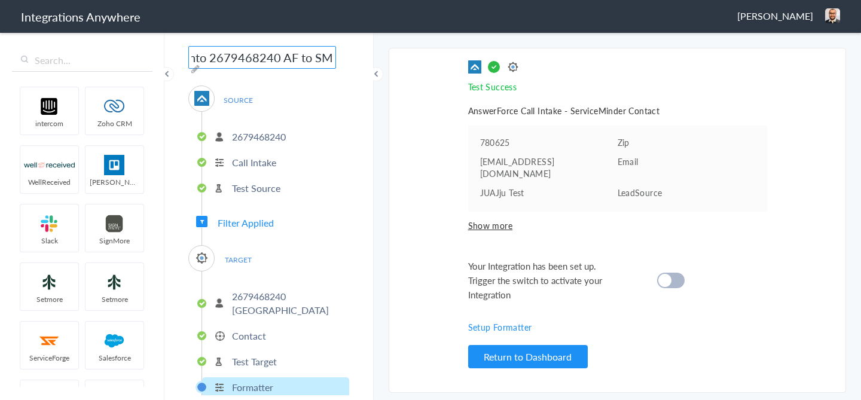
type input "GE NE Sacramento 2679468240 AF to SM"
click at [341, 112] on ul "2679468240 Call Intake Test Source" at bounding box center [276, 161] width 148 height 98
click at [675, 273] on div at bounding box center [671, 281] width 28 height 16
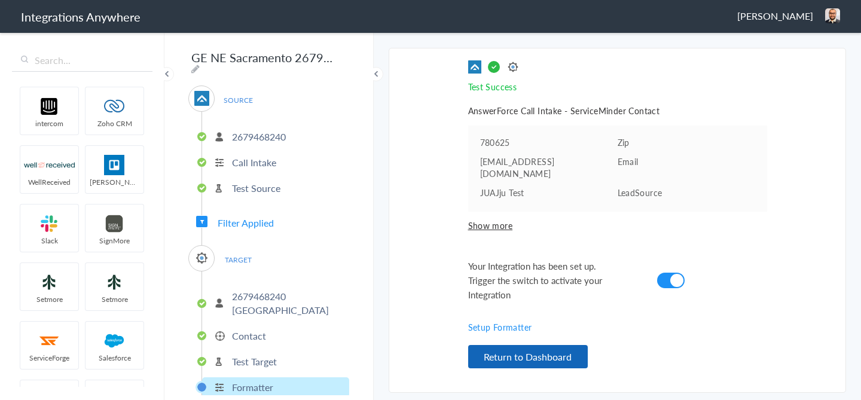
click at [498, 353] on button "Return to Dashboard" at bounding box center [528, 356] width 120 height 23
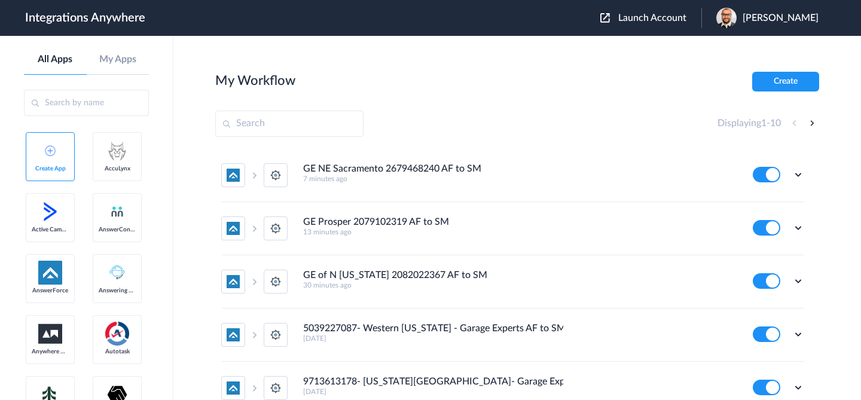
click at [674, 21] on span "Launch Account" at bounding box center [653, 18] width 68 height 10
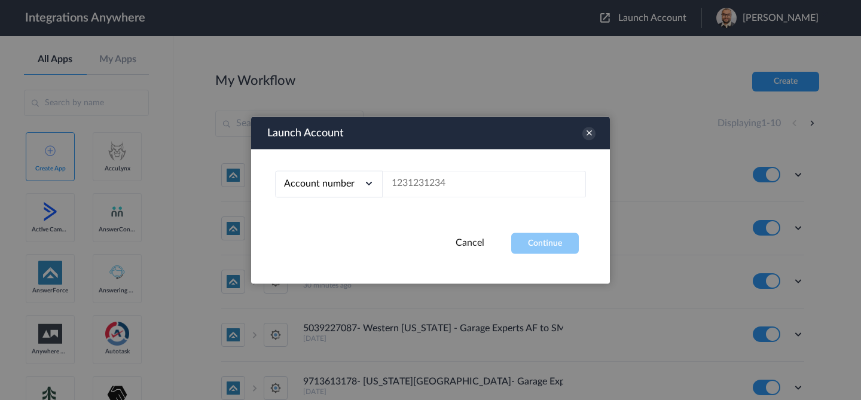
click at [434, 206] on div "Account number Account number Email address" at bounding box center [430, 191] width 359 height 84
click at [443, 179] on input "text" at bounding box center [484, 183] width 203 height 27
paste input "2082022367"
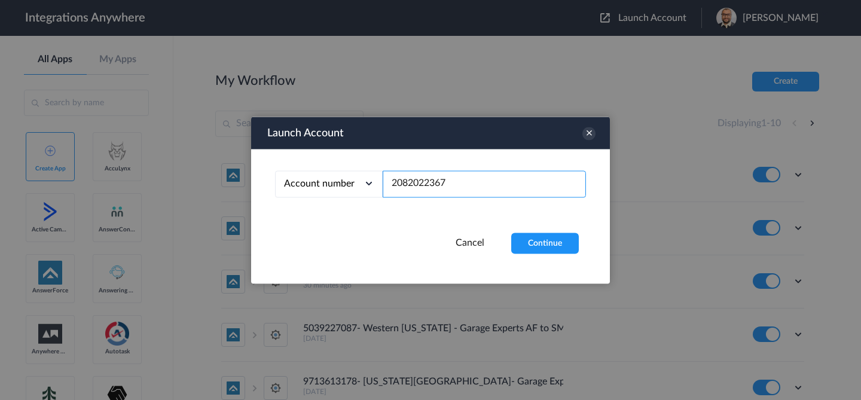
type input "2082022367"
click at [525, 228] on div "Account number Account number Email address 2082022367" at bounding box center [430, 191] width 359 height 84
click at [534, 243] on button "Continue" at bounding box center [545, 243] width 68 height 21
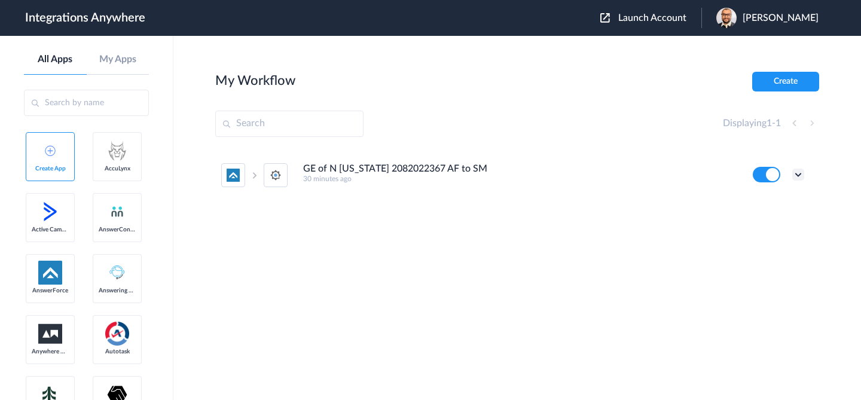
click at [797, 170] on icon at bounding box center [799, 175] width 12 height 12
click at [760, 206] on link "Edit" at bounding box center [750, 202] width 29 height 8
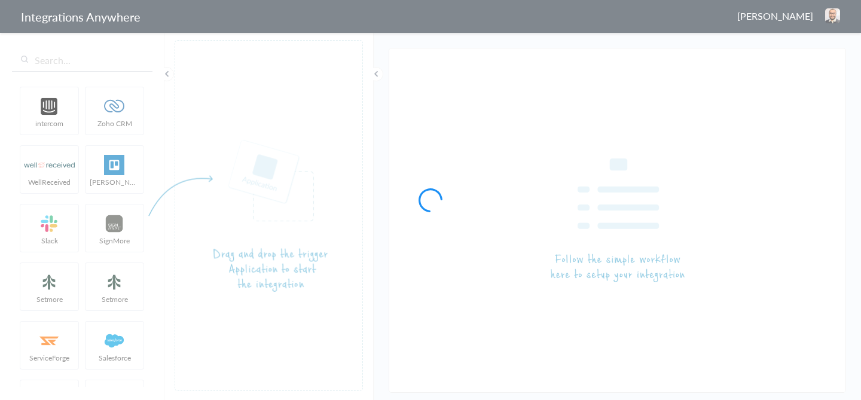
type input "GE of N [US_STATE] 2082022367 AF to SM"
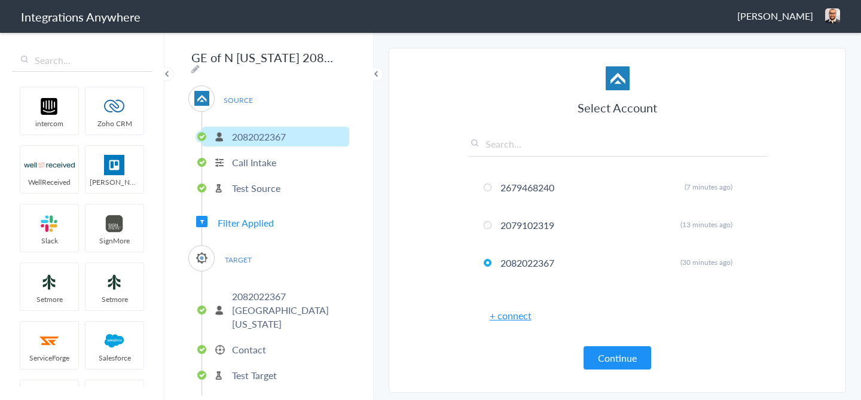
click at [268, 369] on p "Test Target" at bounding box center [254, 376] width 45 height 14
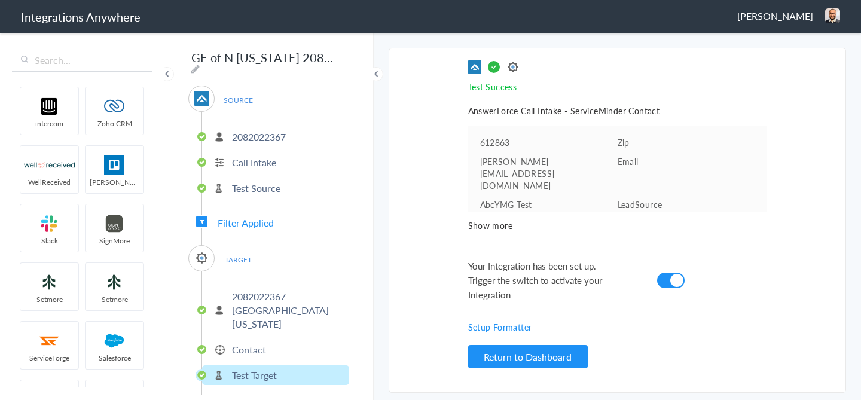
click at [265, 340] on li "Contact" at bounding box center [275, 350] width 147 height 20
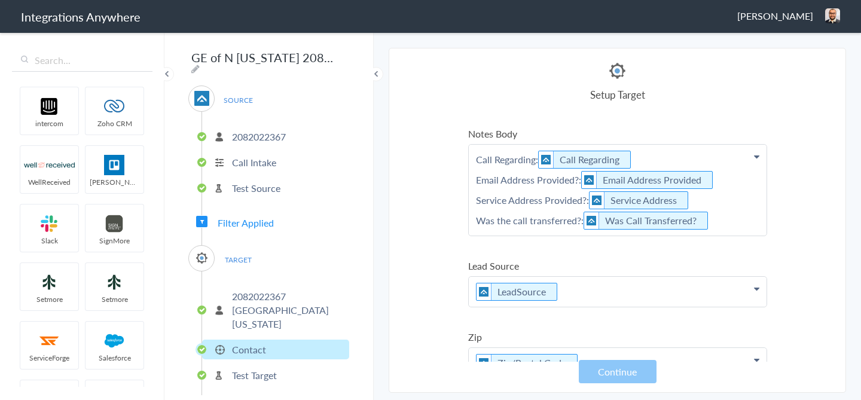
scroll to position [281, 0]
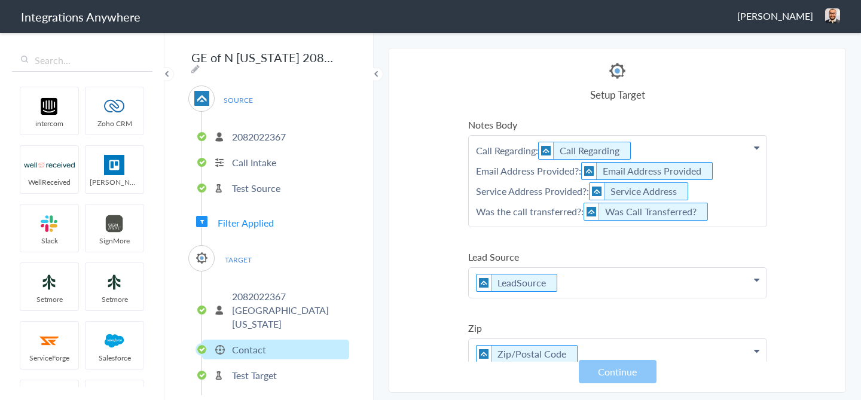
click at [724, 206] on p "Call Regarding: Call Regarding Email Address Provided?: Email Address Provided …" at bounding box center [618, 181] width 298 height 91
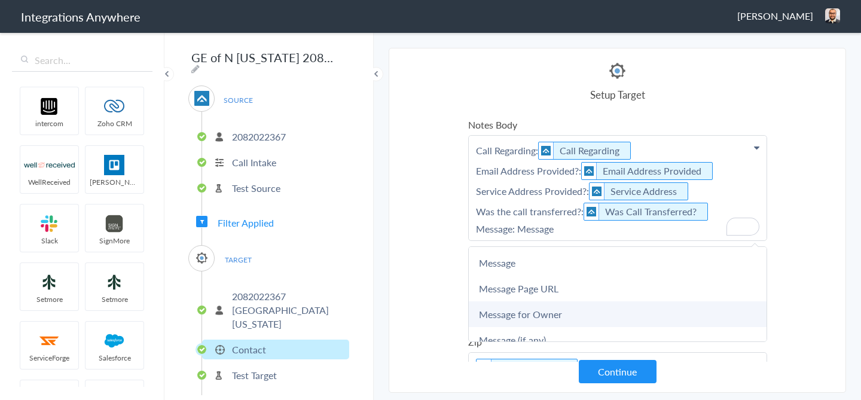
click at [648, 321] on link "Message for Owner" at bounding box center [618, 315] width 298 height 26
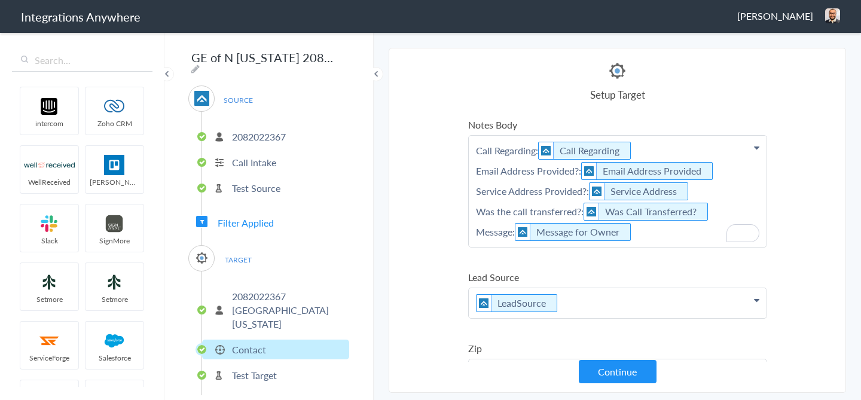
click at [829, 218] on section "Select Account 2679468240 Rename Delete (7 minutes ago) 2079102319 Rename Delet…" at bounding box center [618, 220] width 458 height 345
click at [638, 368] on button "Continue" at bounding box center [618, 371] width 78 height 23
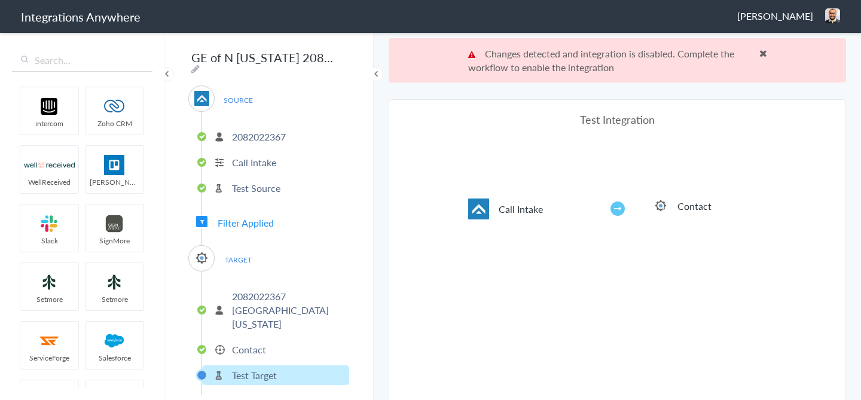
scroll to position [44, 0]
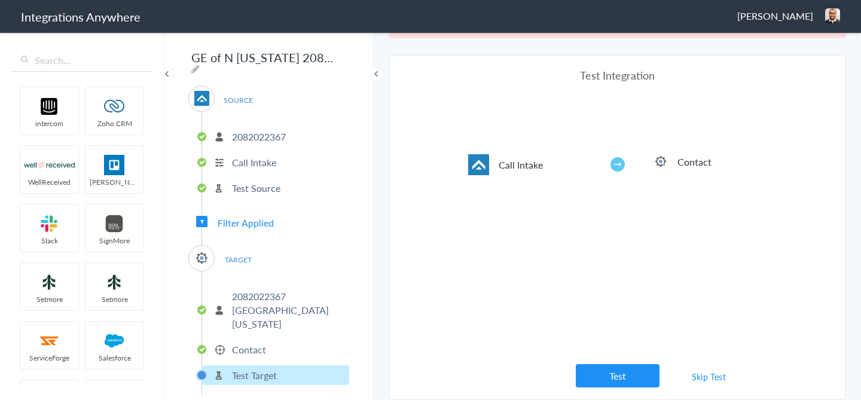
click at [718, 380] on link "Skip Test" at bounding box center [709, 377] width 63 height 22
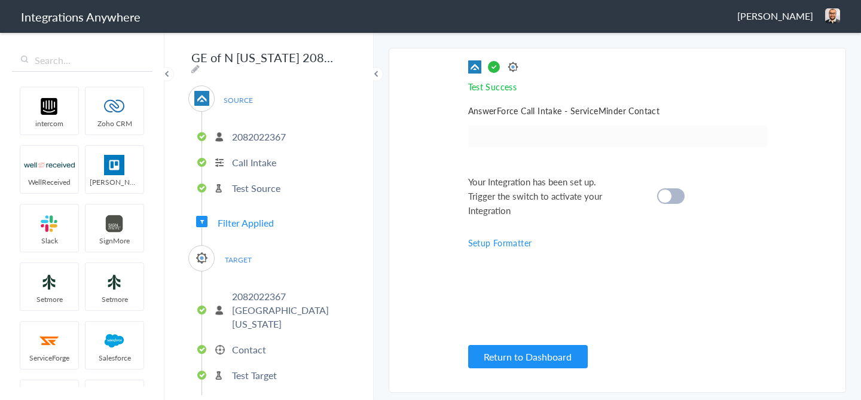
scroll to position [0, 0]
click at [669, 196] on cite at bounding box center [665, 196] width 13 height 13
click at [494, 348] on button "Return to Dashboard" at bounding box center [528, 356] width 120 height 23
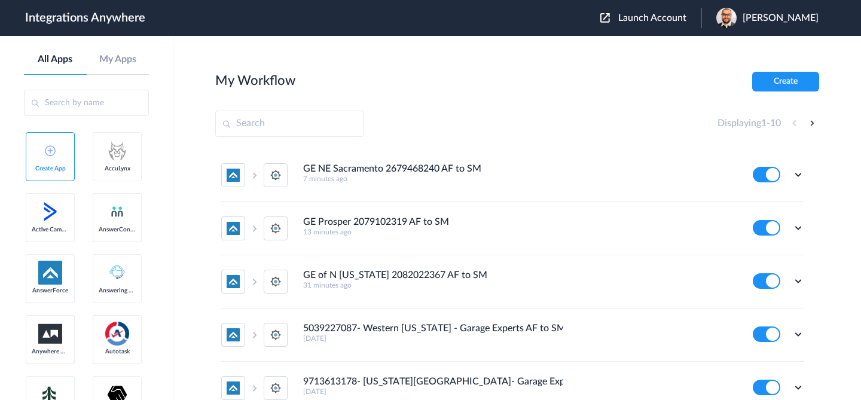
click at [665, 16] on span "Launch Account" at bounding box center [653, 18] width 68 height 10
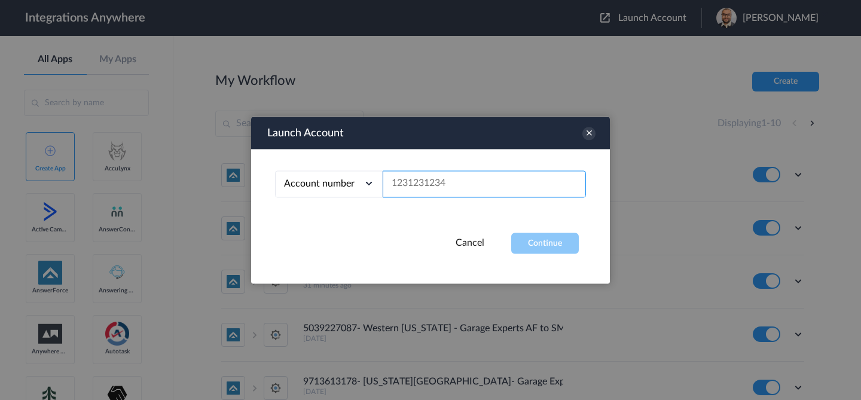
click at [460, 194] on input "text" at bounding box center [484, 183] width 203 height 27
paste input "2079102319"
type input "2079102319"
click at [541, 235] on button "Continue" at bounding box center [545, 243] width 68 height 21
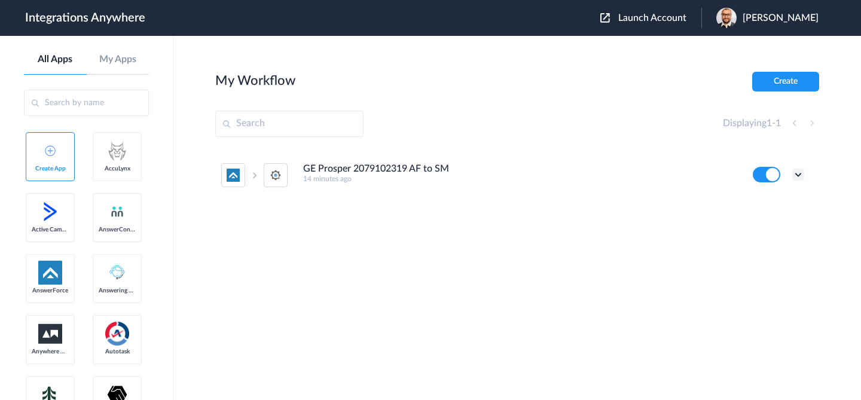
click at [797, 175] on icon at bounding box center [799, 175] width 12 height 12
click at [768, 207] on li "Edit" at bounding box center [766, 202] width 78 height 22
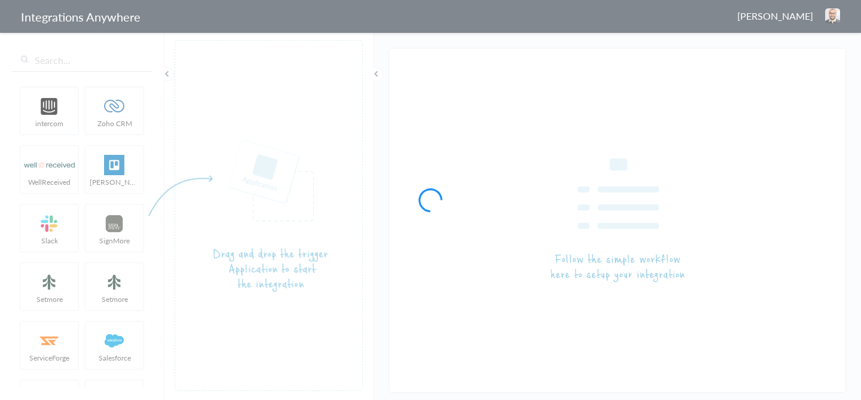
type input "GE Prosper 2079102319 AF to SM"
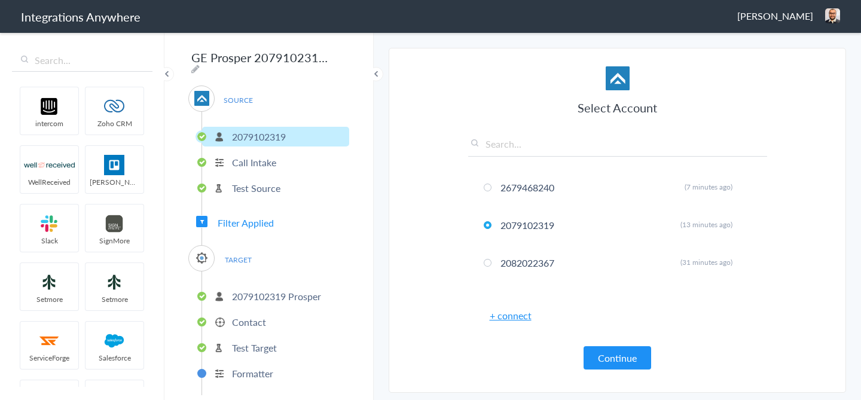
click at [264, 319] on p "Contact" at bounding box center [249, 322] width 34 height 14
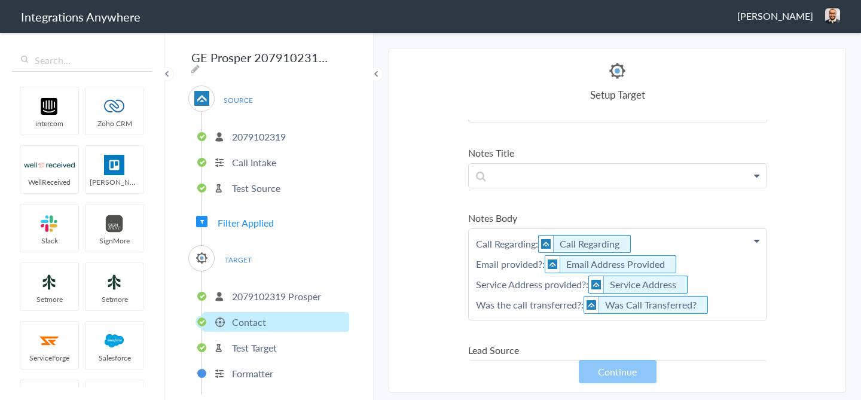
scroll to position [197, 0]
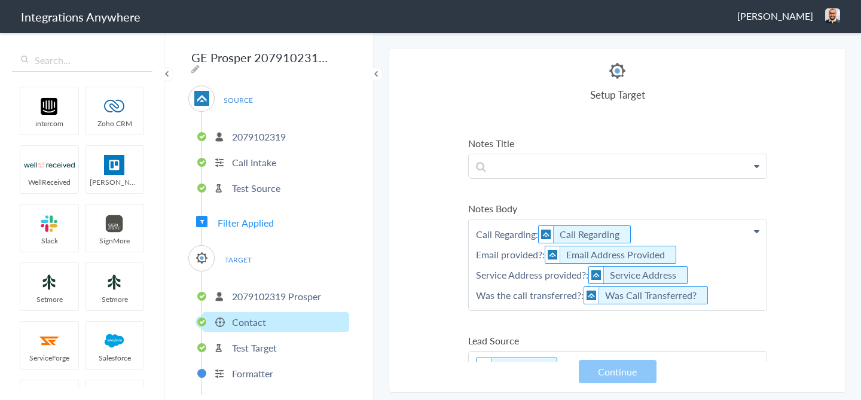
click at [724, 296] on p "Call Regarding: Call Regarding Email provided?: Email Address Provided Service …" at bounding box center [618, 265] width 298 height 91
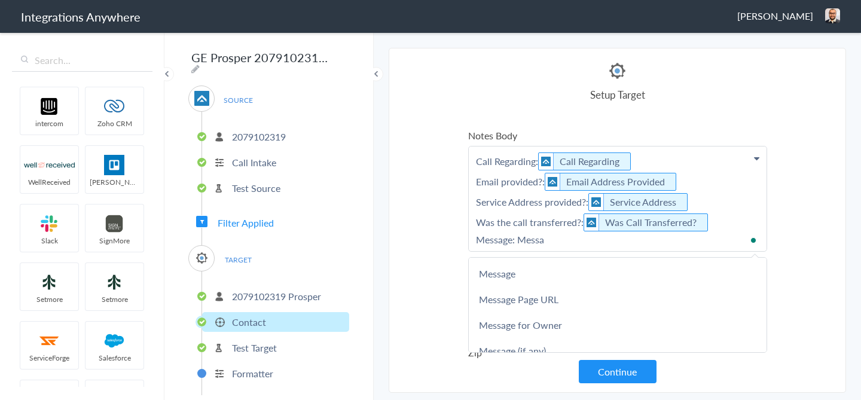
scroll to position [276, 0]
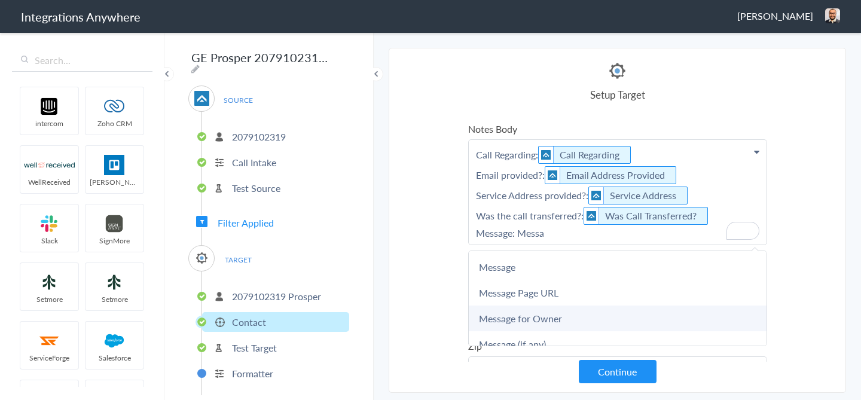
click at [609, 316] on link "Message for Owner" at bounding box center [618, 319] width 298 height 26
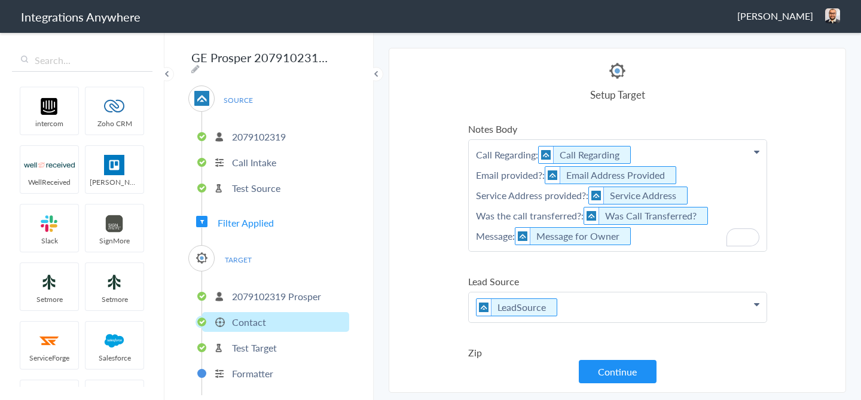
click at [811, 267] on section "Select Account 2679468240 Rename Delete (7 minutes ago) 2079102319 Rename Delet…" at bounding box center [618, 220] width 458 height 345
click at [625, 373] on button "Continue" at bounding box center [618, 371] width 78 height 23
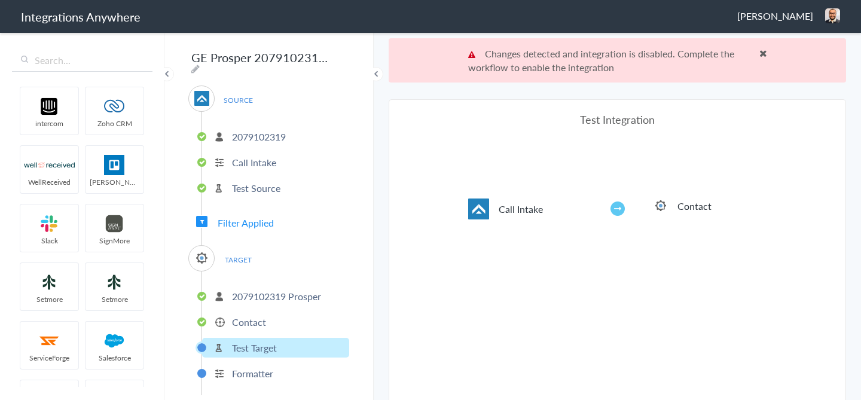
scroll to position [44, 0]
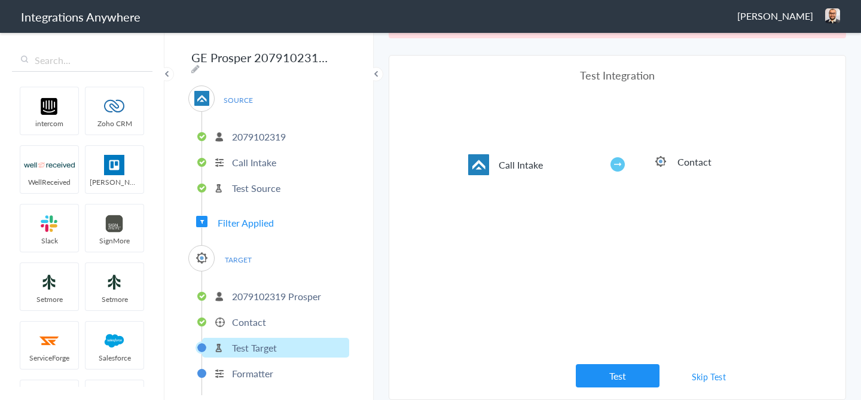
click at [711, 380] on link "Skip Test" at bounding box center [709, 377] width 63 height 22
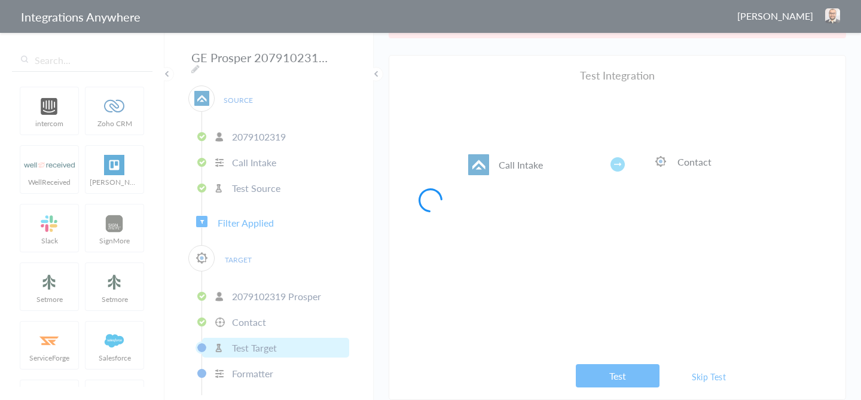
scroll to position [0, 0]
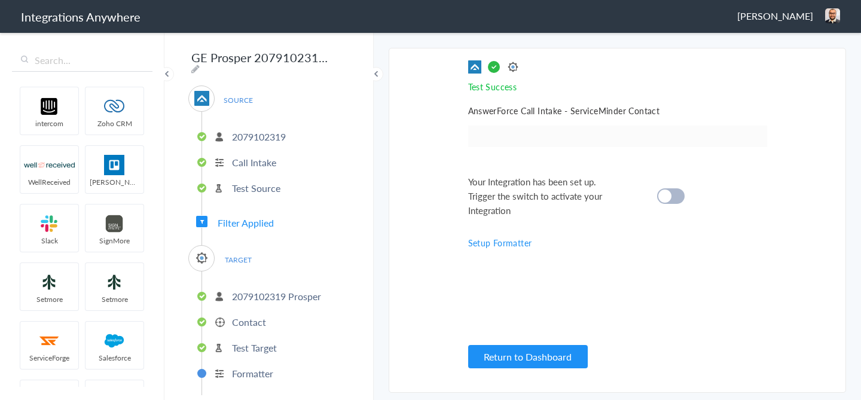
click at [672, 194] on div at bounding box center [671, 196] width 28 height 16
click at [547, 355] on button "Return to Dashboard" at bounding box center [528, 356] width 120 height 23
